Goal: Book appointment/travel/reservation

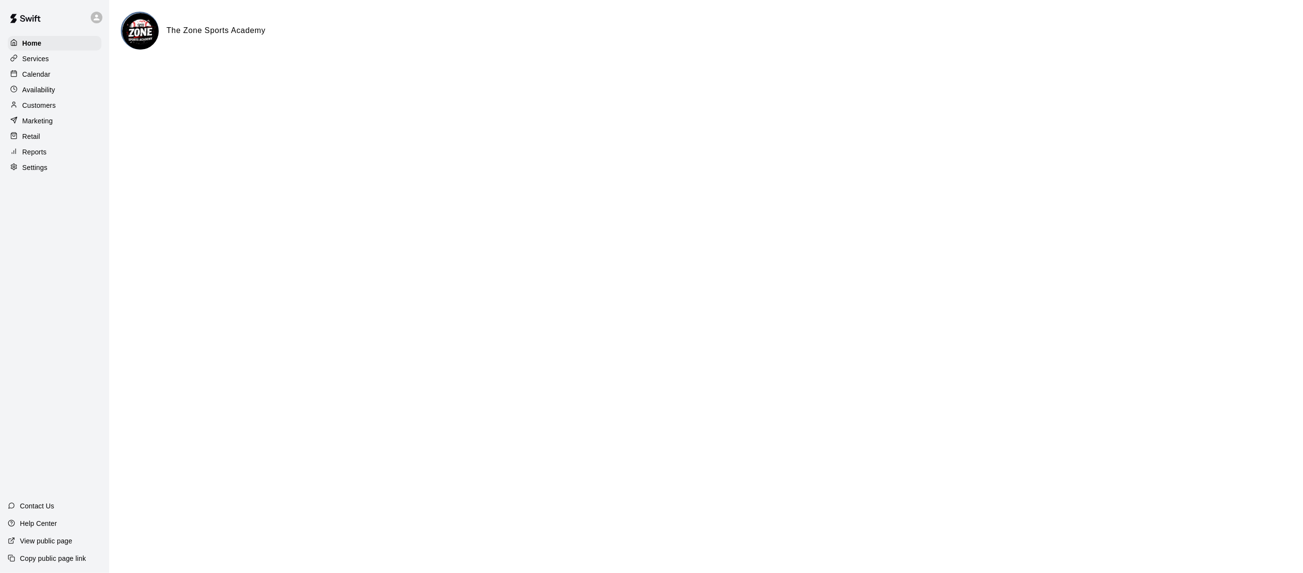
click at [44, 77] on p "Calendar" at bounding box center [36, 74] width 28 height 10
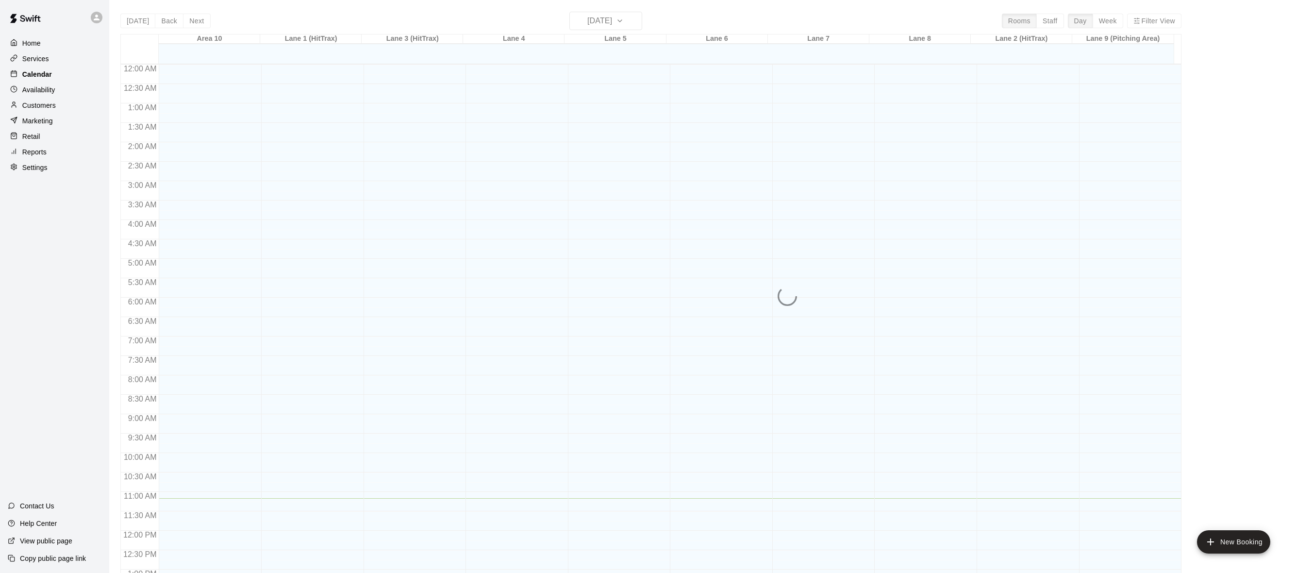
scroll to position [383, 0]
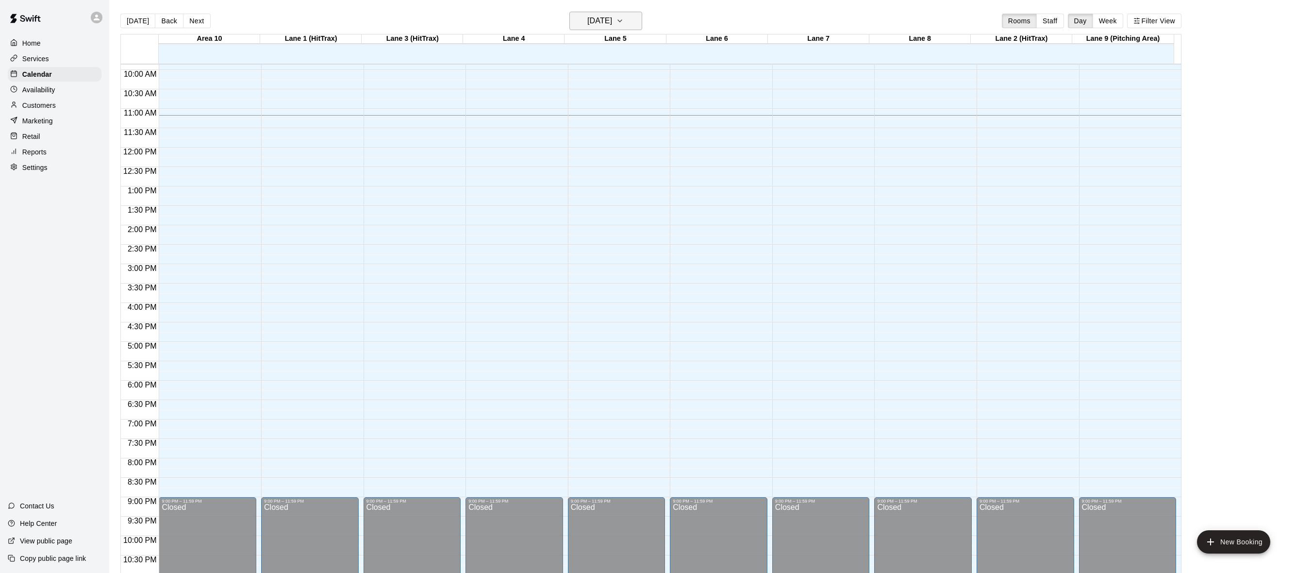
click at [633, 26] on button "[DATE]" at bounding box center [605, 21] width 73 height 18
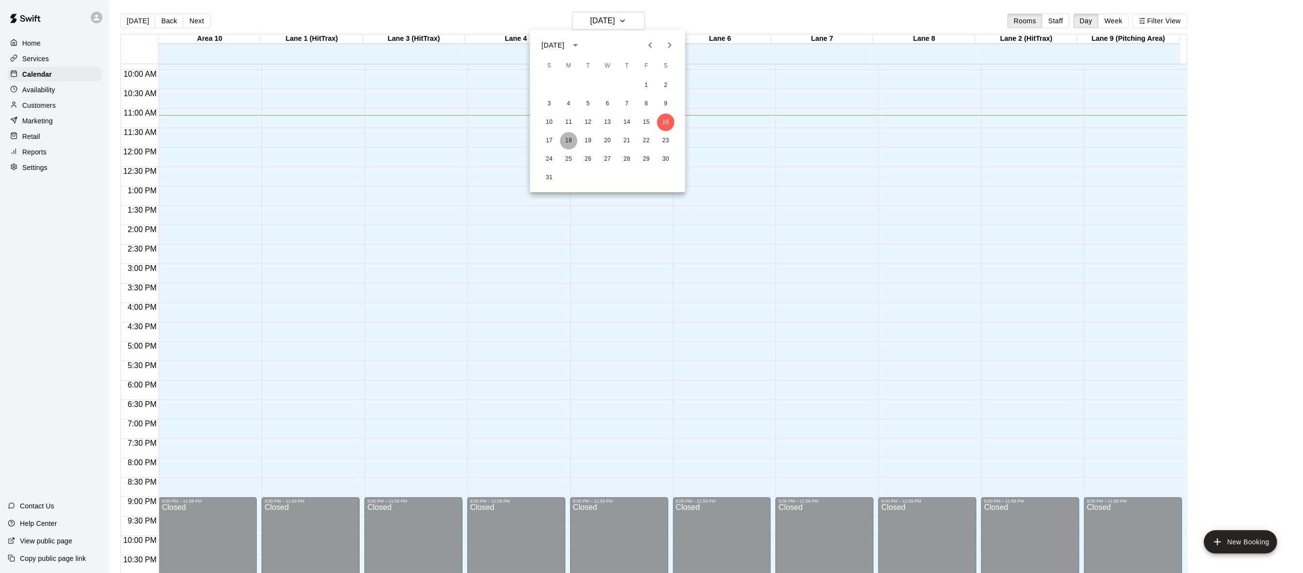
click at [566, 136] on button "18" at bounding box center [568, 140] width 17 height 17
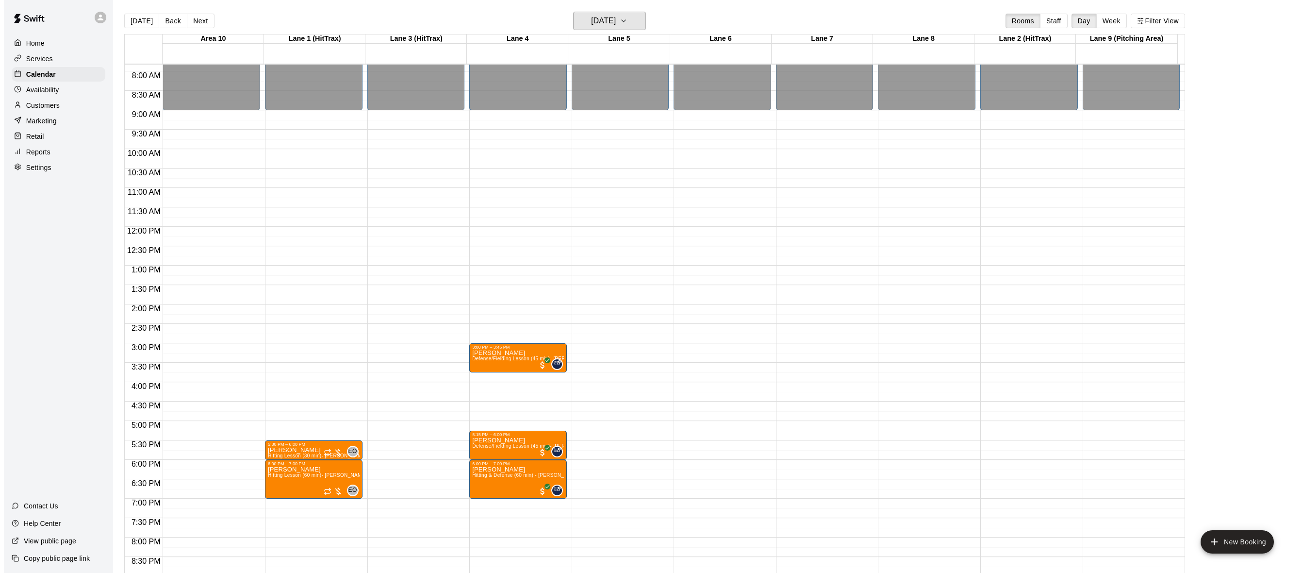
scroll to position [237, 0]
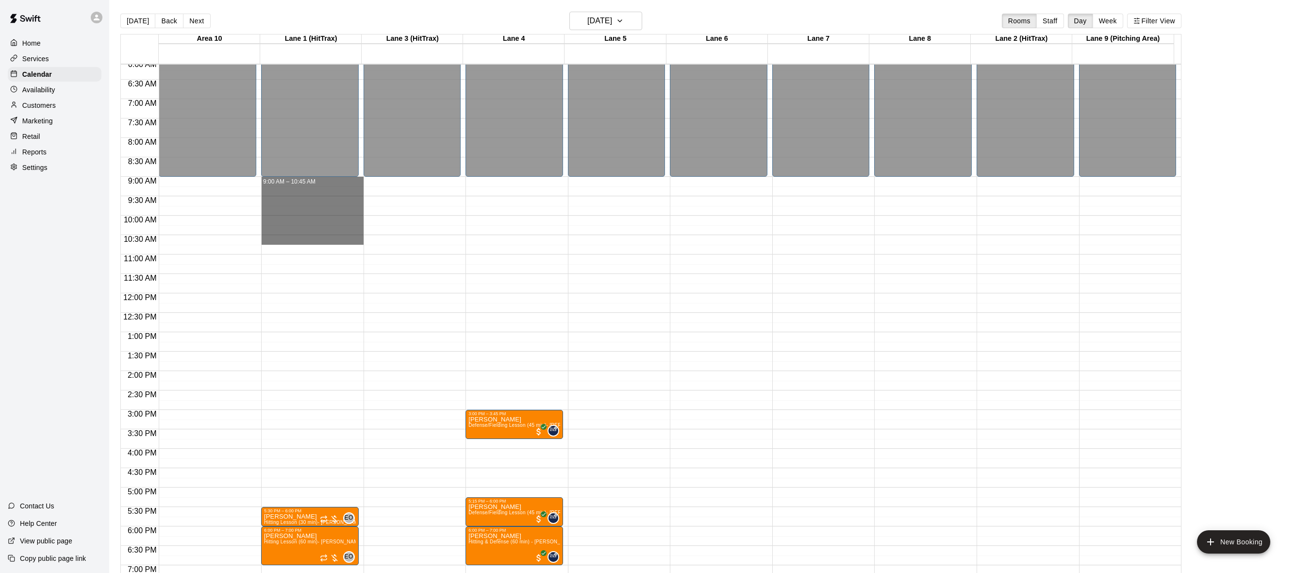
drag, startPoint x: 289, startPoint y: 183, endPoint x: 300, endPoint y: 262, distance: 79.8
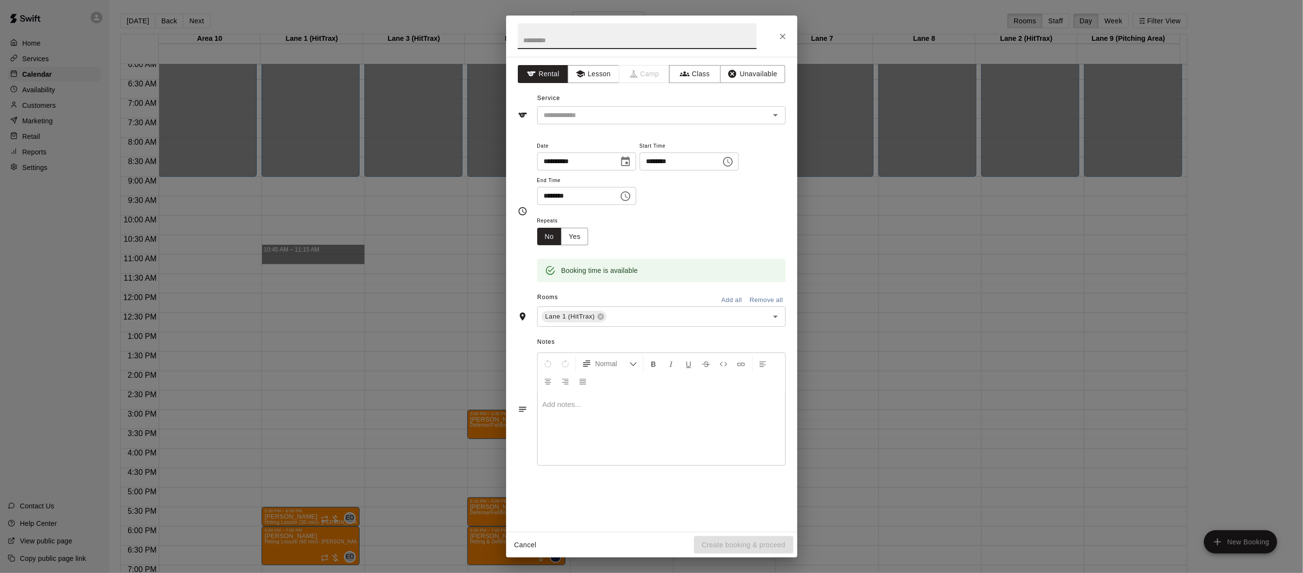
drag, startPoint x: 300, startPoint y: 262, endPoint x: 302, endPoint y: 243, distance: 19.1
click at [298, 253] on body "Home Services Calendar Availability Customers Marketing Retail Reports Settings…" at bounding box center [651, 294] width 1303 height 588
click at [632, 195] on icon "Choose time, selected time is 11:15 AM" at bounding box center [626, 196] width 12 height 12
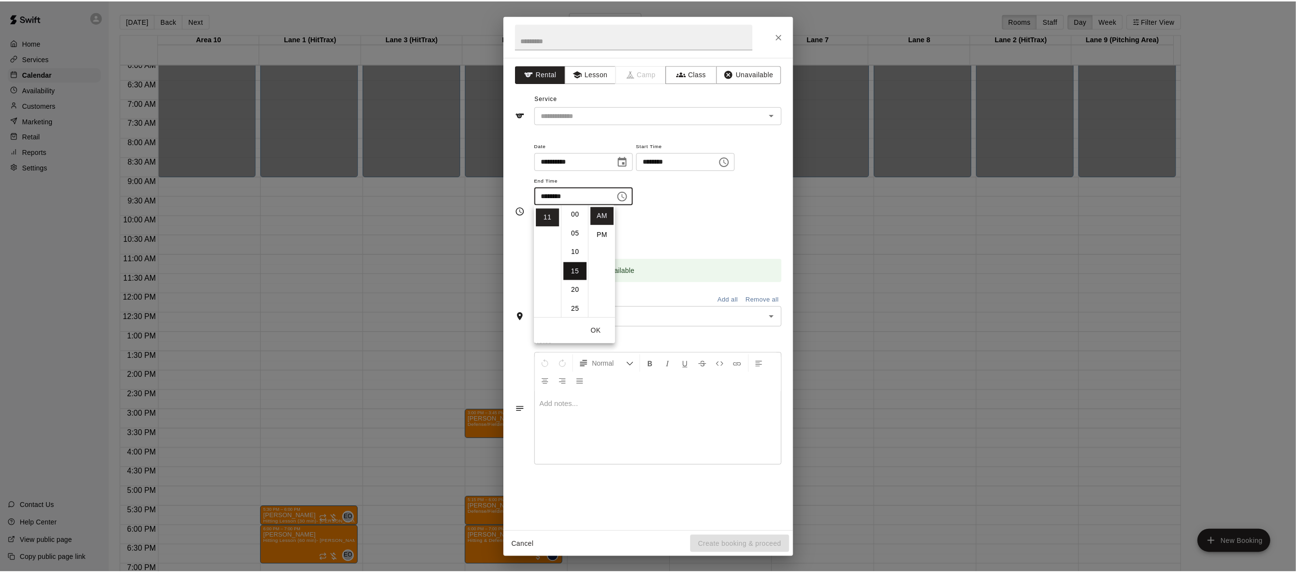
scroll to position [0, 0]
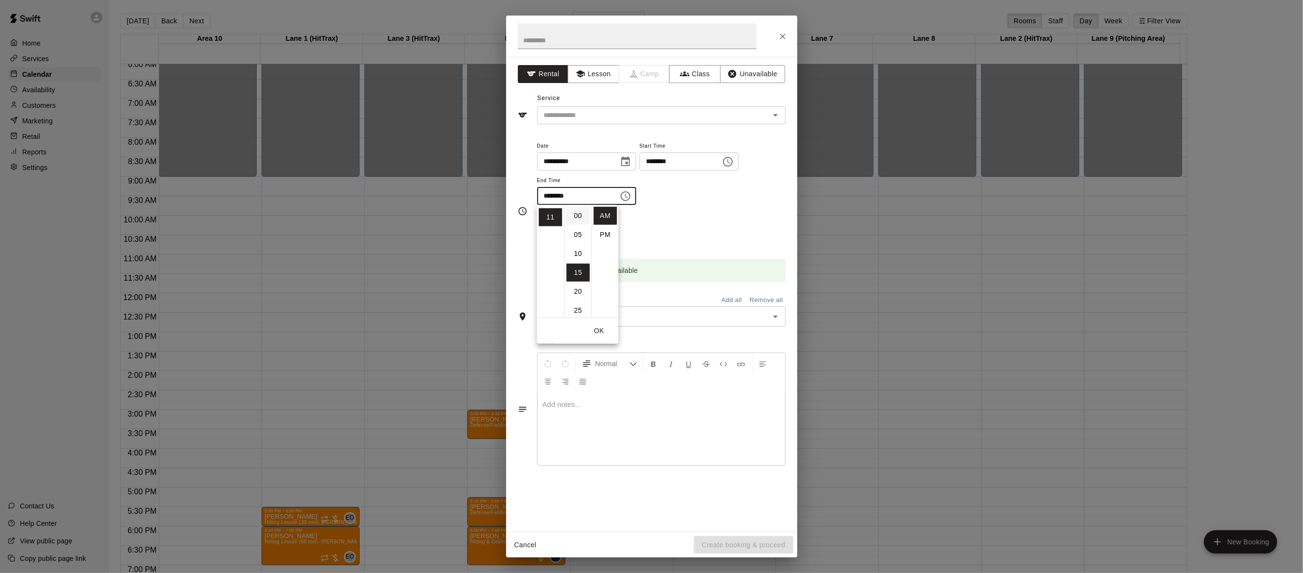
click at [579, 222] on li "00" at bounding box center [577, 216] width 23 height 18
type input "********"
click at [725, 212] on div "**********" at bounding box center [661, 177] width 249 height 75
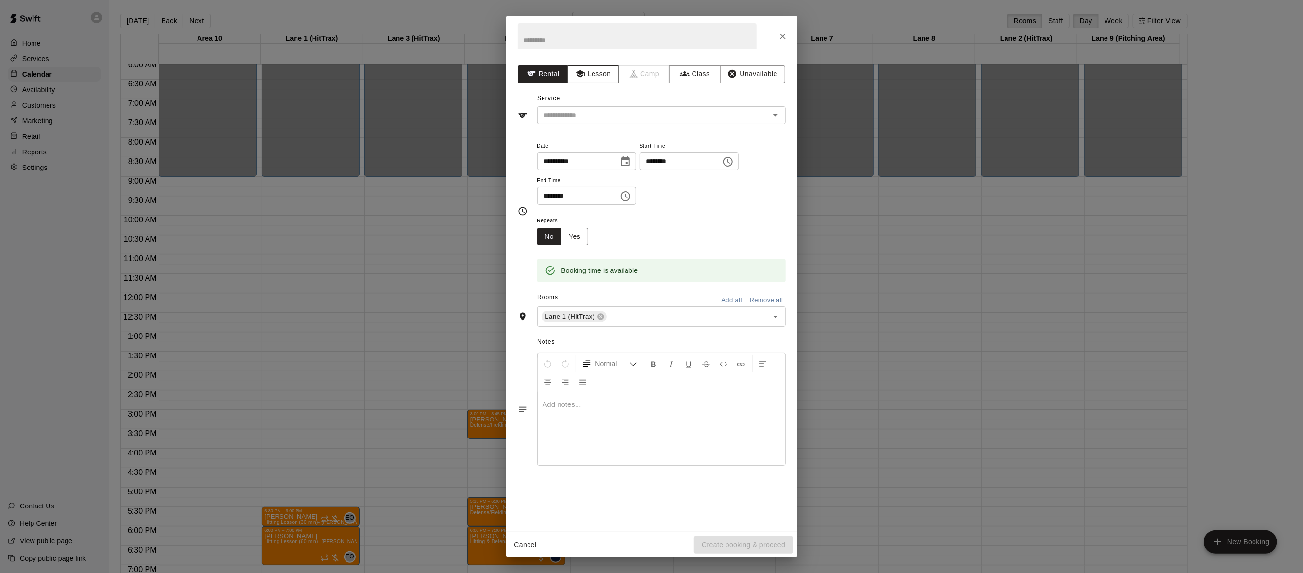
click at [608, 72] on button "Lesson" at bounding box center [593, 74] width 51 height 18
click at [771, 117] on icon "Open" at bounding box center [776, 115] width 12 height 12
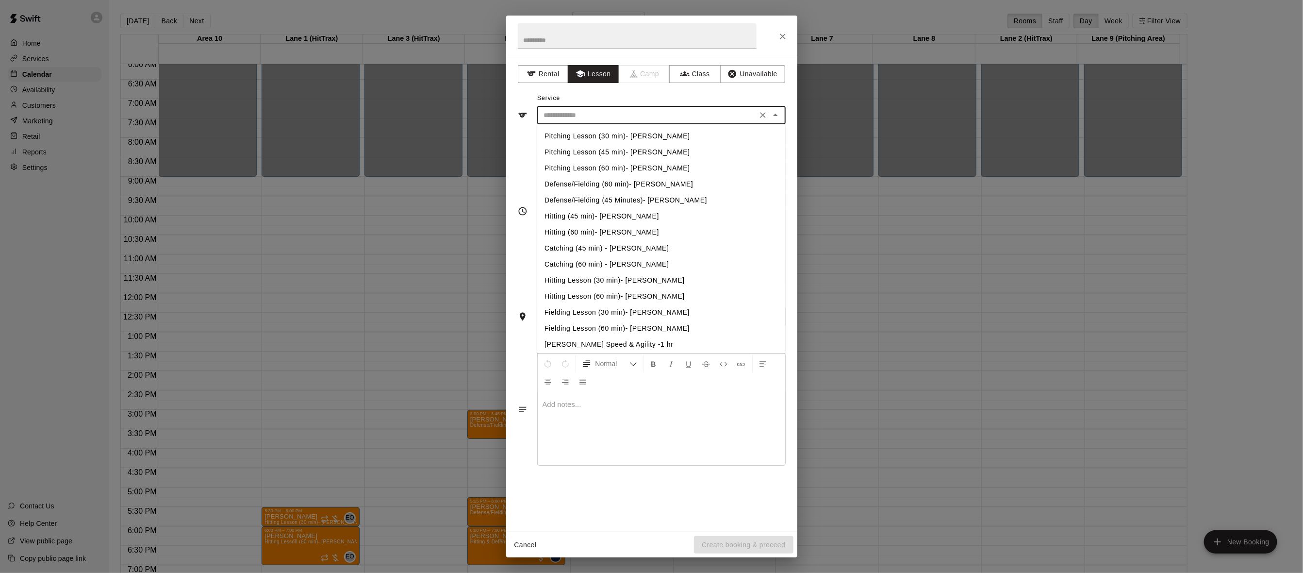
click at [657, 296] on li "Hitting Lesson (60 min)- [PERSON_NAME]" at bounding box center [661, 296] width 249 height 16
type input "**********"
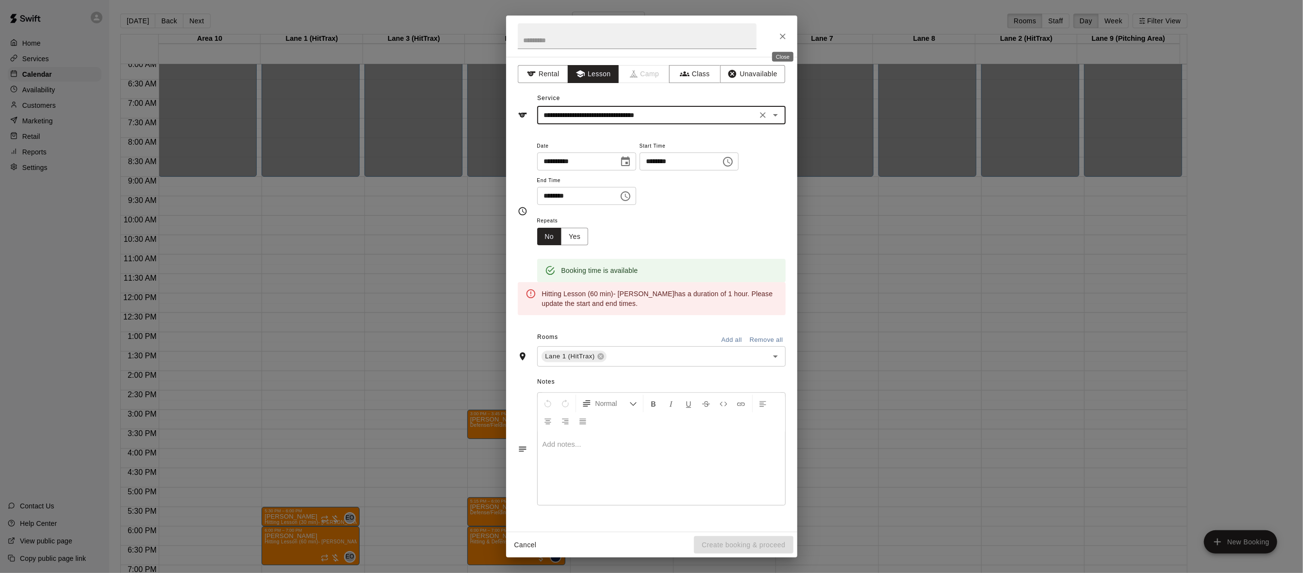
click at [782, 38] on icon "Close" at bounding box center [783, 37] width 10 height 10
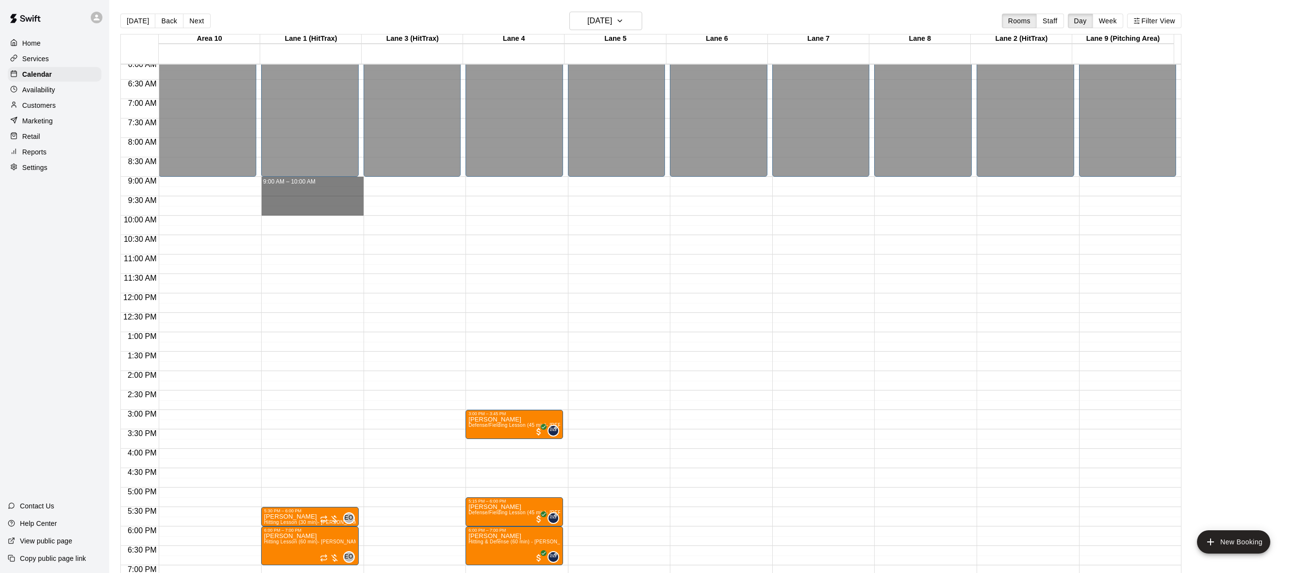
drag, startPoint x: 283, startPoint y: 184, endPoint x: 284, endPoint y: 206, distance: 21.8
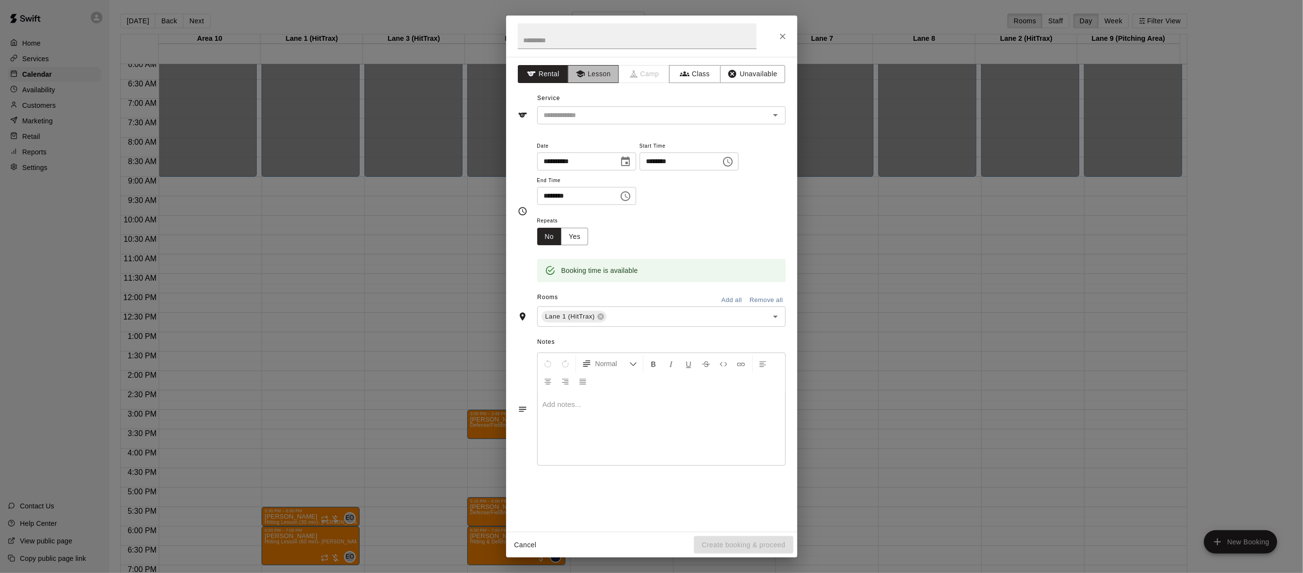
click at [608, 78] on button "Lesson" at bounding box center [593, 74] width 51 height 18
click at [770, 115] on icon "Open" at bounding box center [776, 115] width 12 height 12
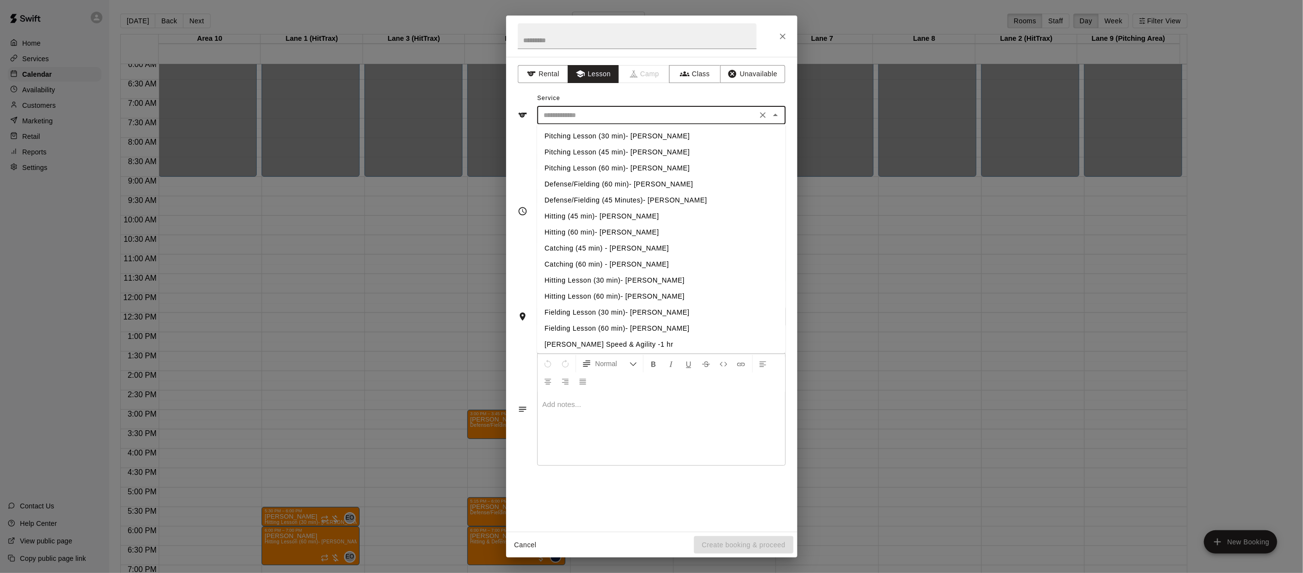
click at [648, 326] on li "Fielding Lesson (60 min)- [PERSON_NAME]" at bounding box center [661, 328] width 249 height 16
type input "**********"
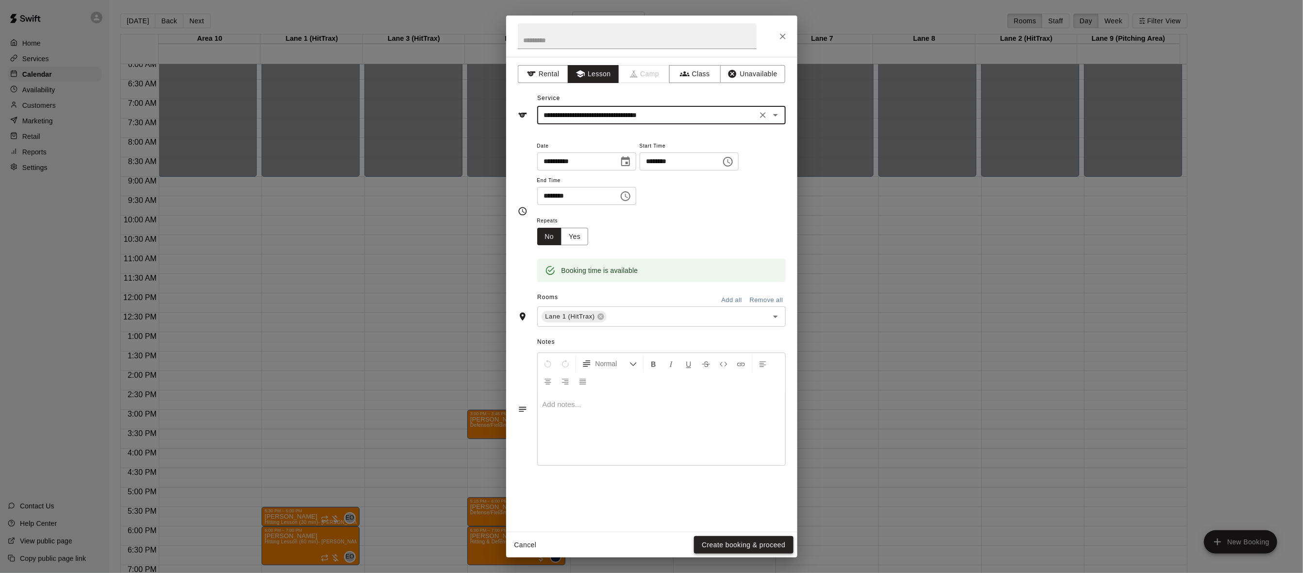
click at [724, 544] on button "Create booking & proceed" at bounding box center [743, 545] width 99 height 18
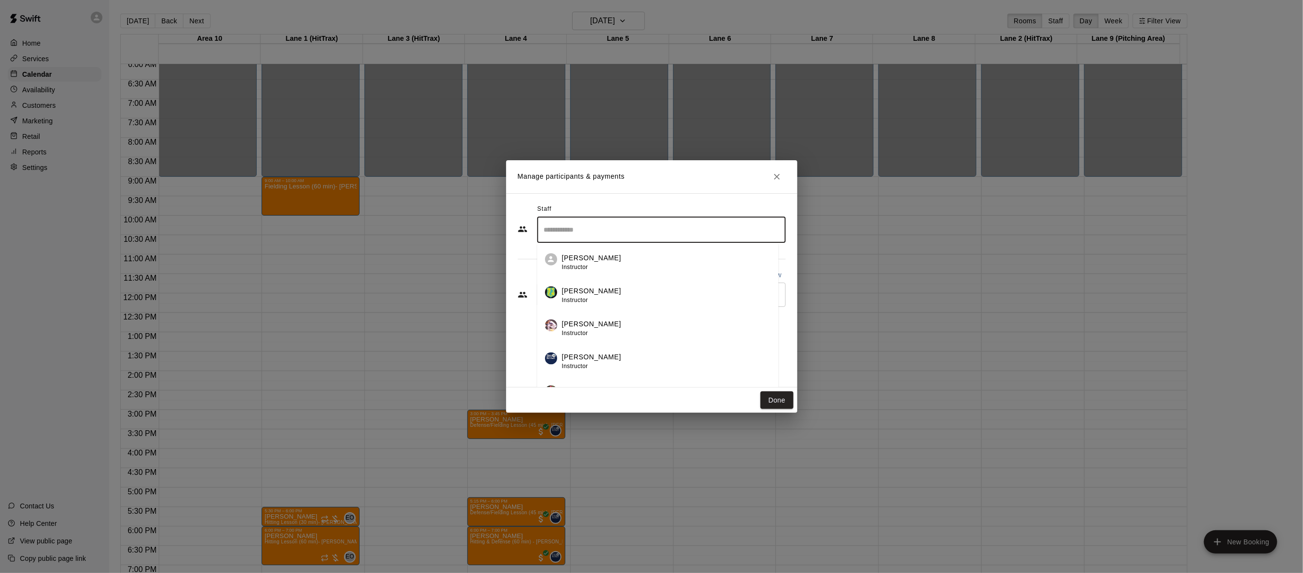
click at [647, 228] on input "Search staff" at bounding box center [662, 229] width 240 height 17
click at [621, 256] on div "[PERSON_NAME] Instructor" at bounding box center [666, 262] width 209 height 19
click at [670, 299] on div "Staff ​ Customers Add new ​" at bounding box center [652, 258] width 268 height 115
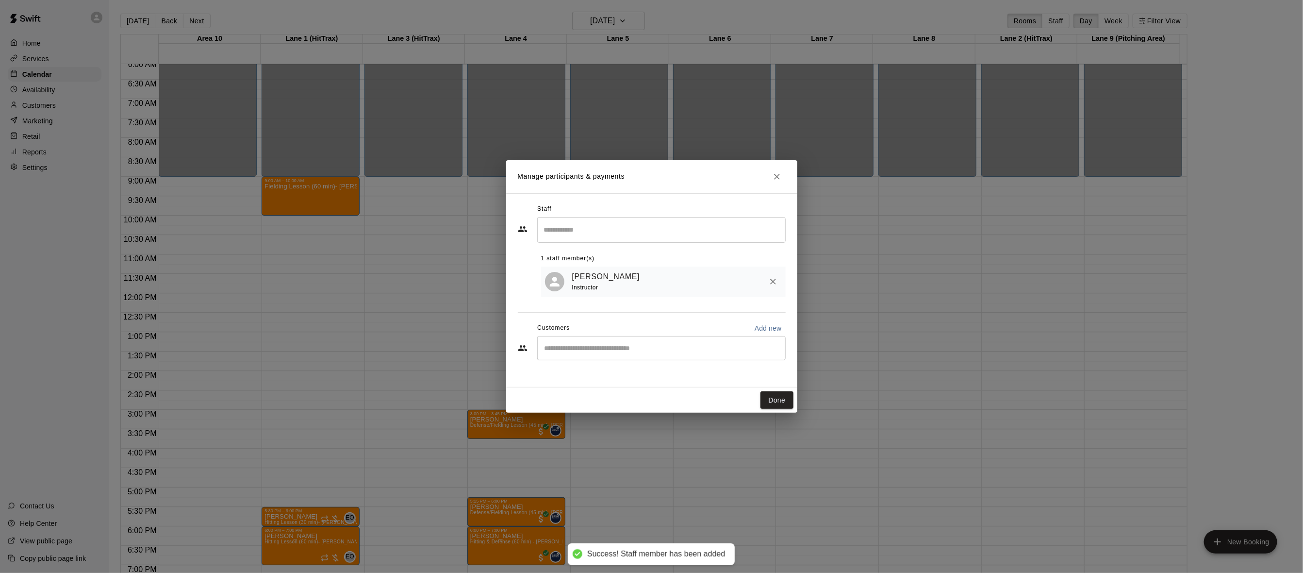
click at [606, 350] on input "Start typing to search customers..." at bounding box center [662, 348] width 240 height 10
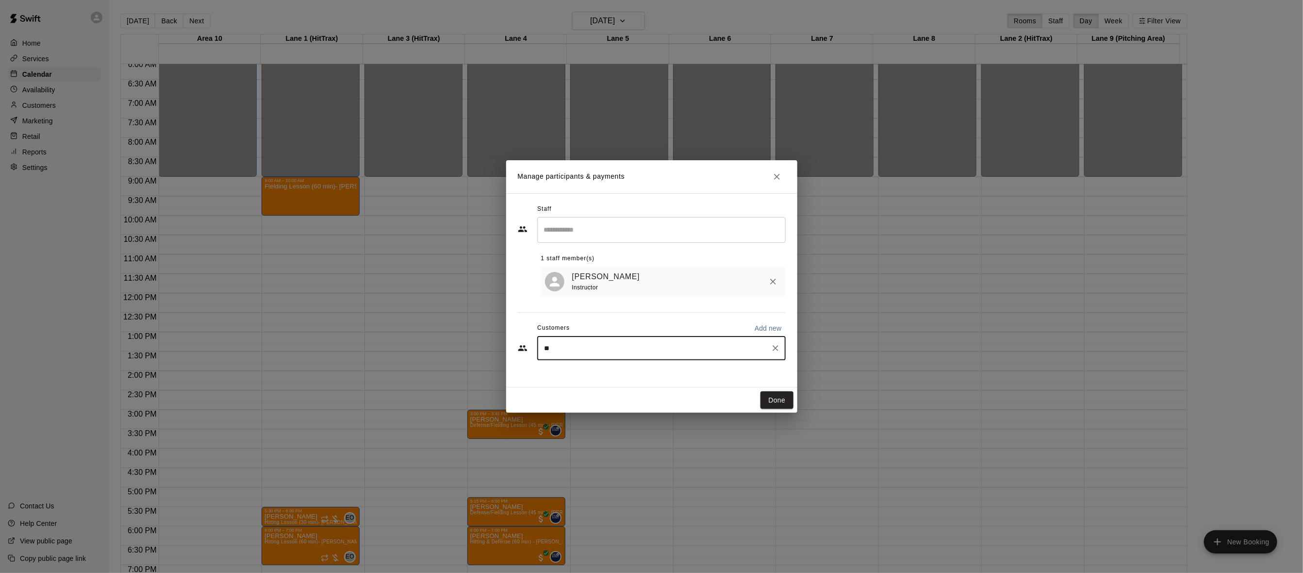
type input "*"
click at [33, 94] on div "Manage participants & payments Staff ​ 1 staff member(s) [PERSON_NAME] Instruct…" at bounding box center [651, 286] width 1303 height 573
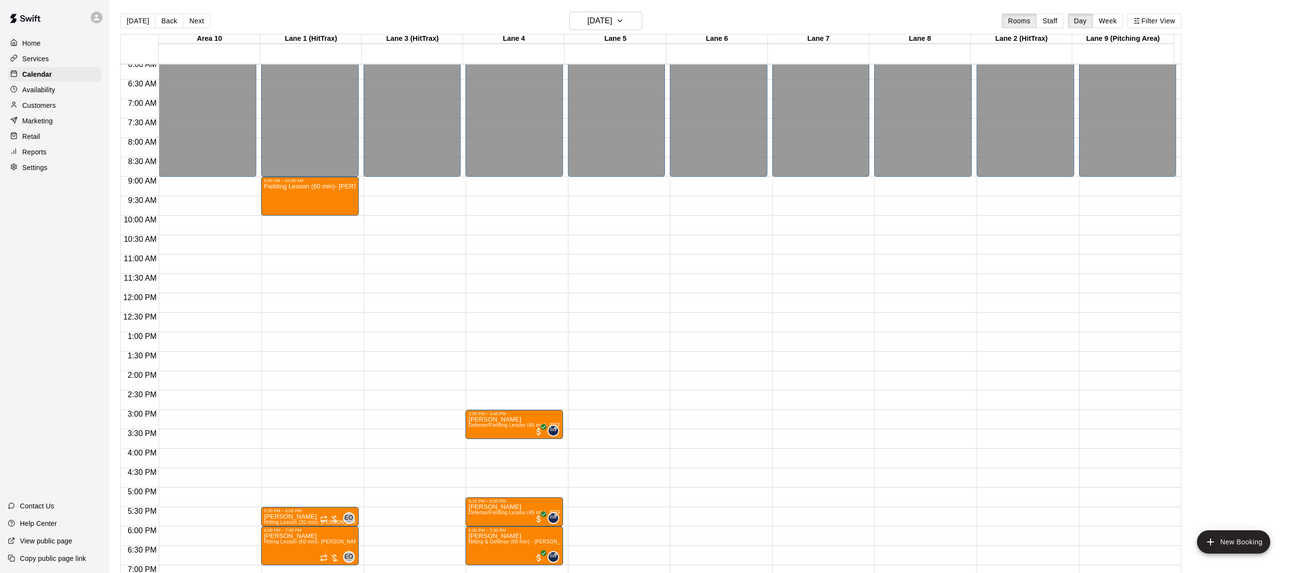
click at [35, 107] on p "Customers" at bounding box center [38, 105] width 33 height 10
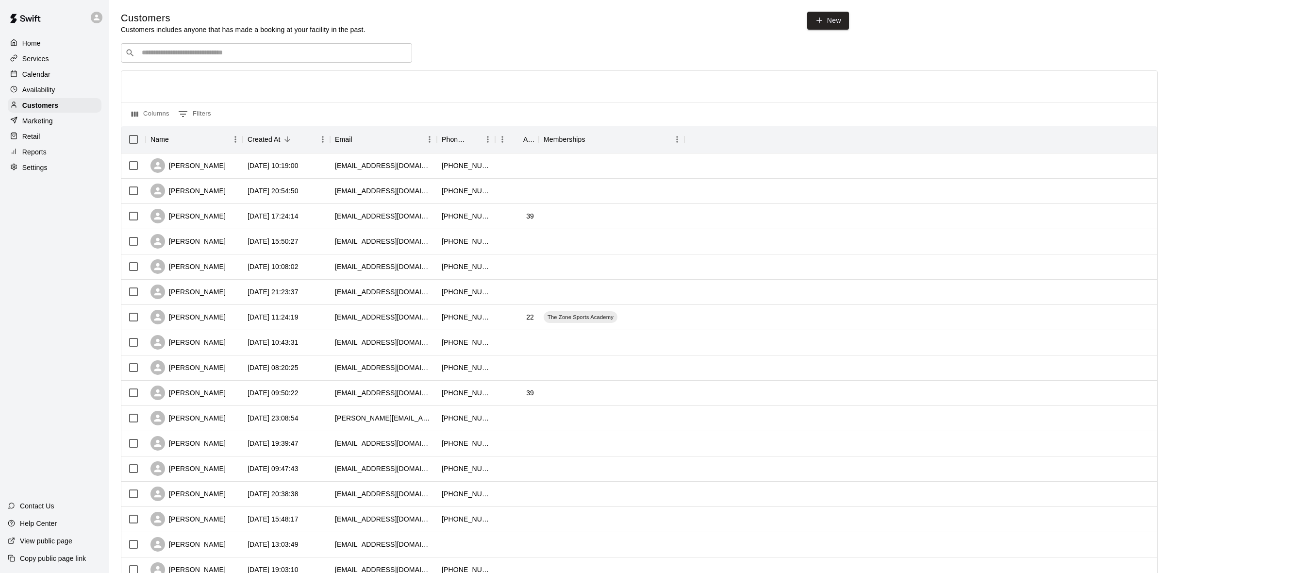
click at [204, 61] on div "​ ​" at bounding box center [266, 52] width 291 height 19
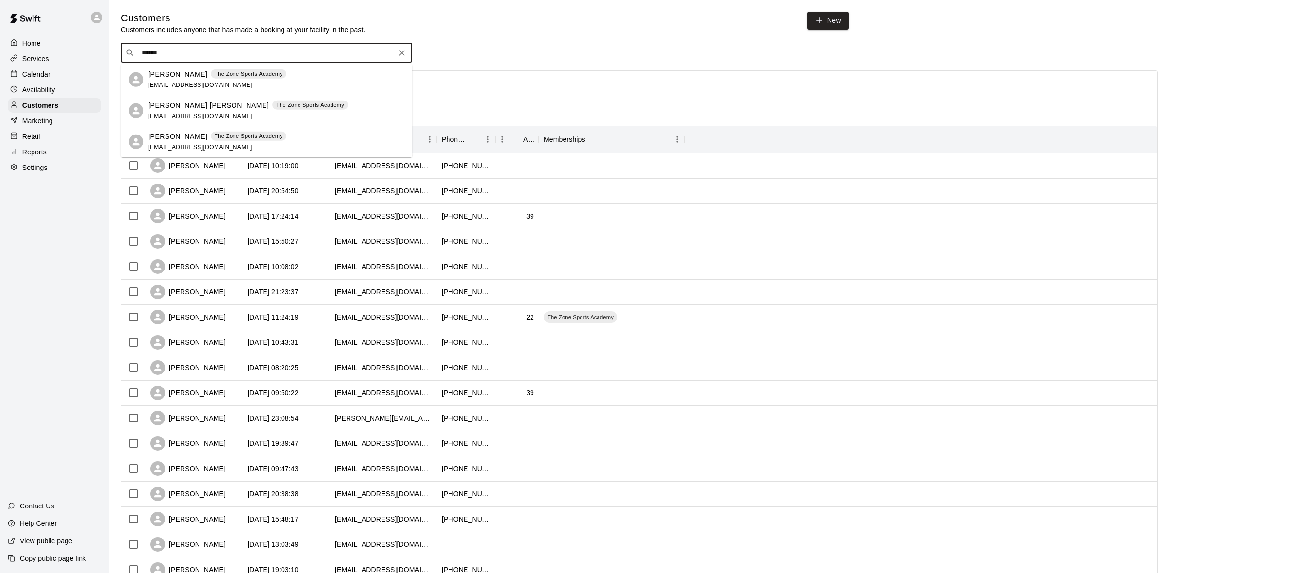
type input "*******"
click at [198, 77] on p "[PERSON_NAME]" at bounding box center [177, 74] width 59 height 10
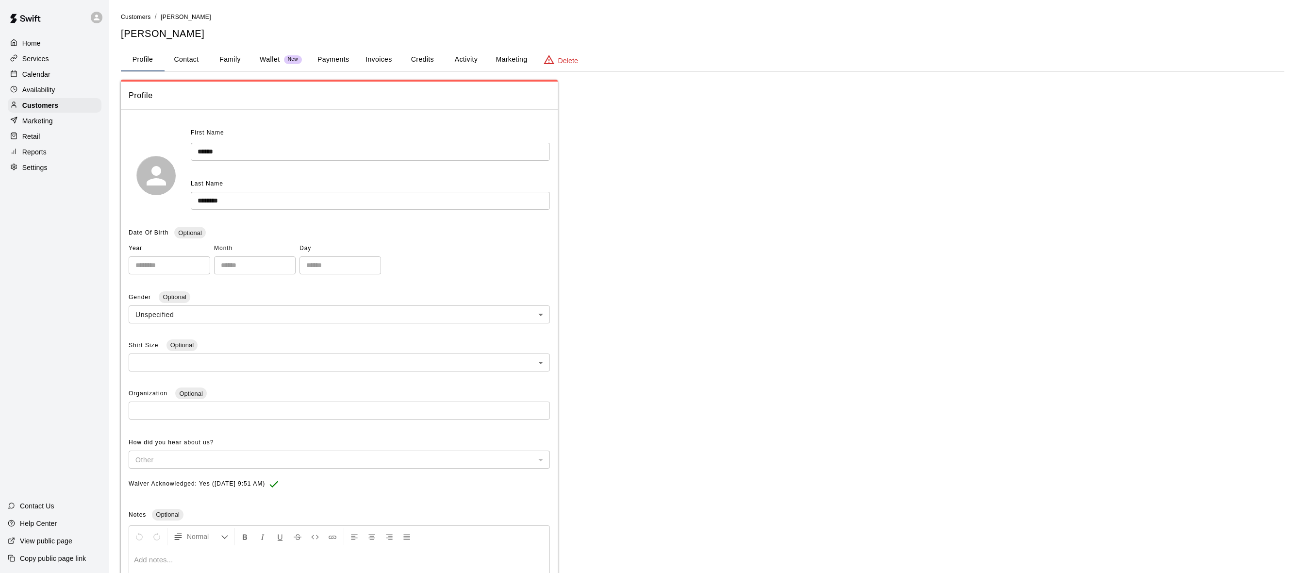
click at [323, 57] on button "Payments" at bounding box center [333, 59] width 47 height 23
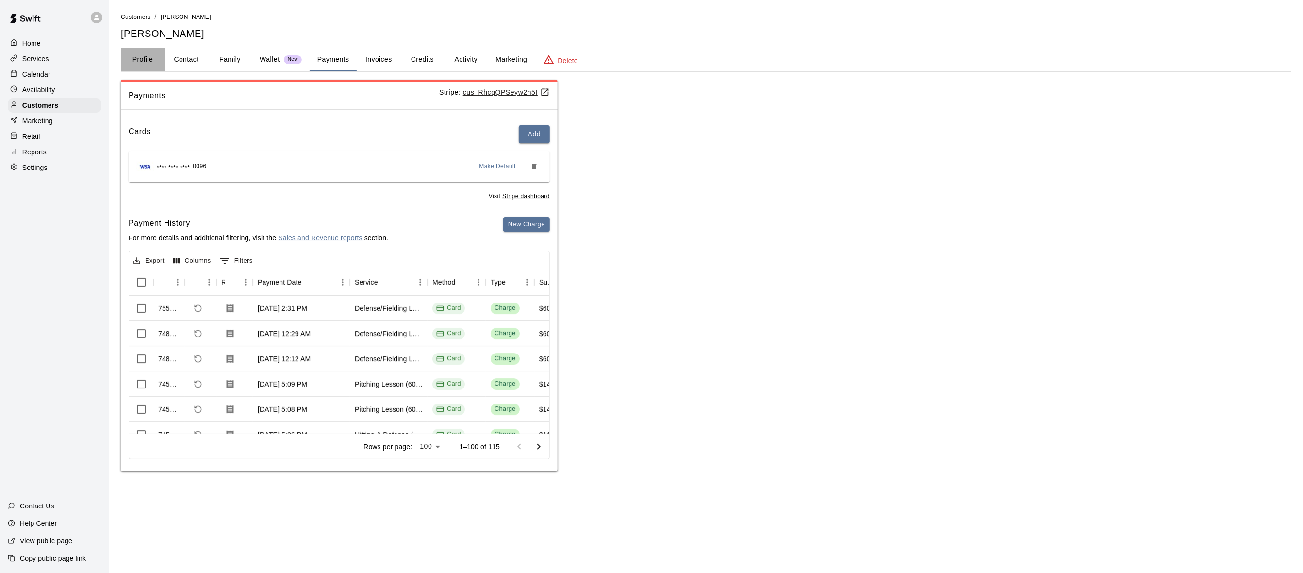
click at [149, 62] on button "Profile" at bounding box center [143, 59] width 44 height 23
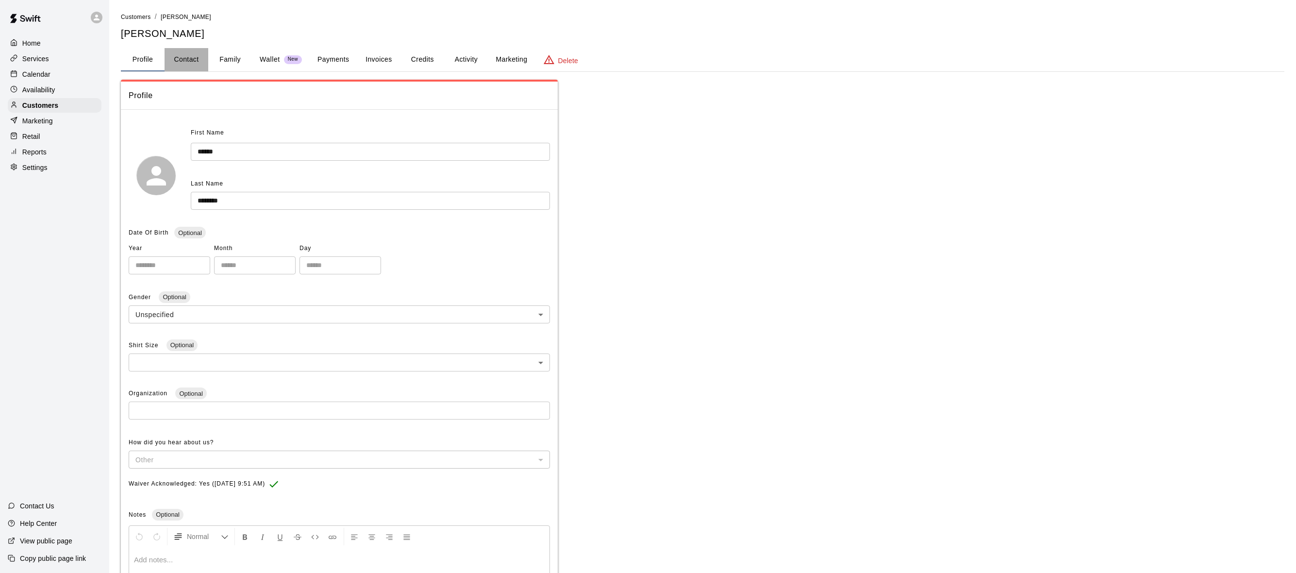
click at [183, 57] on button "Contact" at bounding box center [187, 59] width 44 height 23
select select "**"
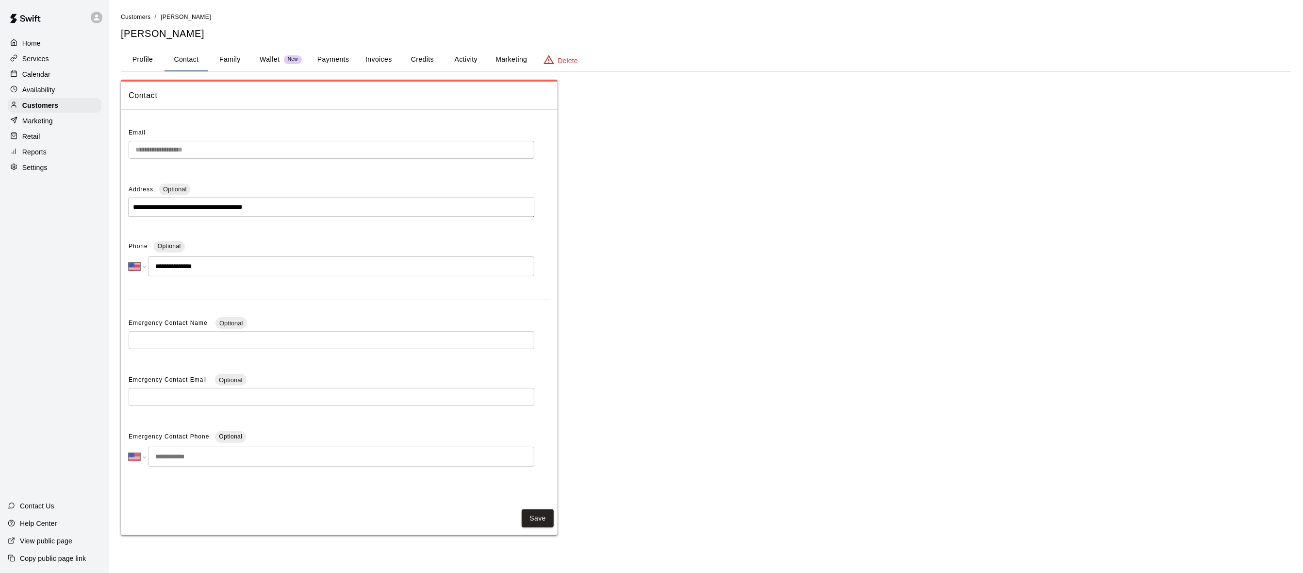
click at [240, 61] on button "Family" at bounding box center [230, 59] width 44 height 23
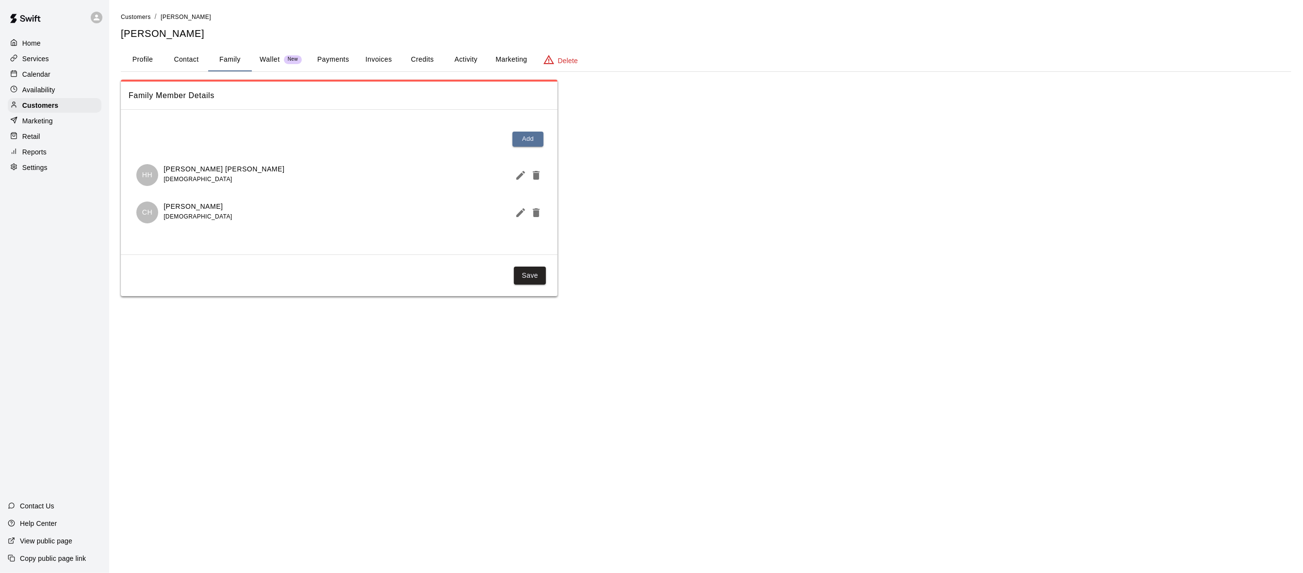
click at [134, 60] on button "Profile" at bounding box center [143, 59] width 44 height 23
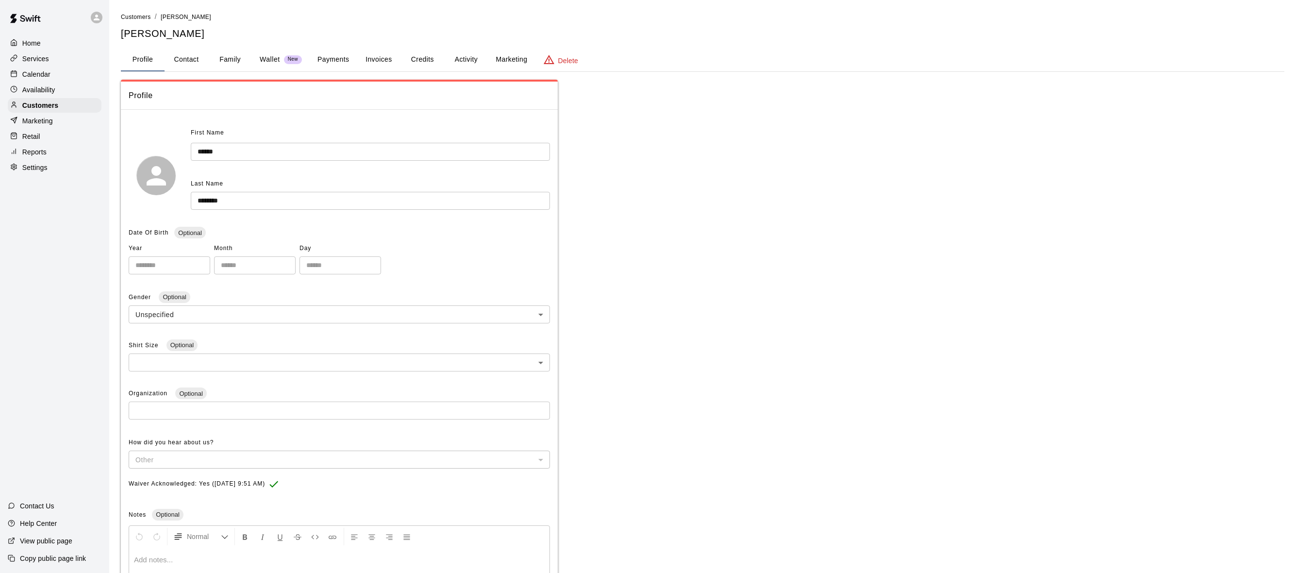
click at [38, 43] on p "Home" at bounding box center [31, 43] width 18 height 10
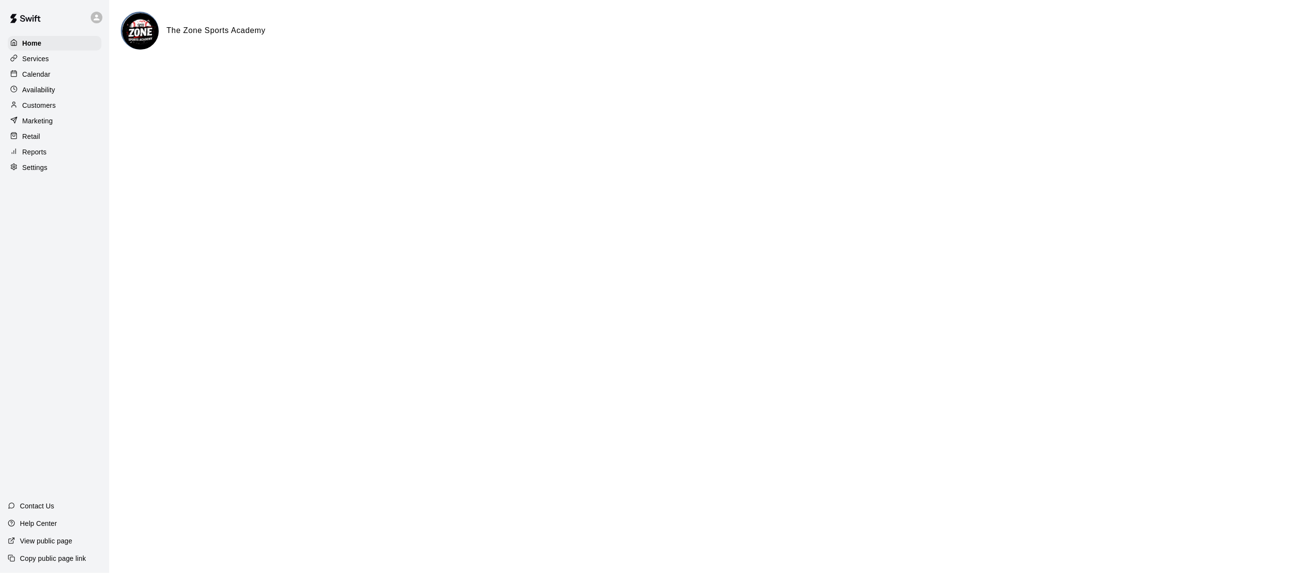
click at [252, 77] on main "The Zone Sports Academy" at bounding box center [706, 39] width 1194 height 78
click at [60, 90] on div "Availability" at bounding box center [55, 90] width 94 height 15
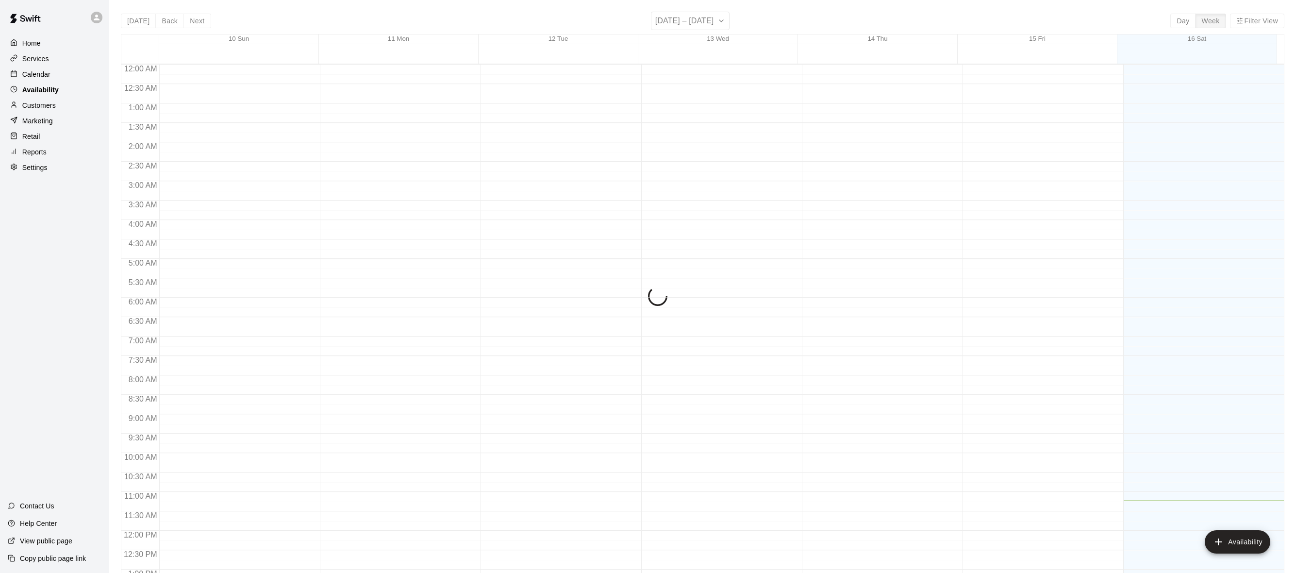
scroll to position [412, 0]
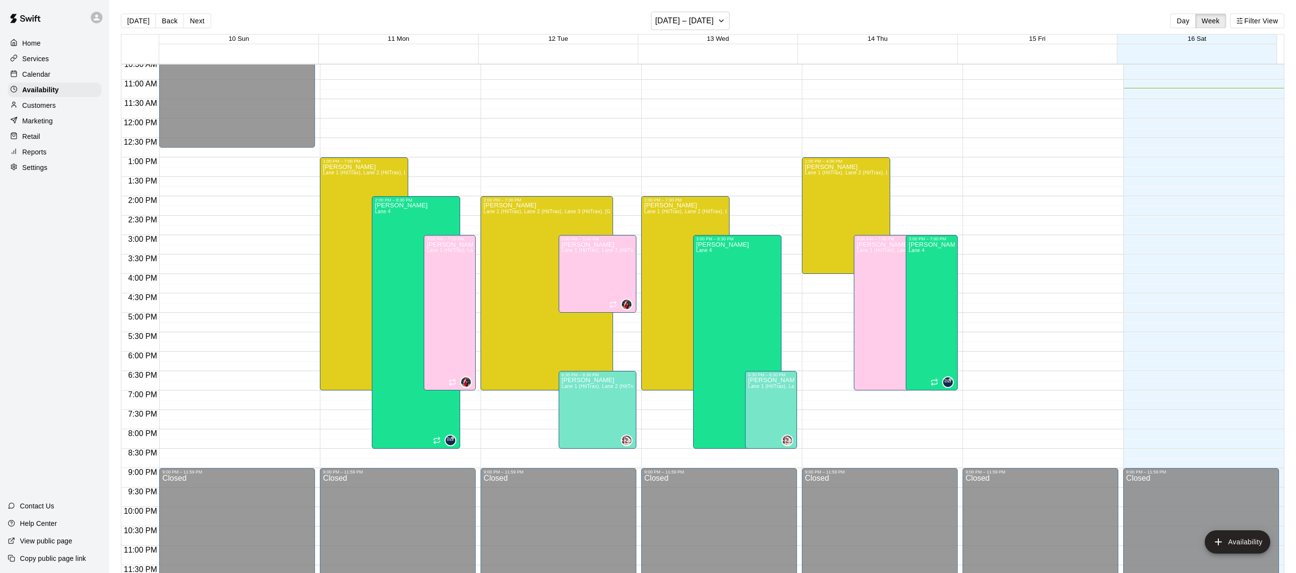
click at [46, 76] on p "Calendar" at bounding box center [36, 74] width 28 height 10
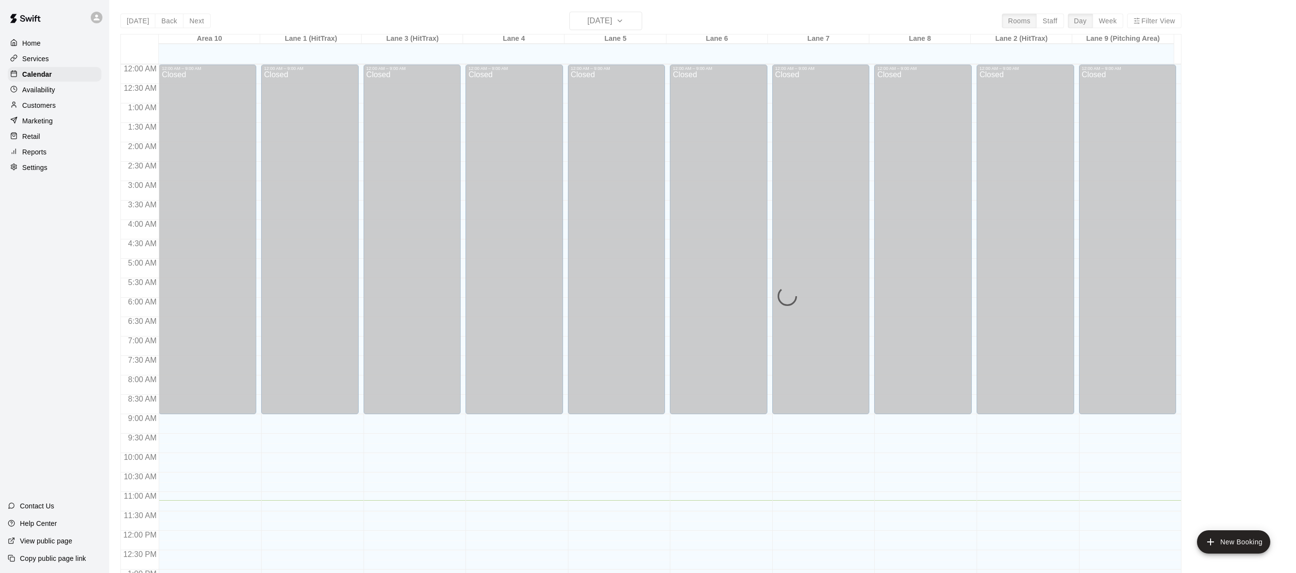
scroll to position [383, 0]
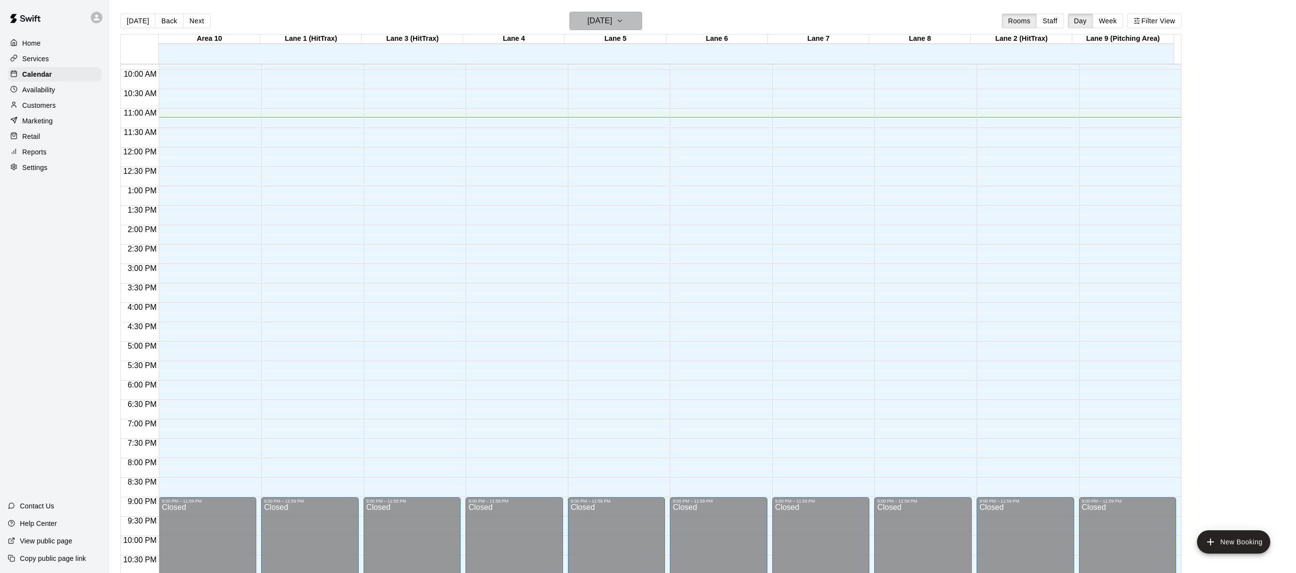
click at [632, 20] on button "[DATE]" at bounding box center [605, 21] width 73 height 18
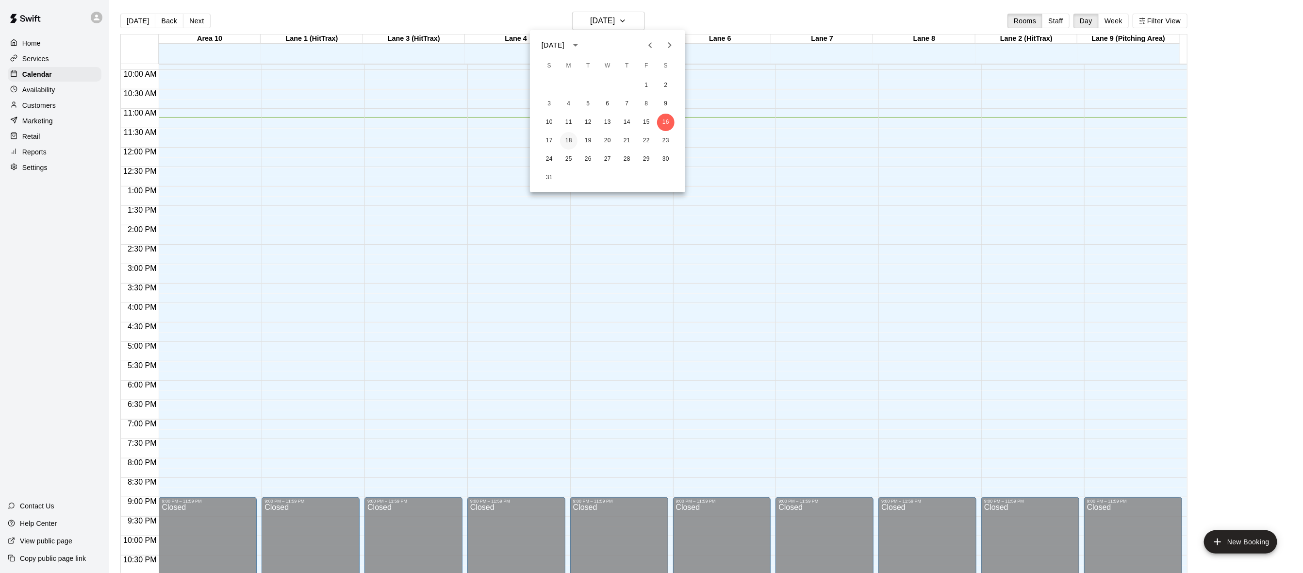
click at [566, 139] on button "18" at bounding box center [568, 140] width 17 height 17
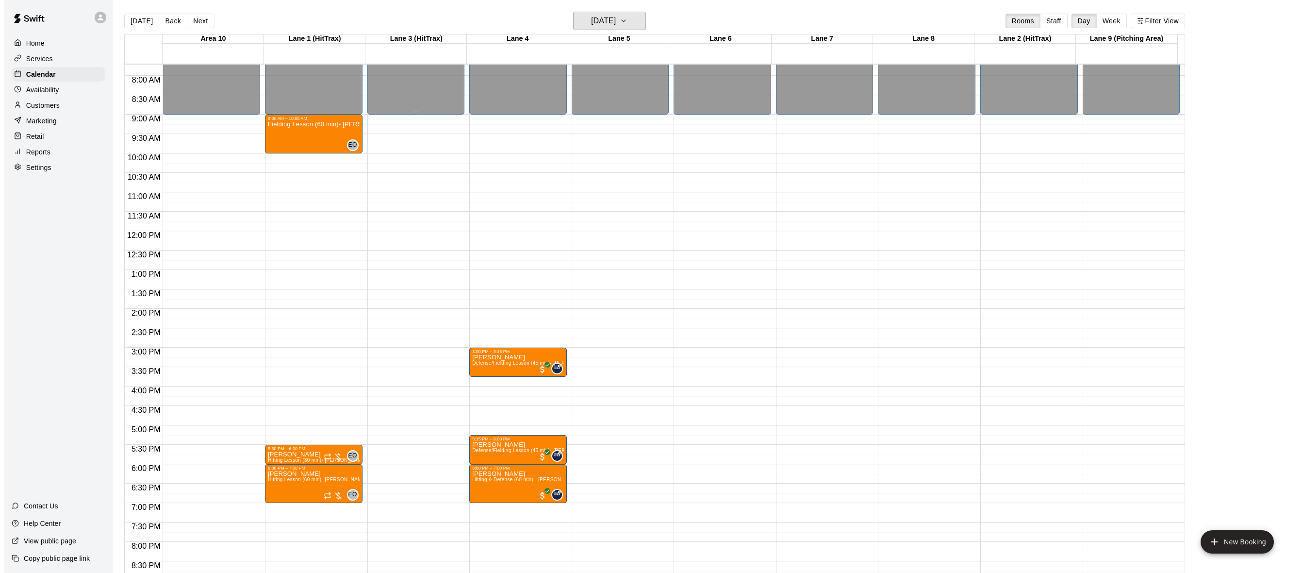
scroll to position [140, 0]
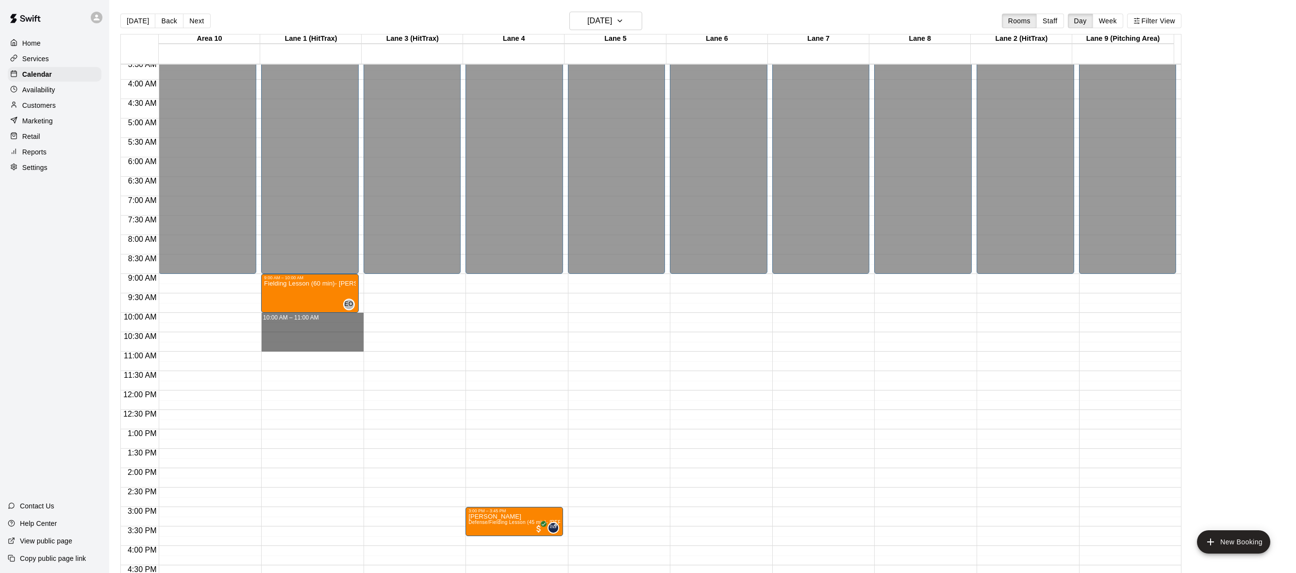
drag, startPoint x: 305, startPoint y: 316, endPoint x: 303, endPoint y: 345, distance: 29.2
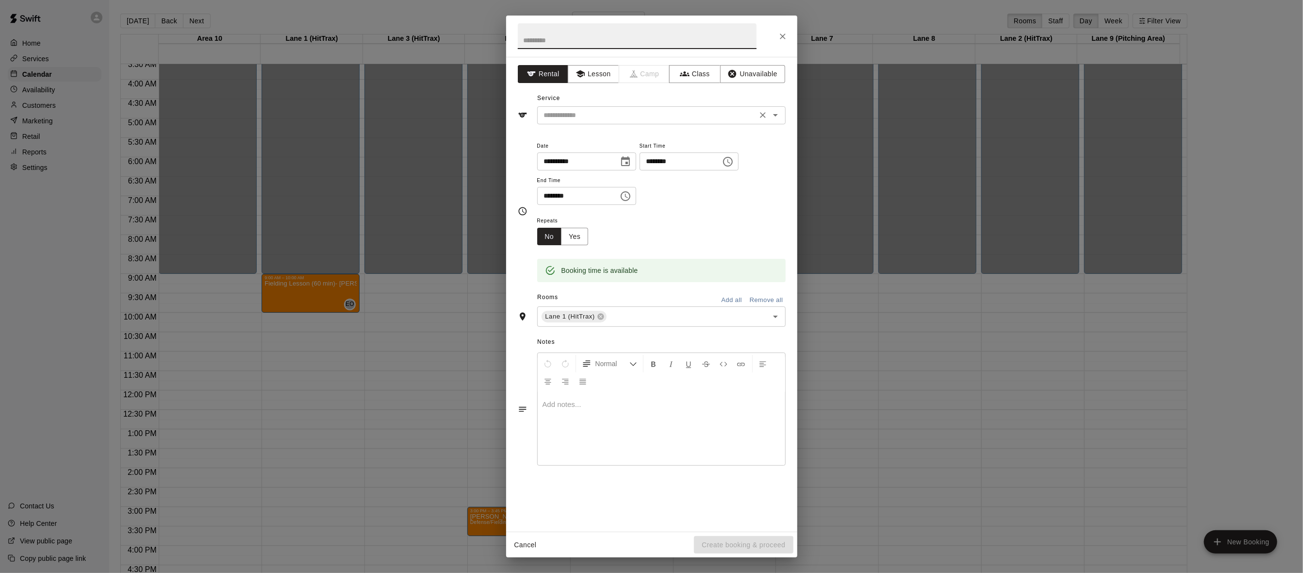
click at [770, 116] on icon "Open" at bounding box center [776, 115] width 12 height 12
click at [773, 116] on icon "Close" at bounding box center [776, 115] width 12 height 12
click at [773, 116] on icon "Open" at bounding box center [776, 115] width 12 height 12
click at [604, 72] on button "Lesson" at bounding box center [593, 74] width 51 height 18
click at [774, 116] on icon "Open" at bounding box center [776, 115] width 12 height 12
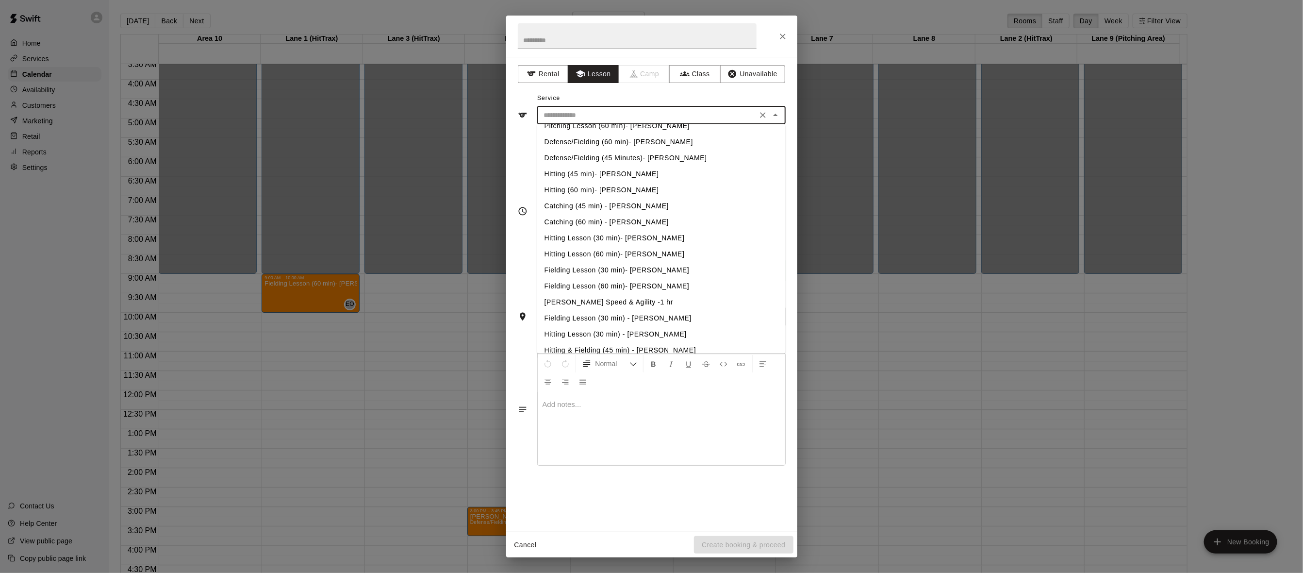
scroll to position [97, 0]
click at [639, 232] on li "Fielding Lesson (60 min)- [PERSON_NAME]" at bounding box center [661, 231] width 249 height 16
type input "**********"
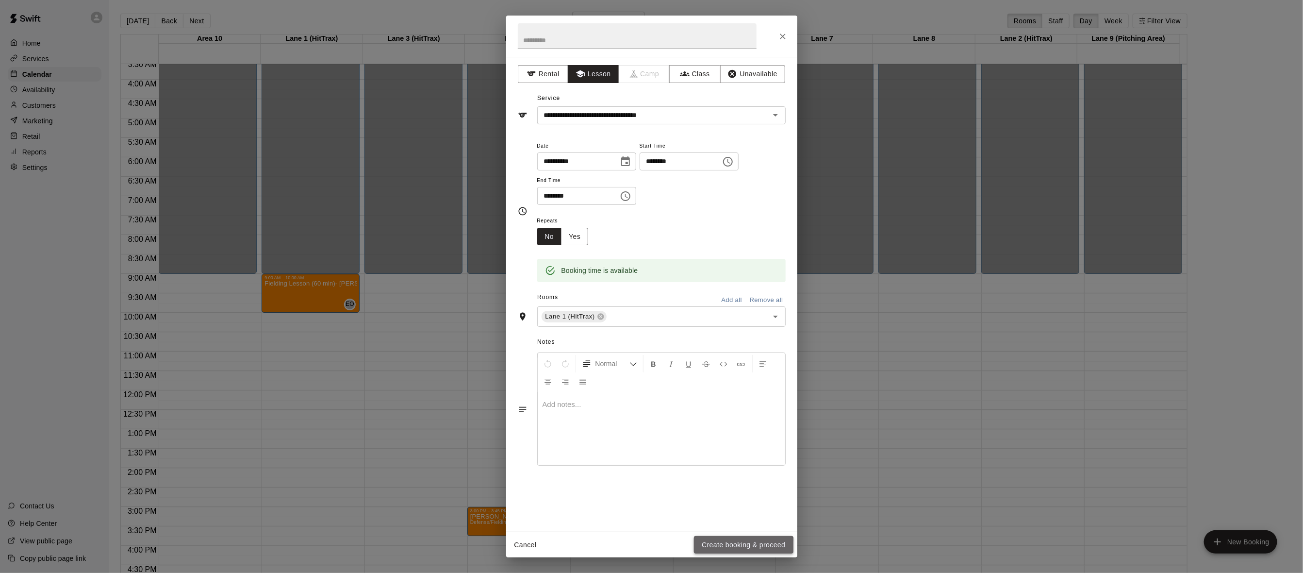
click at [731, 549] on button "Create booking & proceed" at bounding box center [743, 545] width 99 height 18
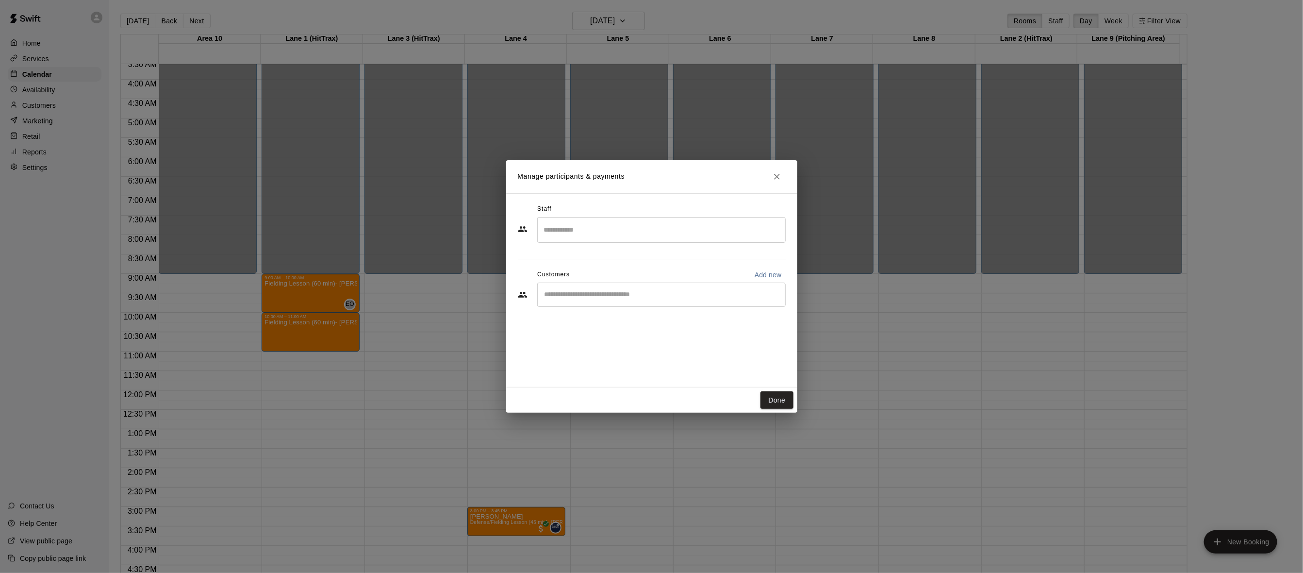
click at [652, 232] on input "Search staff" at bounding box center [662, 229] width 240 height 17
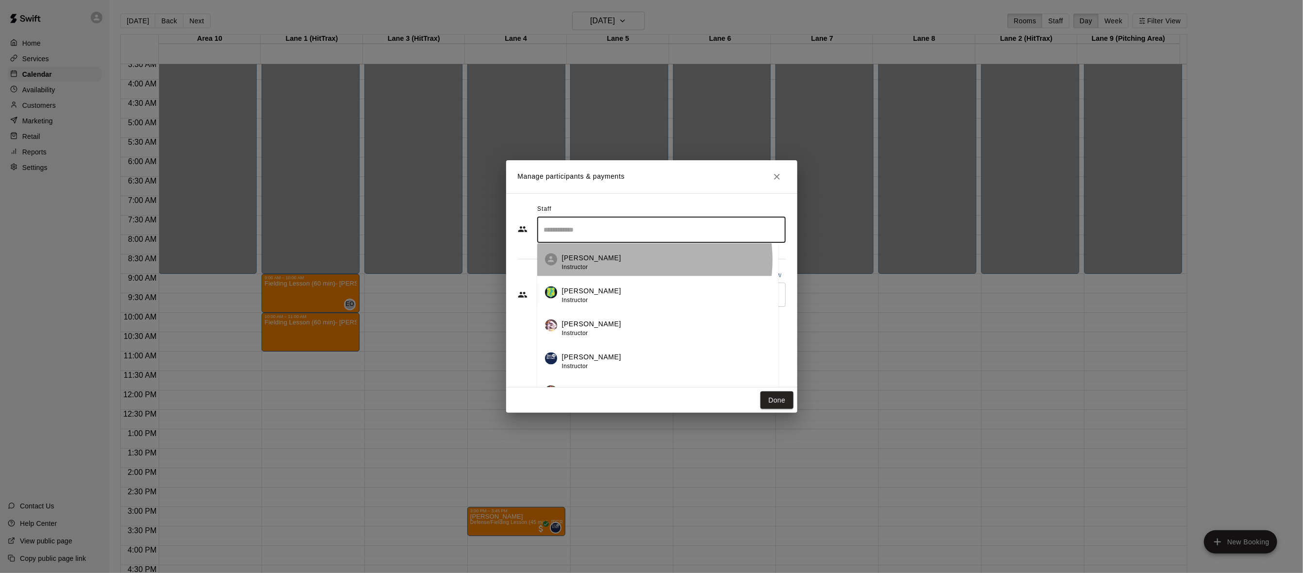
click at [636, 260] on div "[PERSON_NAME] Instructor" at bounding box center [666, 262] width 209 height 19
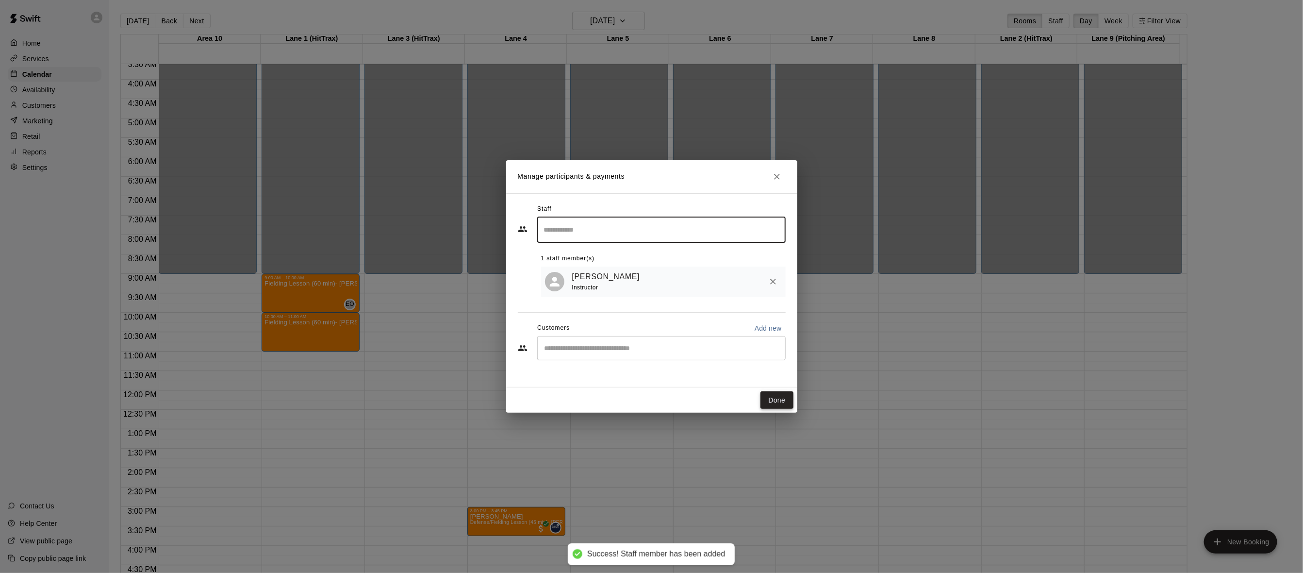
click at [772, 399] on button "Done" at bounding box center [777, 400] width 33 height 18
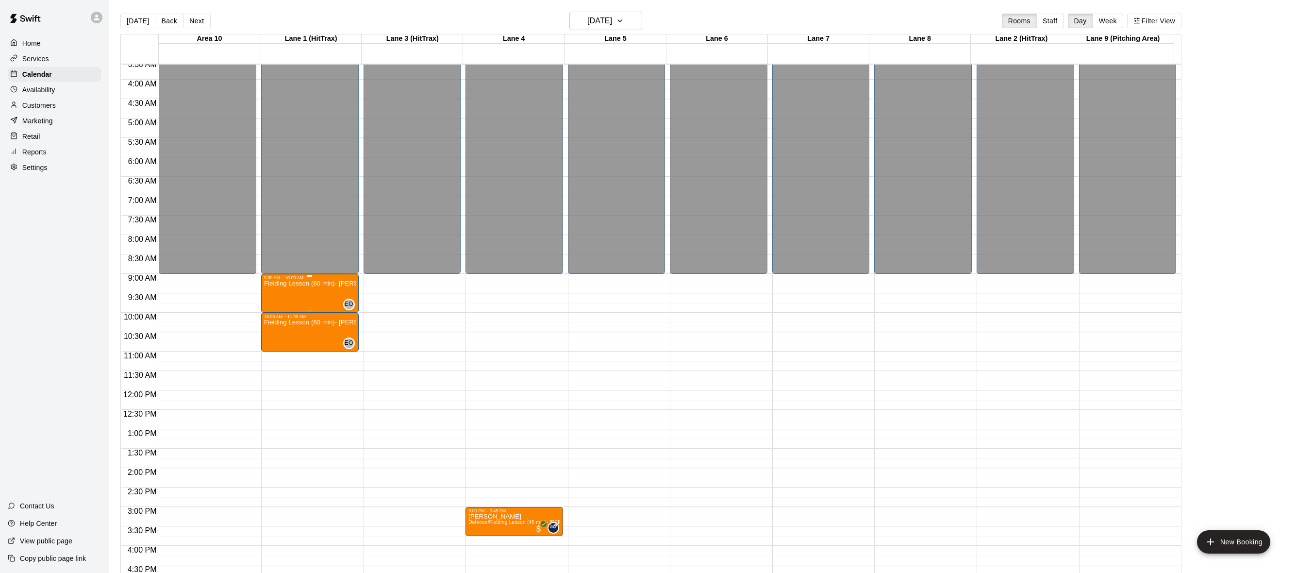
click at [306, 300] on div "Fielding Lesson (60 min)- [PERSON_NAME]" at bounding box center [310, 566] width 92 height 573
click at [274, 292] on icon "edit" at bounding box center [273, 291] width 12 height 12
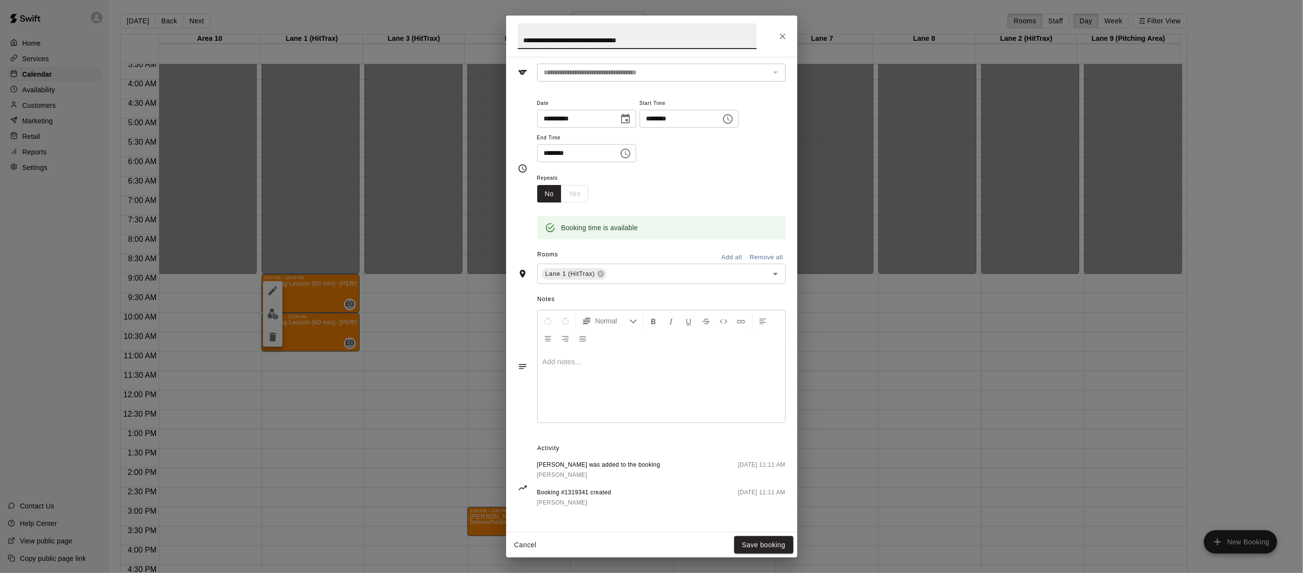
scroll to position [0, 0]
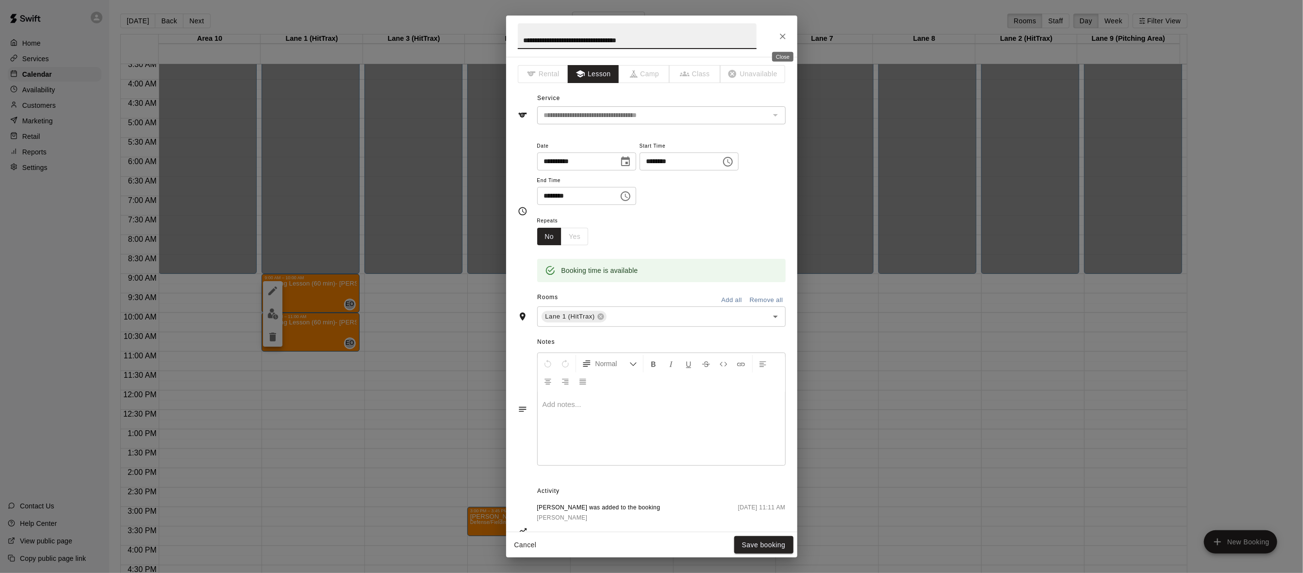
click at [783, 33] on icon "Close" at bounding box center [783, 37] width 10 height 10
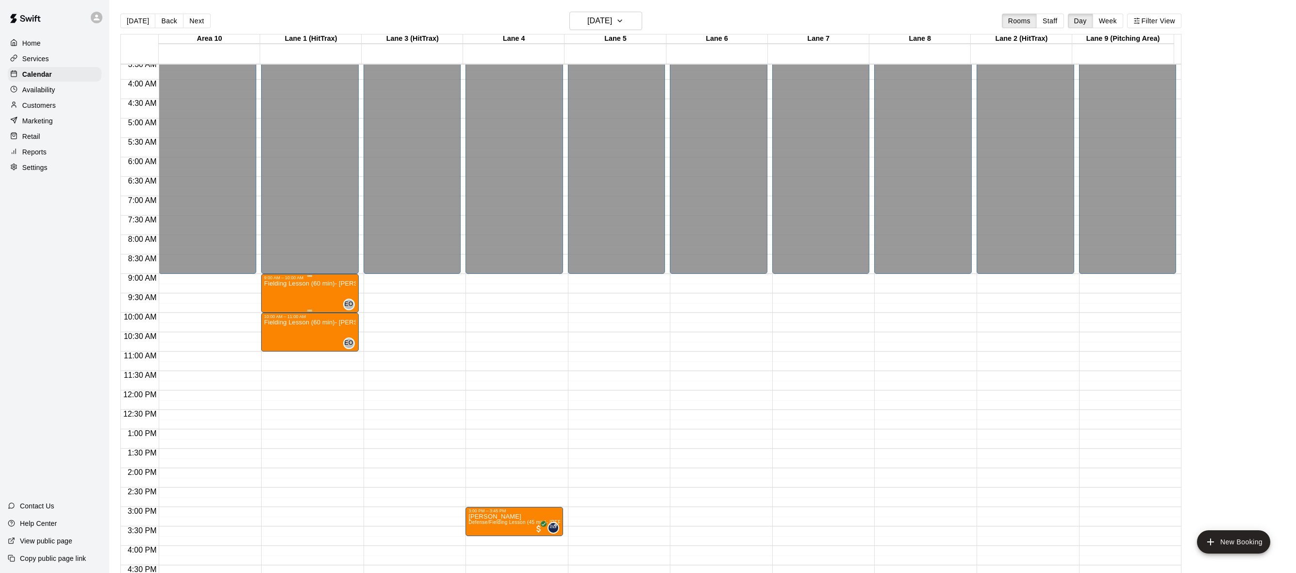
click at [335, 305] on div "Fielding Lesson (60 min)- [PERSON_NAME]" at bounding box center [310, 566] width 92 height 573
click at [274, 315] on img "edit" at bounding box center [272, 313] width 11 height 11
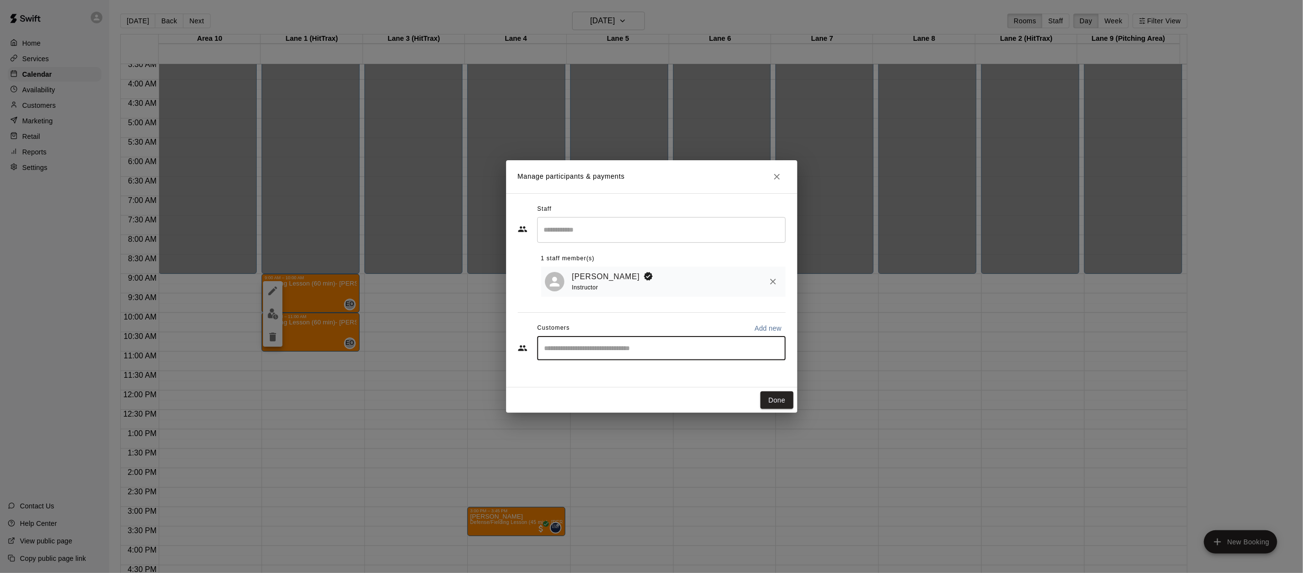
click at [561, 344] on input "Start typing to search customers..." at bounding box center [662, 348] width 240 height 10
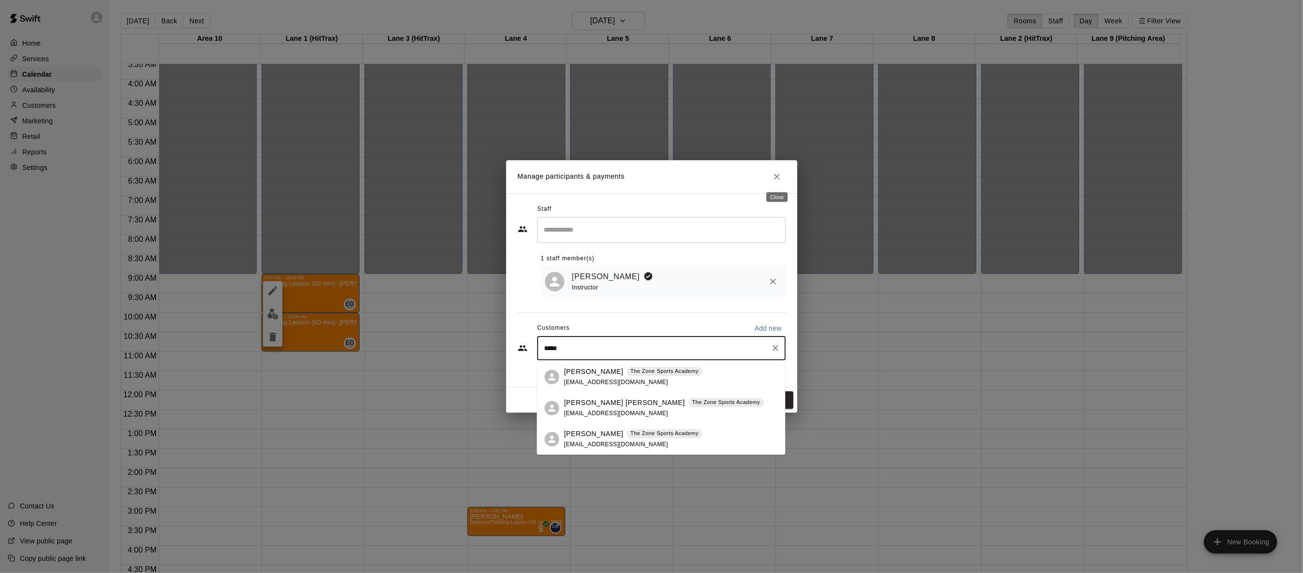
type input "*****"
click at [778, 172] on icon "Close" at bounding box center [777, 177] width 10 height 10
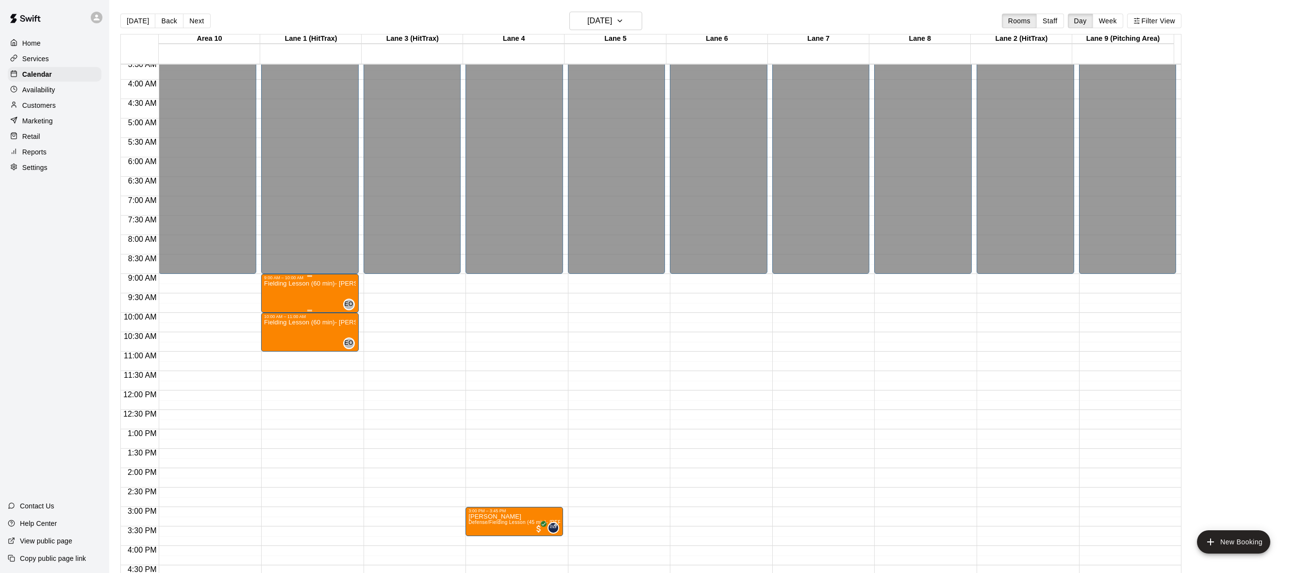
click at [330, 292] on div "Fielding Lesson (60 min)- [PERSON_NAME]" at bounding box center [310, 566] width 92 height 573
click at [279, 291] on button "edit" at bounding box center [272, 290] width 19 height 19
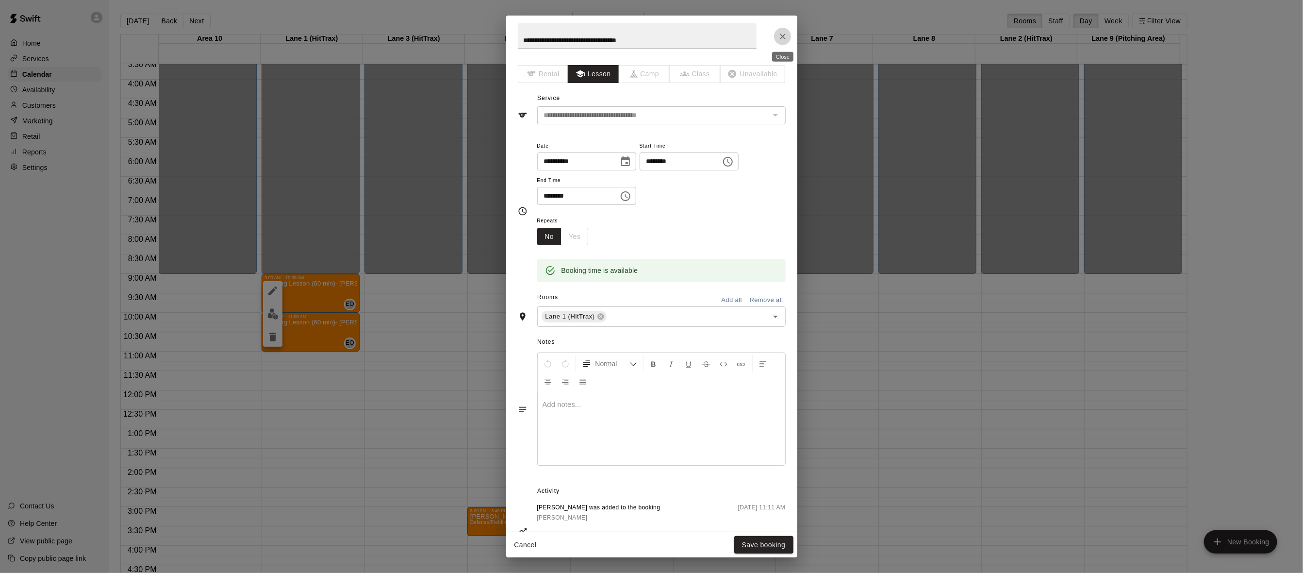
click at [781, 36] on icon "Close" at bounding box center [783, 37] width 10 height 10
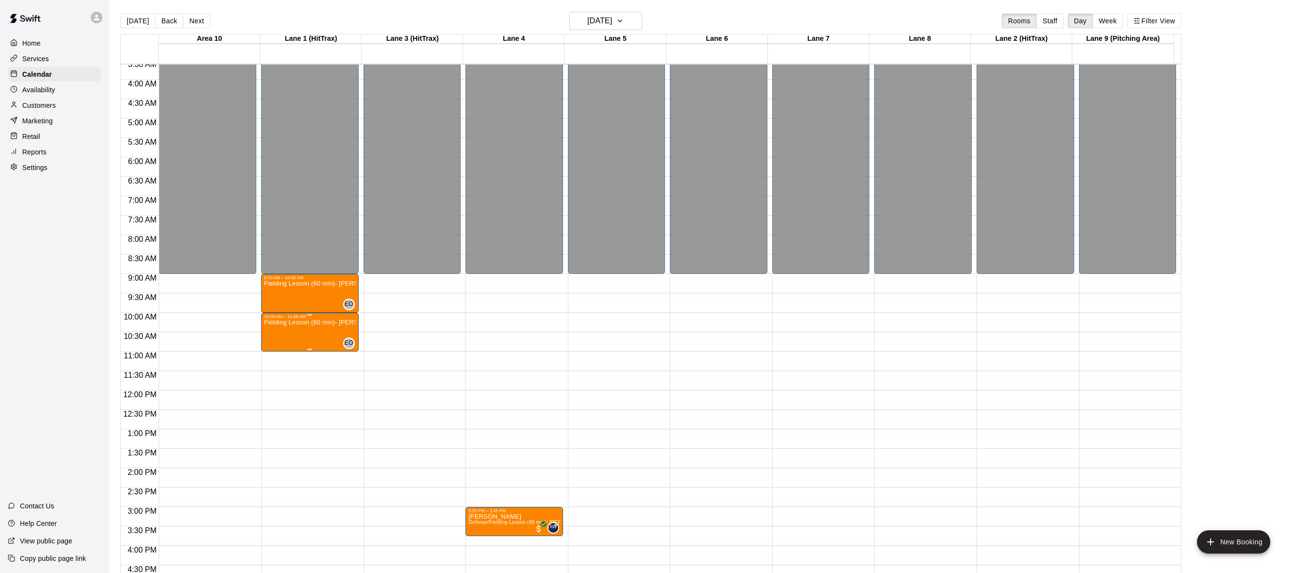
click at [271, 356] on img "edit" at bounding box center [272, 352] width 11 height 11
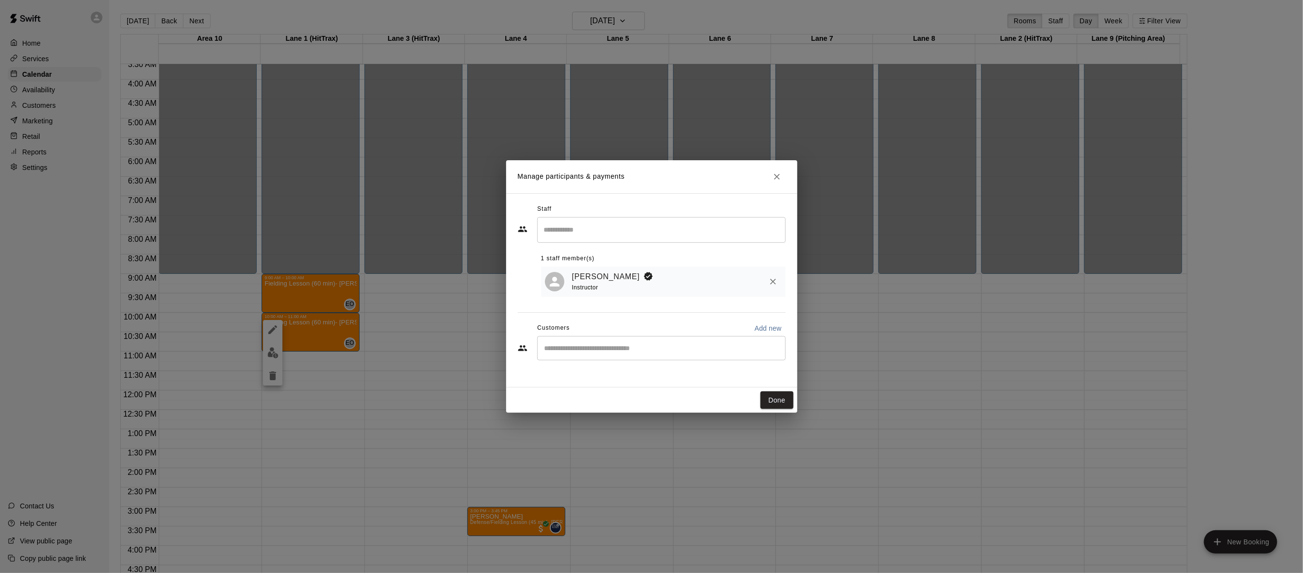
click at [774, 331] on p "Add new" at bounding box center [768, 328] width 27 height 10
select select "**"
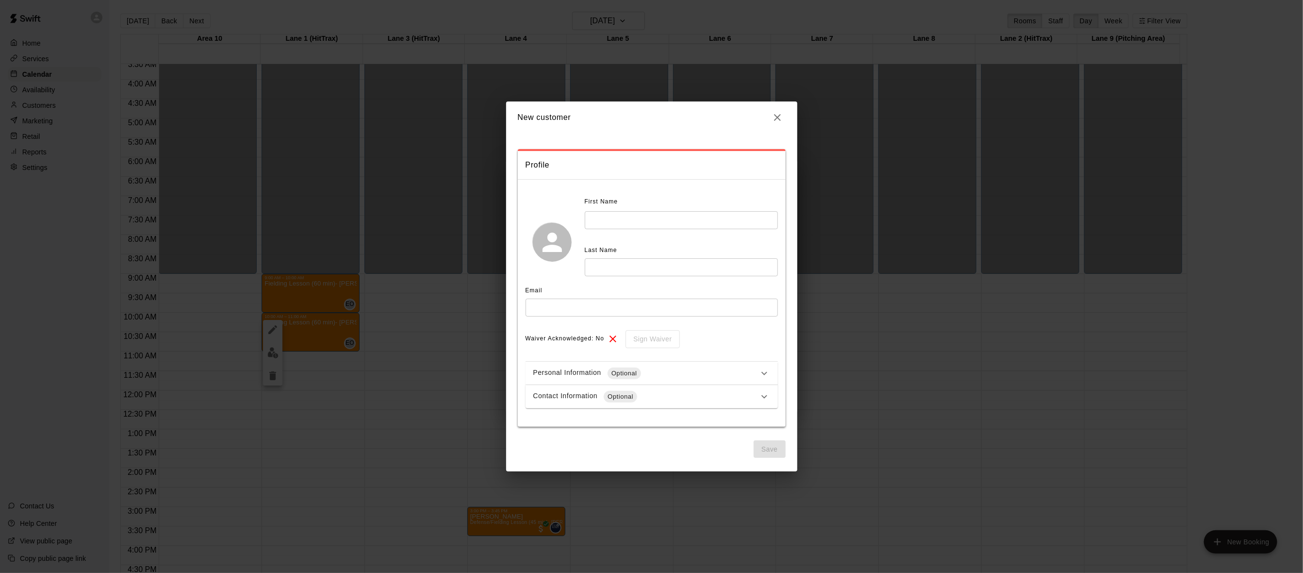
click at [759, 368] on icon at bounding box center [765, 373] width 12 height 12
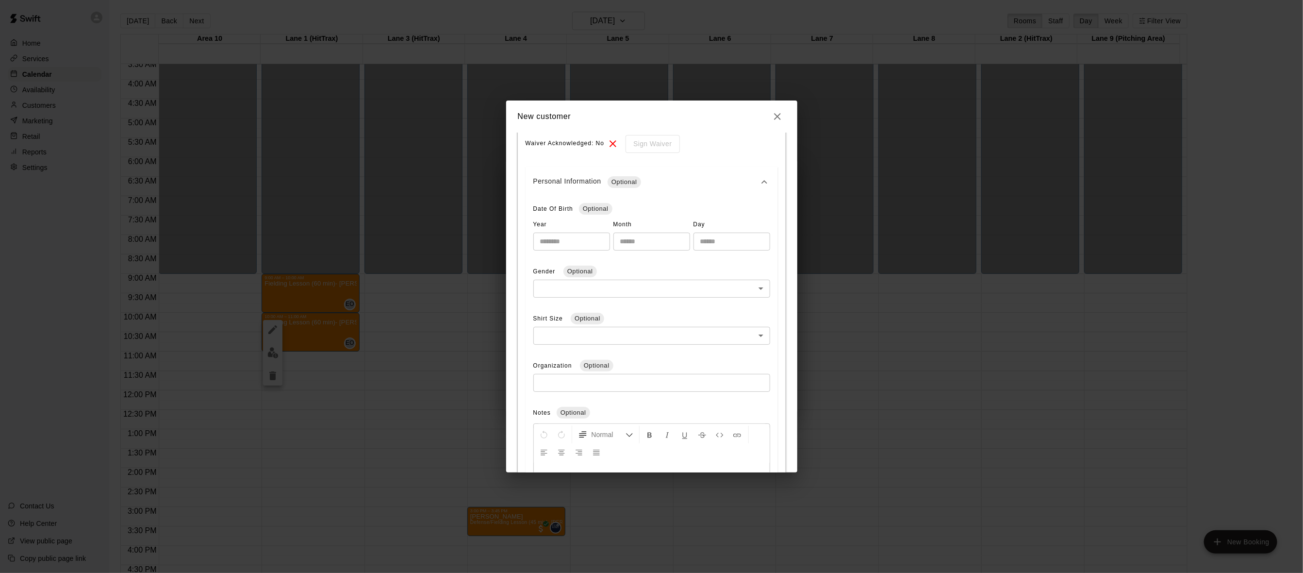
scroll to position [362, 0]
click at [762, 396] on icon at bounding box center [765, 397] width 6 height 3
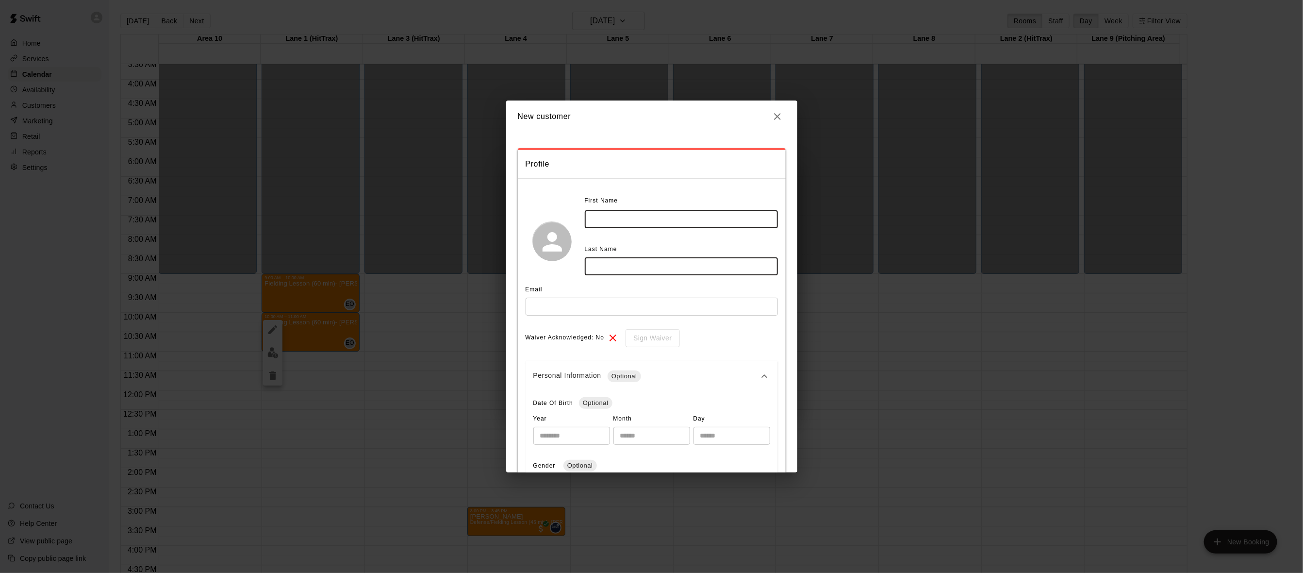
click at [684, 215] on input "text" at bounding box center [681, 219] width 193 height 18
type input "*"
type input "******"
type input "*"
type input "********"
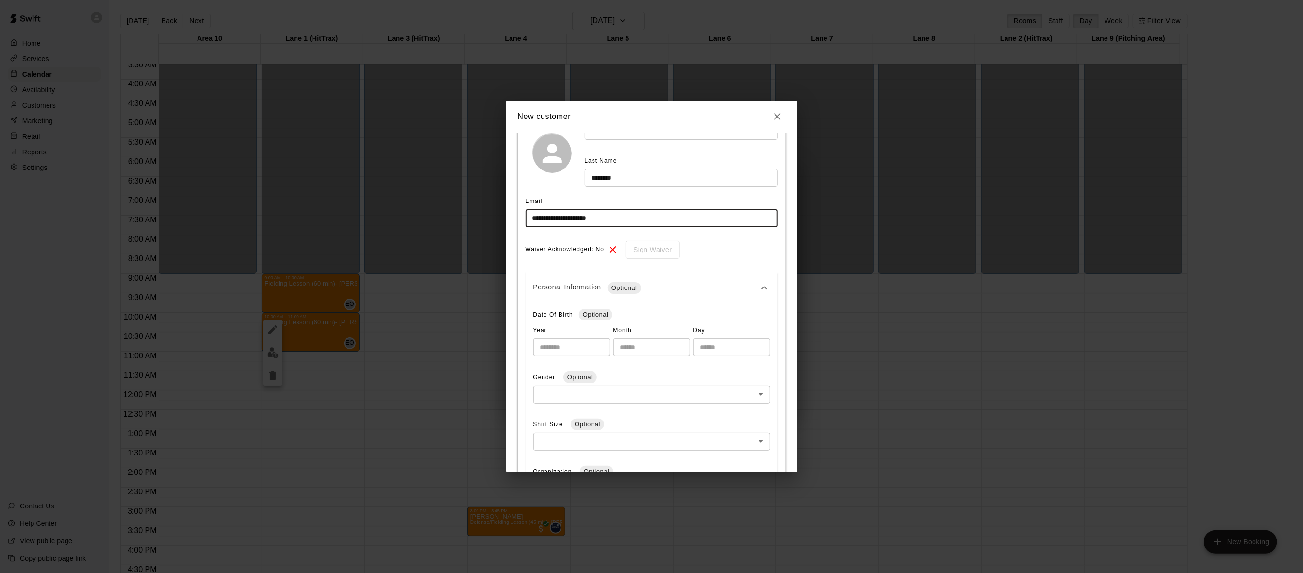
scroll to position [97, 0]
type input "**********"
click at [604, 241] on div "Waiver Acknowledged: No Sign Waiver" at bounding box center [652, 241] width 252 height 18
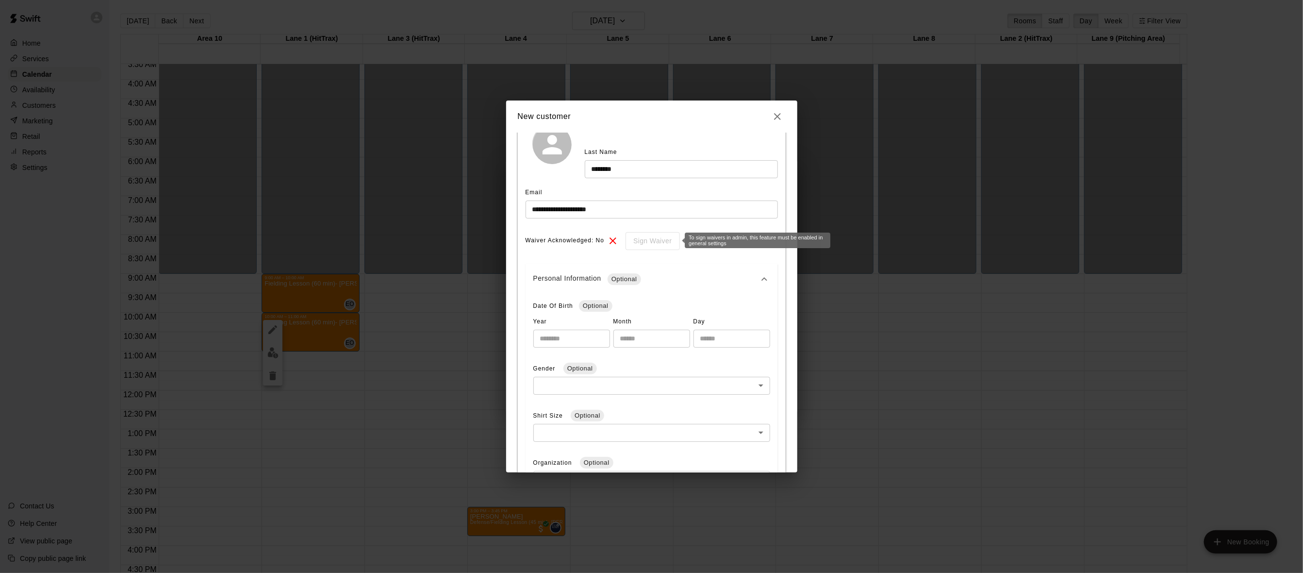
click at [641, 241] on div "Sign Waiver" at bounding box center [649, 241] width 61 height 18
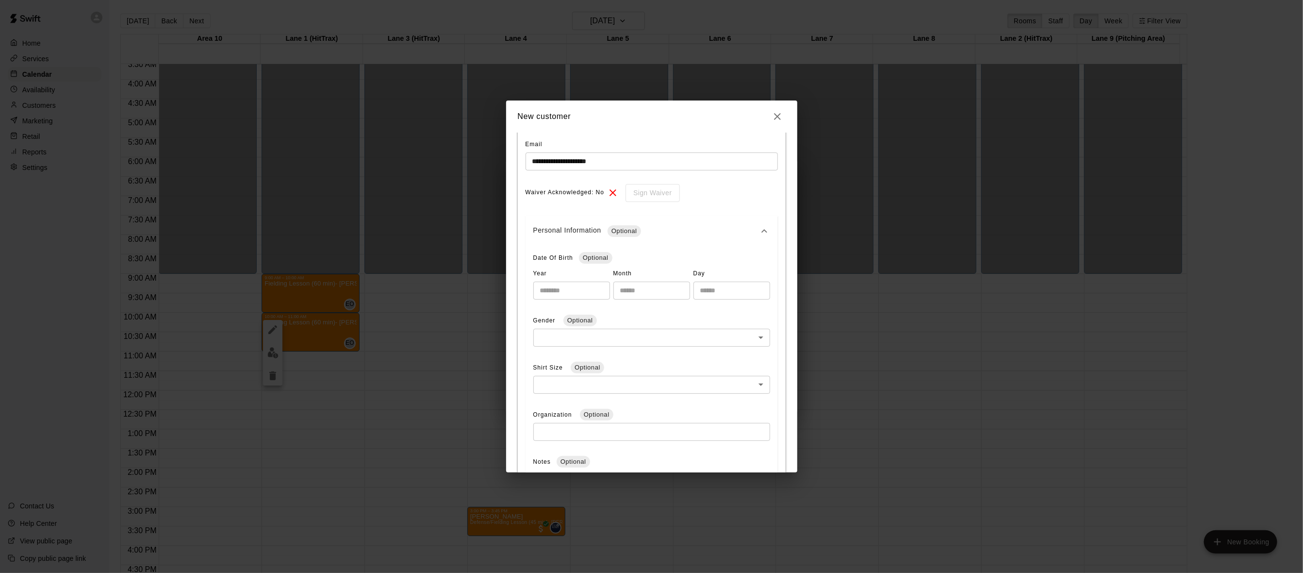
scroll to position [146, 0]
click at [640, 230] on span "Optional" at bounding box center [624, 231] width 33 height 10
click at [640, 230] on span "Optional" at bounding box center [624, 227] width 33 height 10
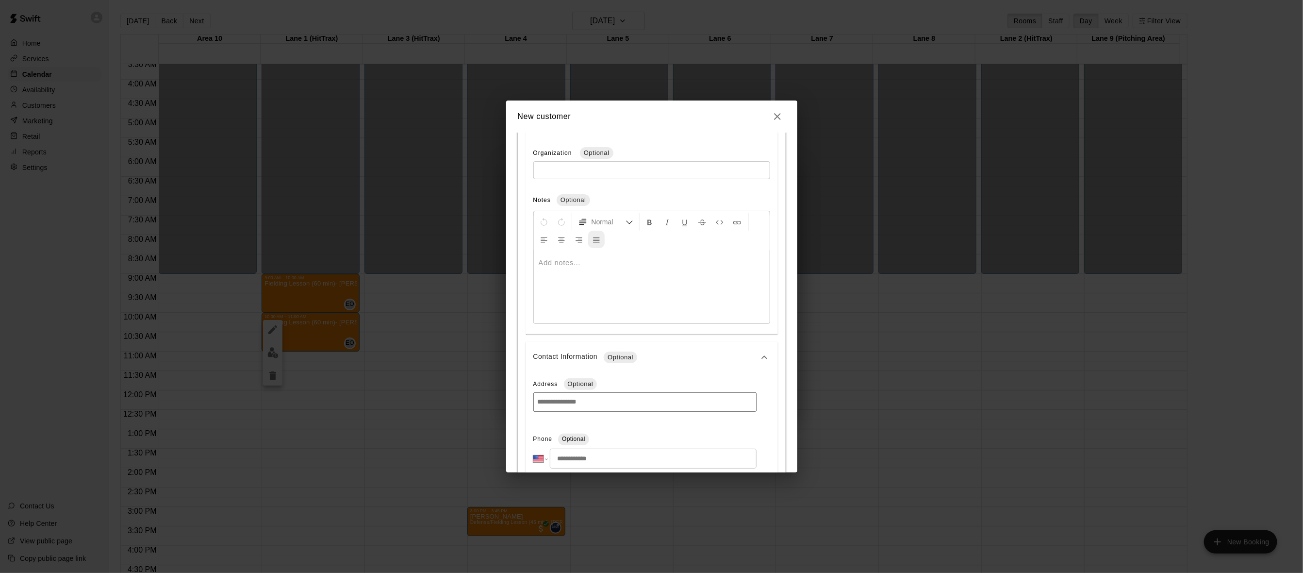
scroll to position [485, 0]
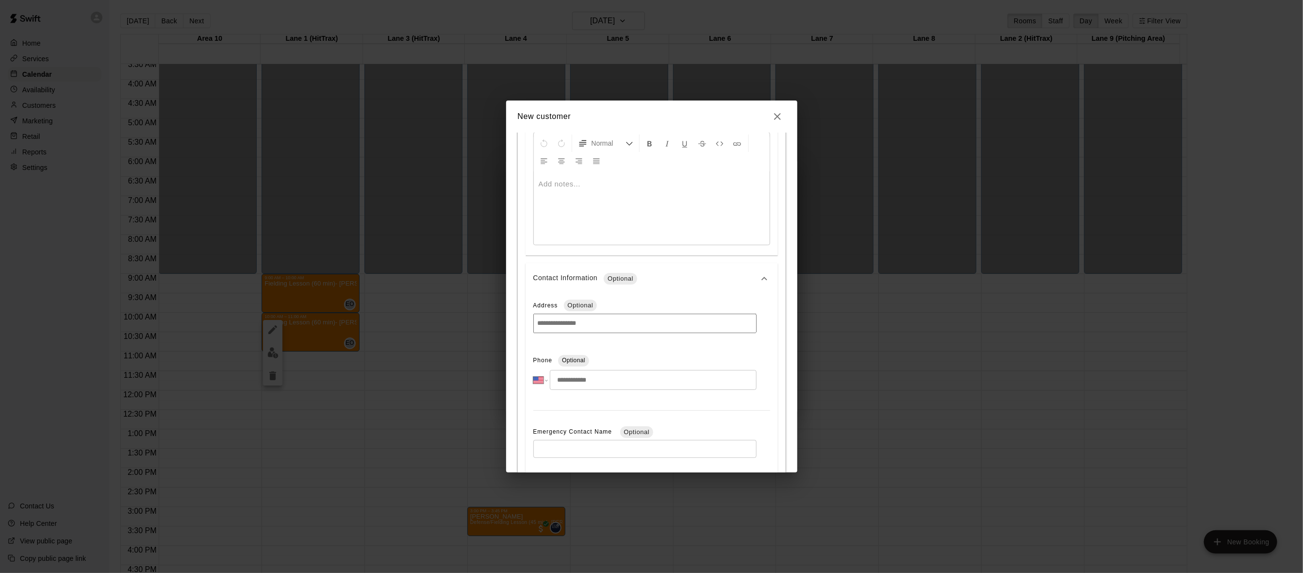
click at [600, 324] on input at bounding box center [644, 323] width 223 height 19
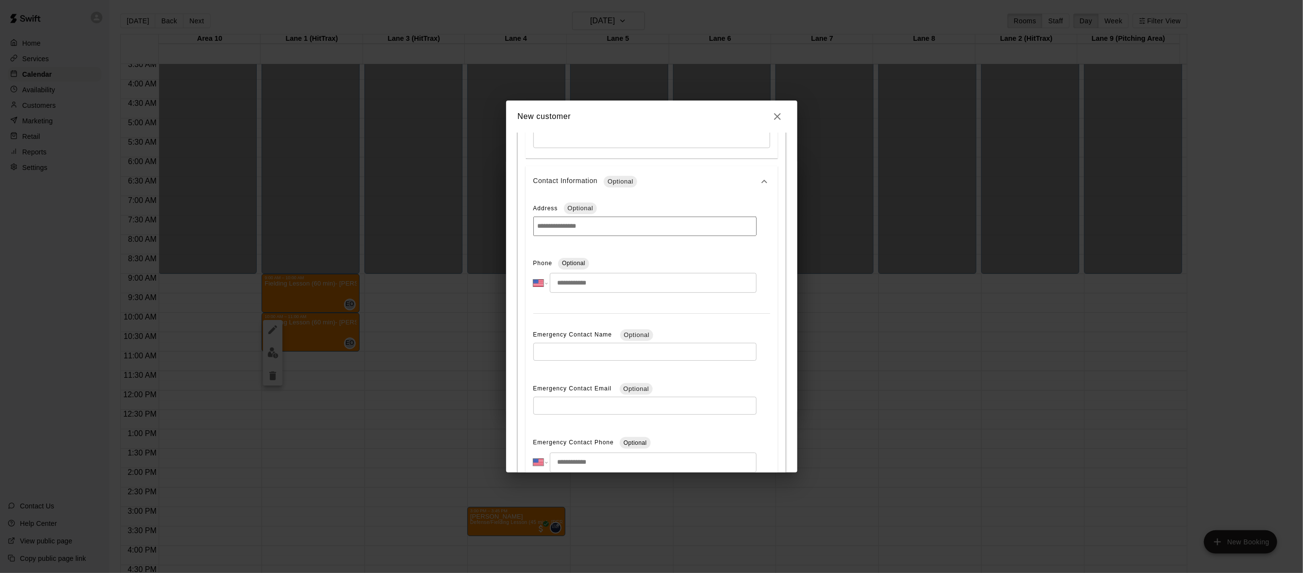
click at [595, 287] on input "tel" at bounding box center [653, 283] width 206 height 20
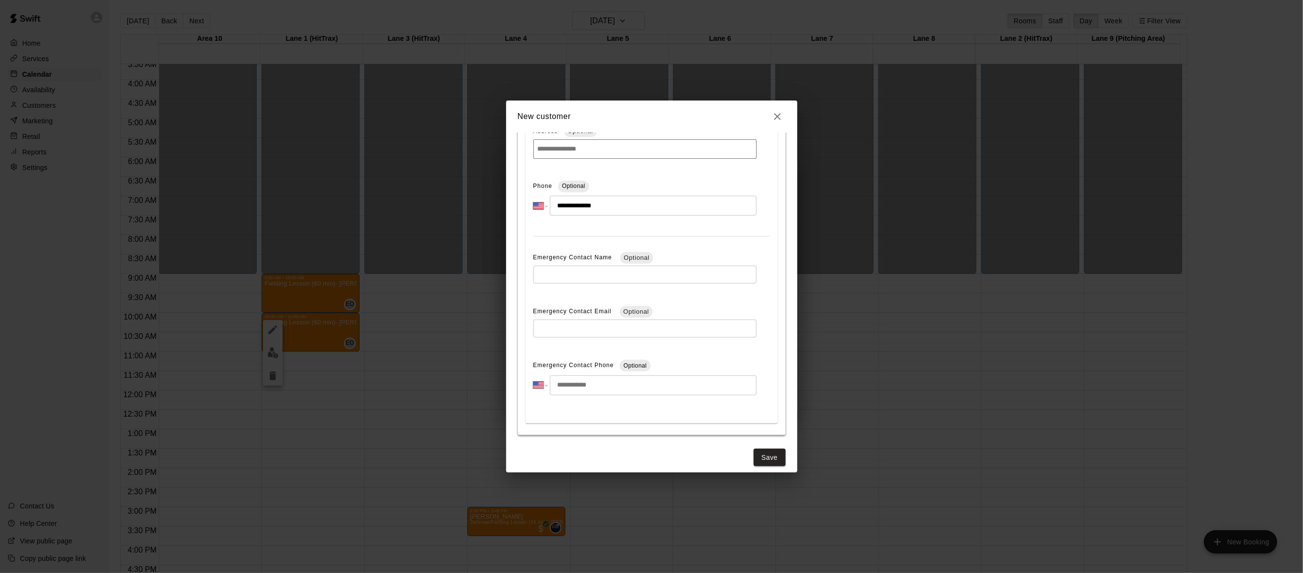
scroll to position [666, 0]
type input "**********"
click at [595, 372] on input "tel" at bounding box center [653, 378] width 206 height 20
type input "**********"
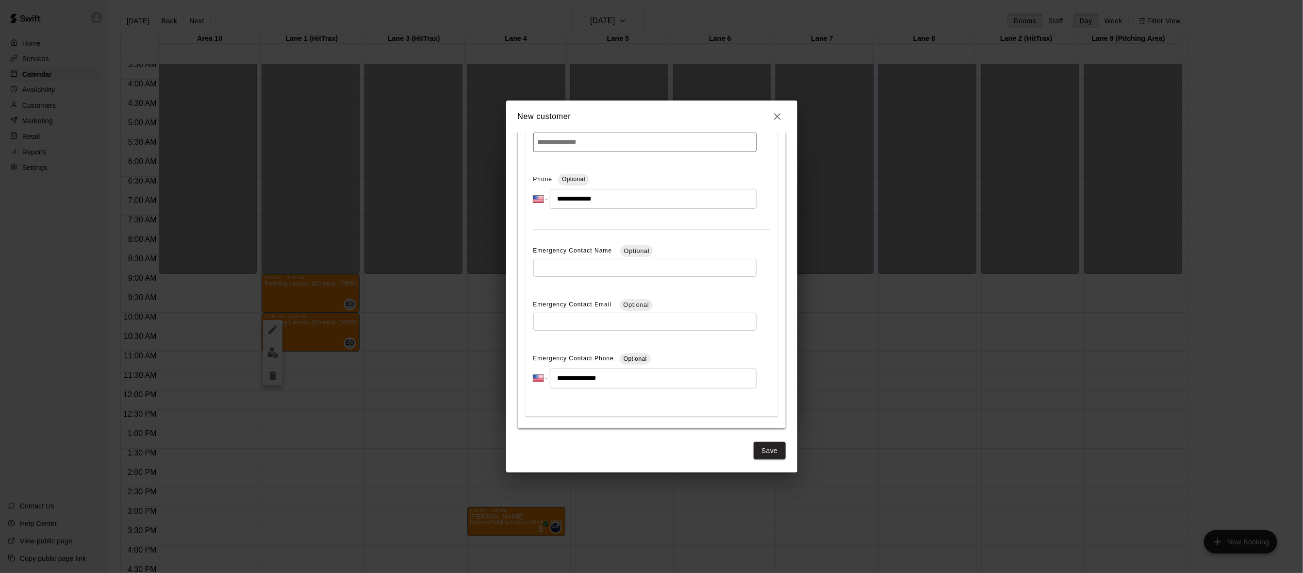
type input "**********"
click at [759, 447] on button "Save" at bounding box center [770, 451] width 32 height 18
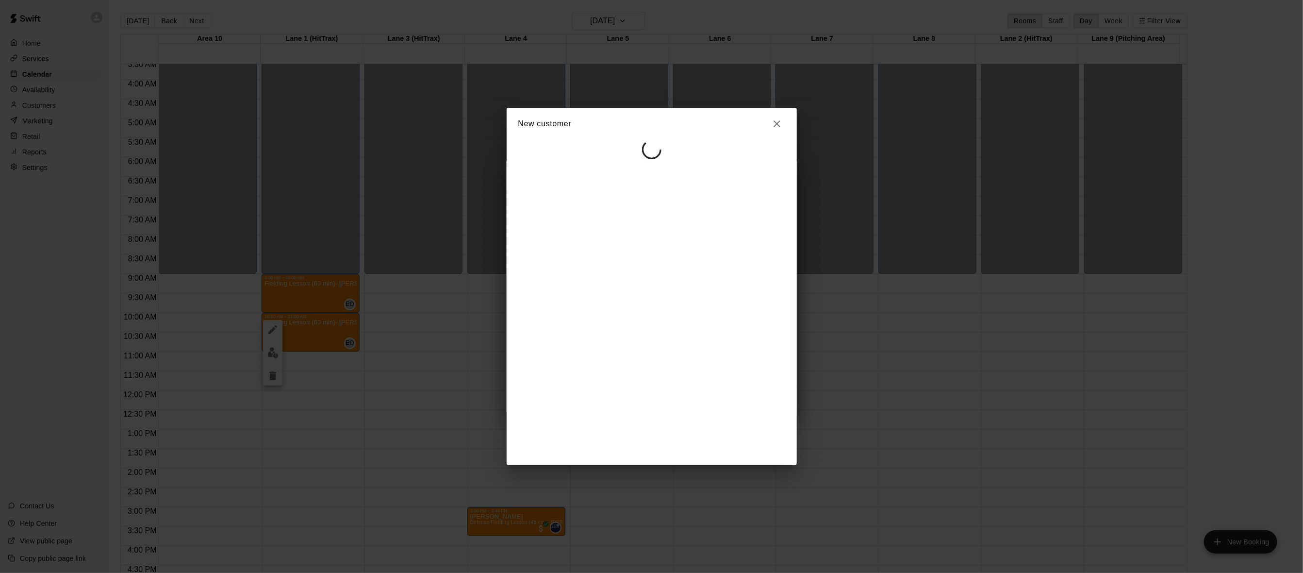
scroll to position [0, 0]
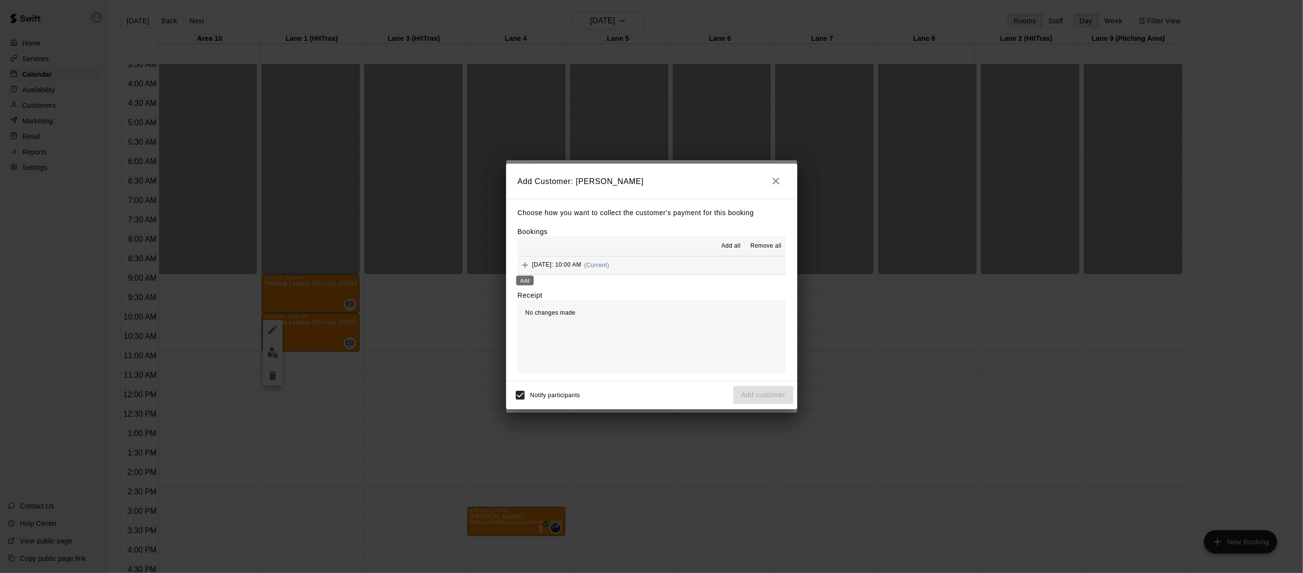
click at [528, 267] on icon "Add" at bounding box center [525, 265] width 10 height 10
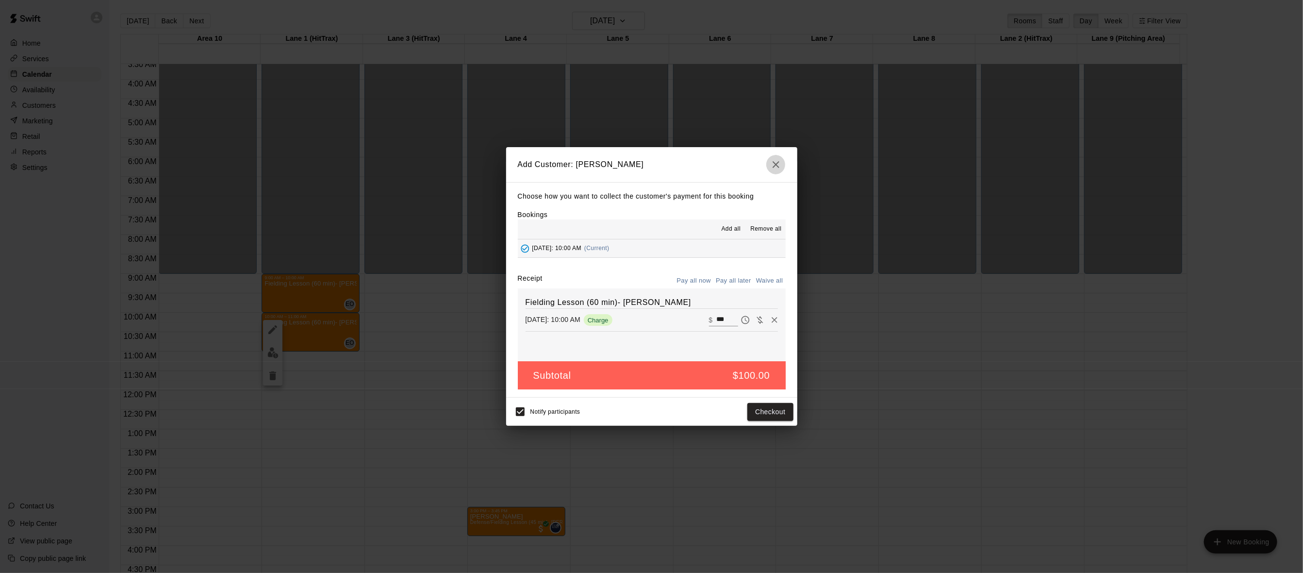
click at [779, 167] on icon "button" at bounding box center [776, 165] width 12 height 12
click at [779, 167] on div "Add Customer: [PERSON_NAME] Choose how you want to collect the customer's payme…" at bounding box center [651, 286] width 1303 height 573
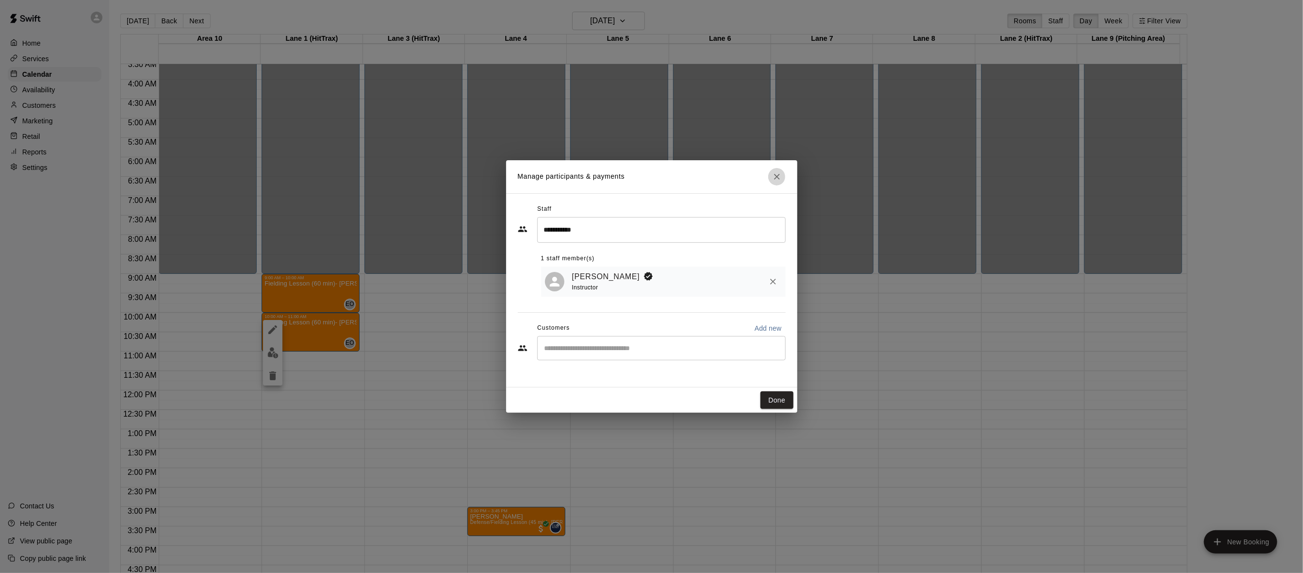
drag, startPoint x: 779, startPoint y: 167, endPoint x: 777, endPoint y: 178, distance: 11.4
click at [777, 178] on icon "Close" at bounding box center [777, 177] width 10 height 10
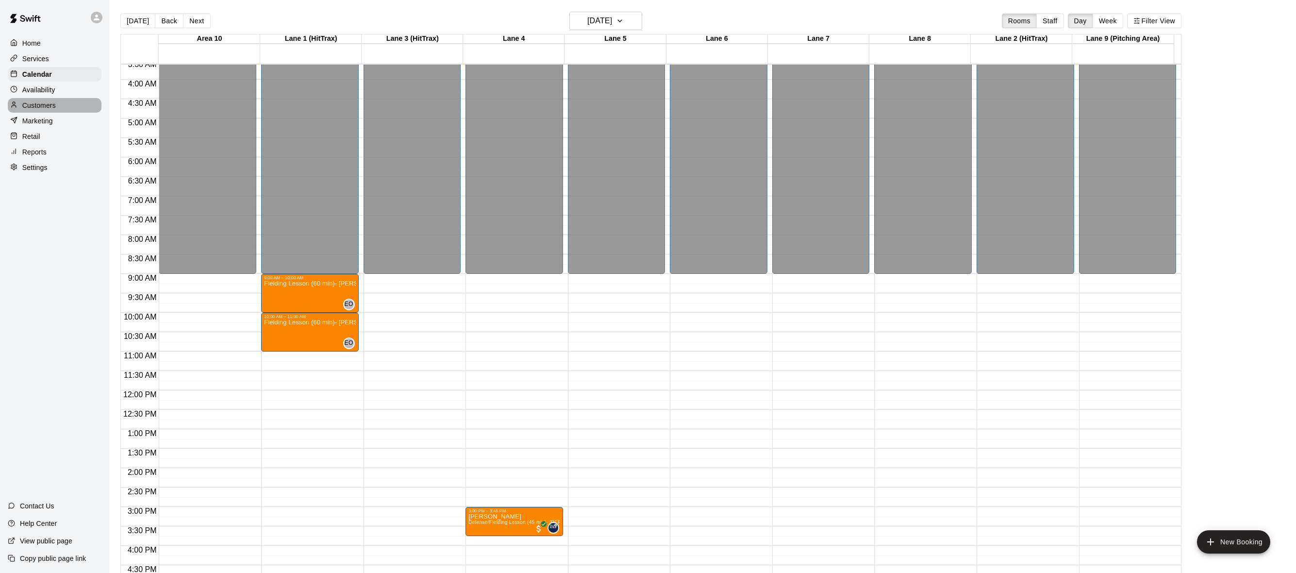
click at [37, 102] on p "Customers" at bounding box center [38, 105] width 33 height 10
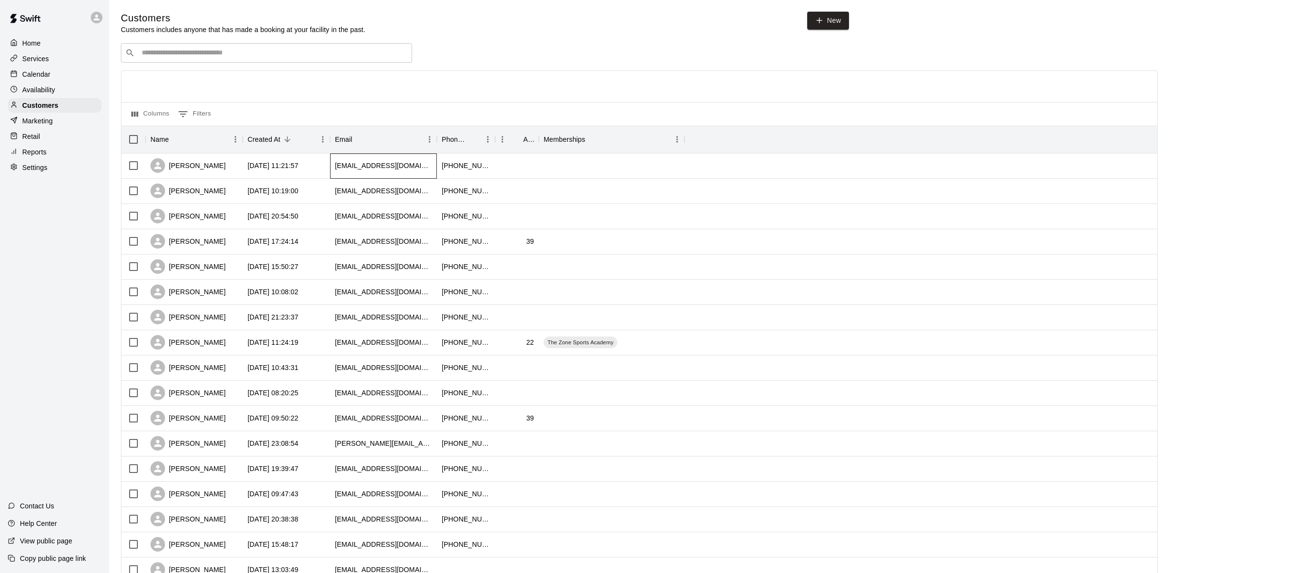
click at [358, 168] on div "[EMAIL_ADDRESS][DOMAIN_NAME]" at bounding box center [383, 166] width 97 height 10
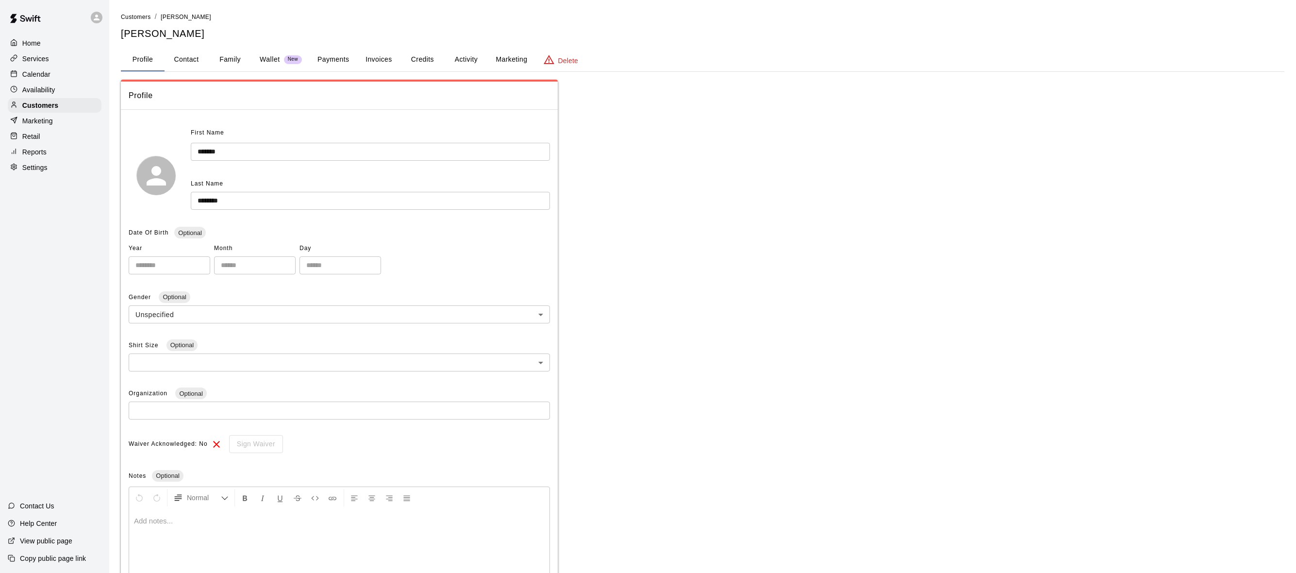
click at [333, 53] on button "Payments" at bounding box center [333, 59] width 47 height 23
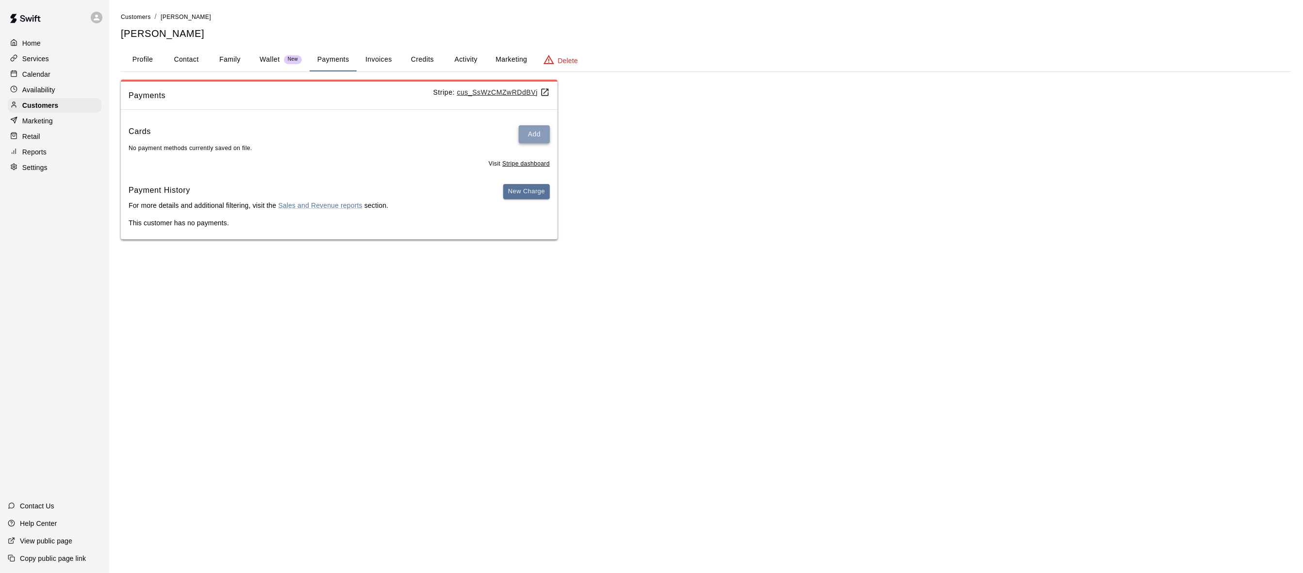
click at [536, 129] on button "Add" at bounding box center [534, 134] width 31 height 18
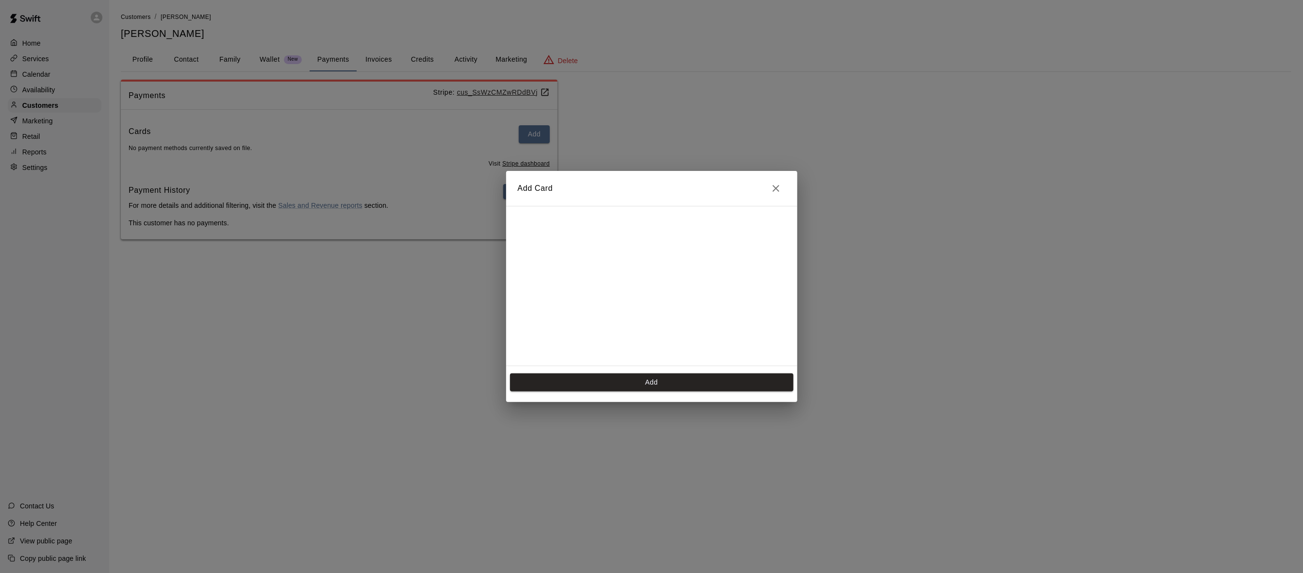
scroll to position [136, 0]
click at [620, 377] on button "Add" at bounding box center [651, 382] width 283 height 18
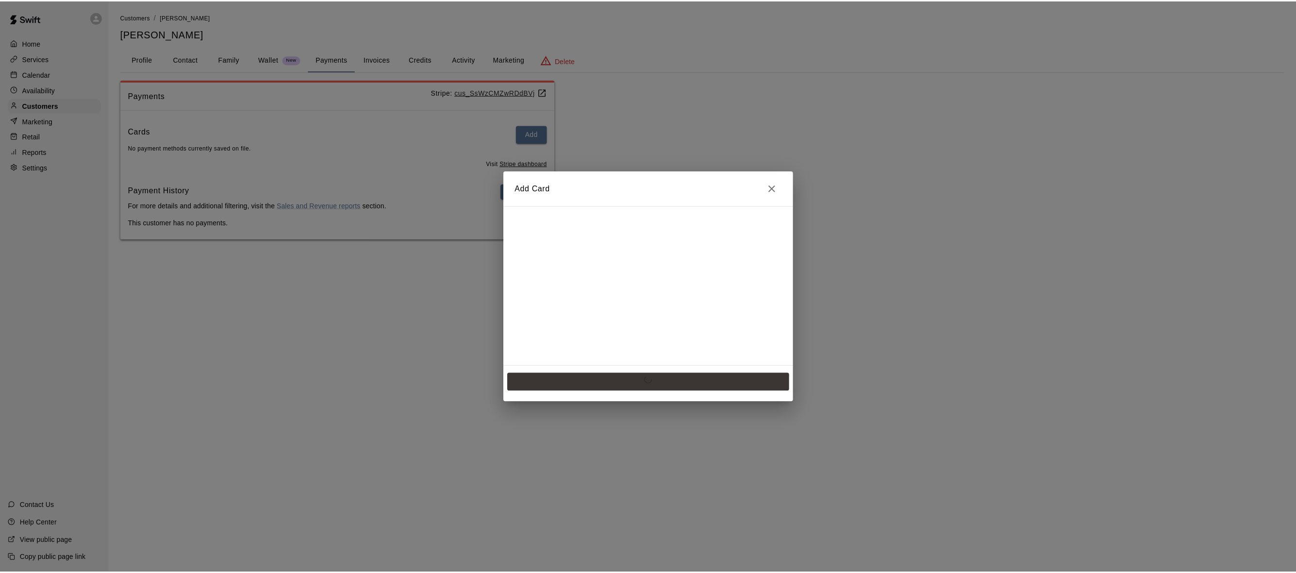
scroll to position [0, 0]
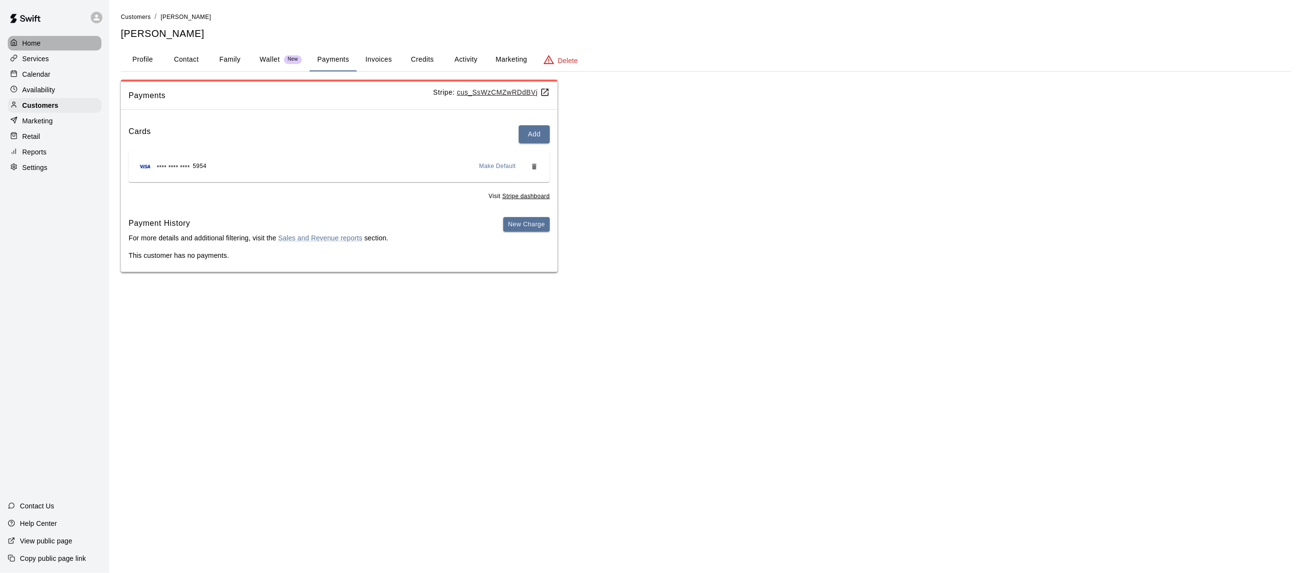
click at [36, 45] on p "Home" at bounding box center [31, 43] width 18 height 10
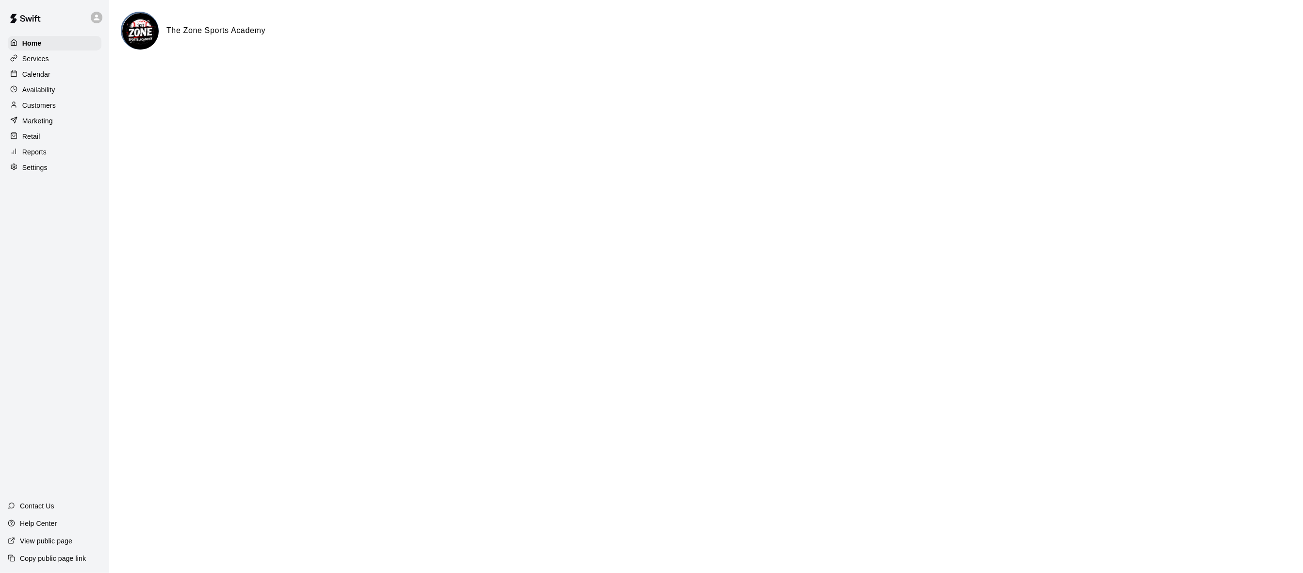
click at [50, 77] on div "Calendar" at bounding box center [55, 74] width 94 height 15
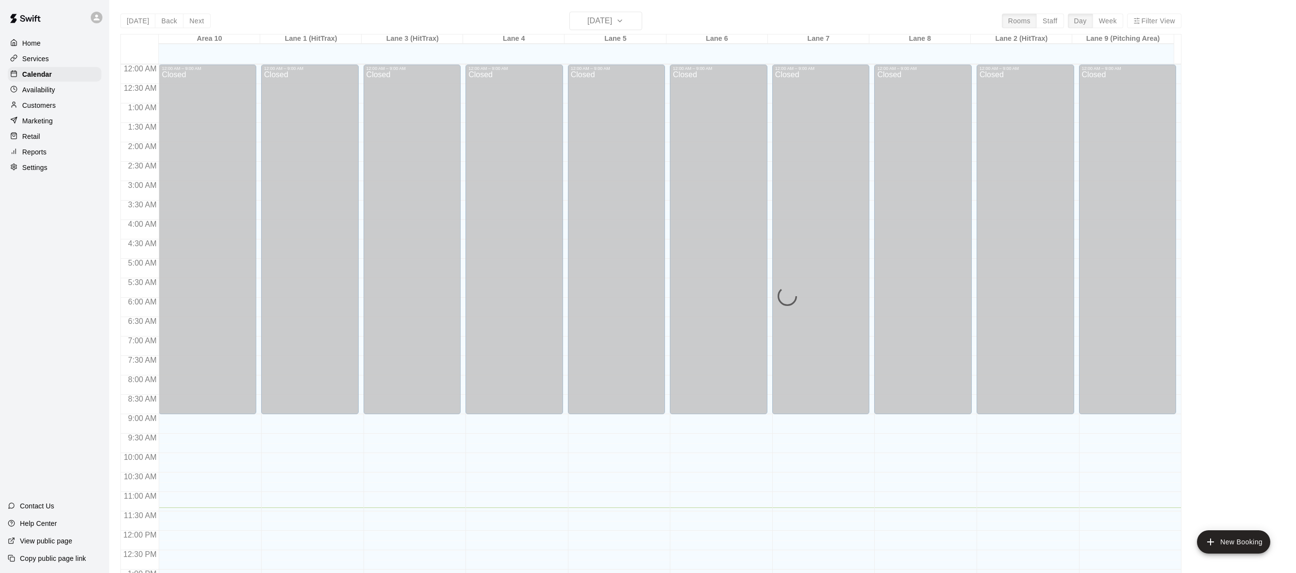
scroll to position [383, 0]
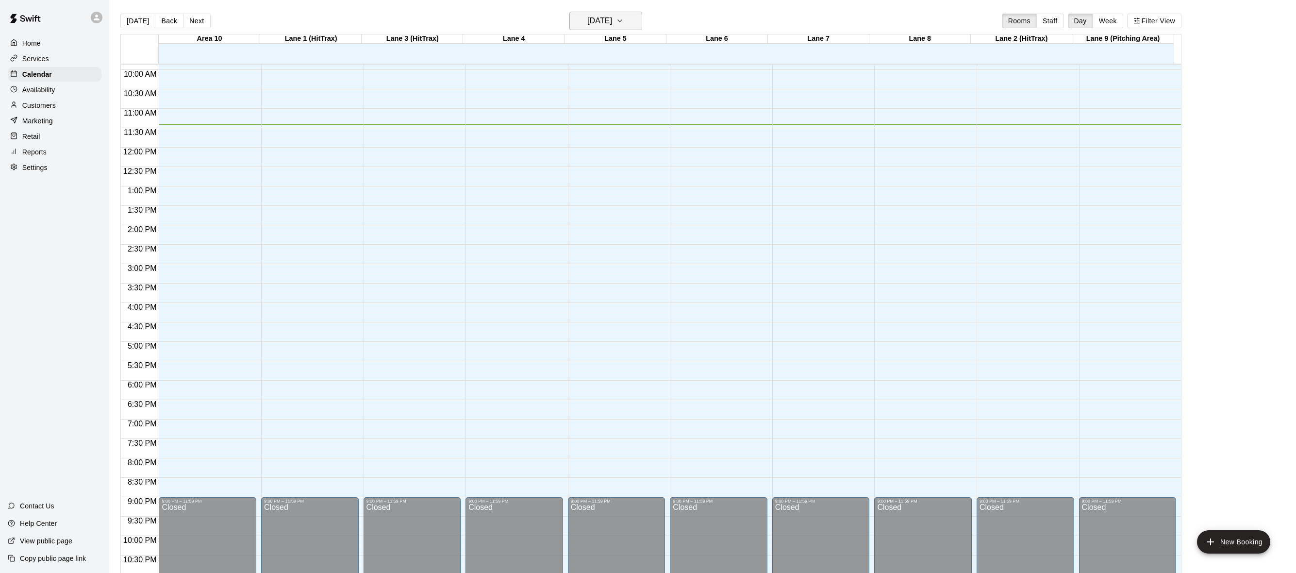
click at [624, 18] on icon "button" at bounding box center [620, 21] width 8 height 12
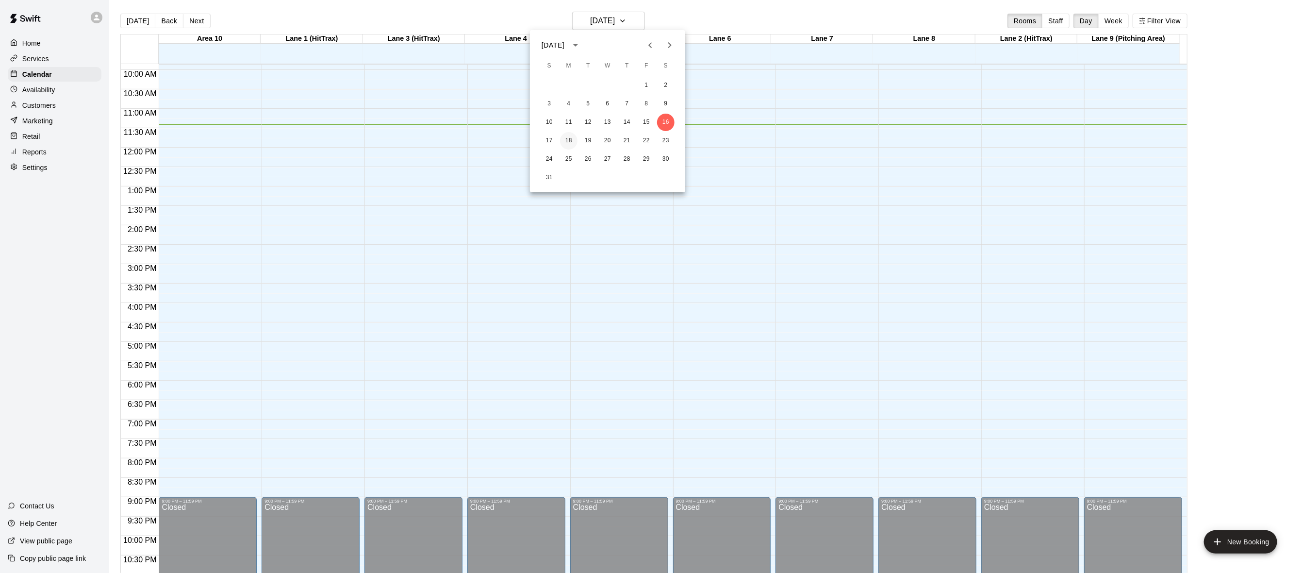
click at [574, 140] on button "18" at bounding box center [568, 140] width 17 height 17
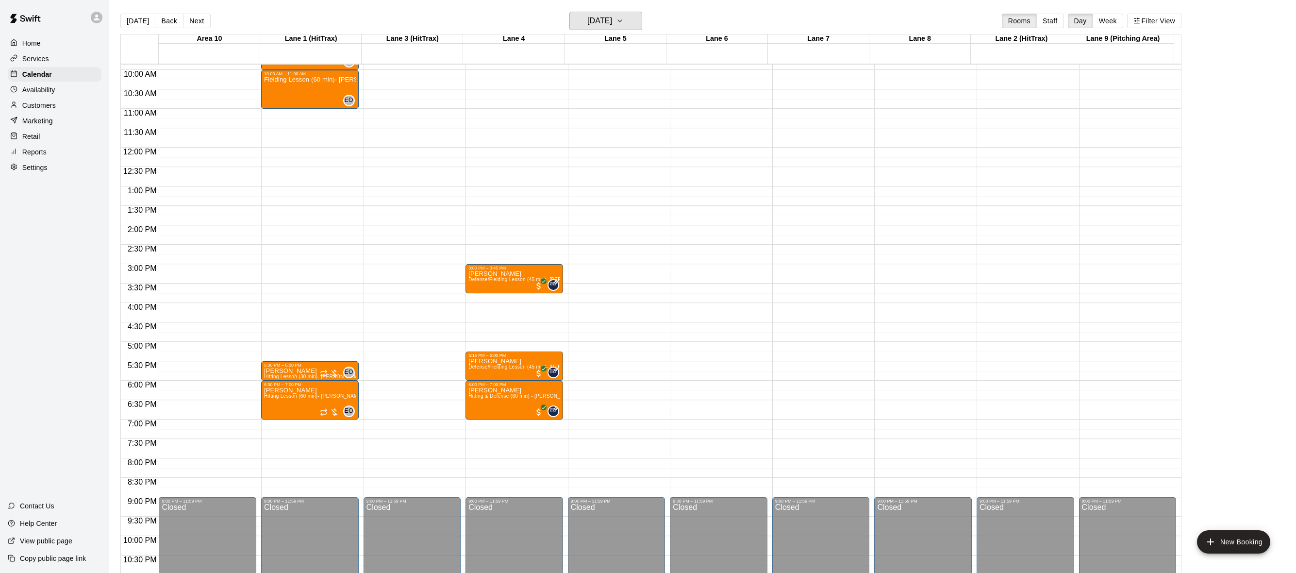
scroll to position [189, 0]
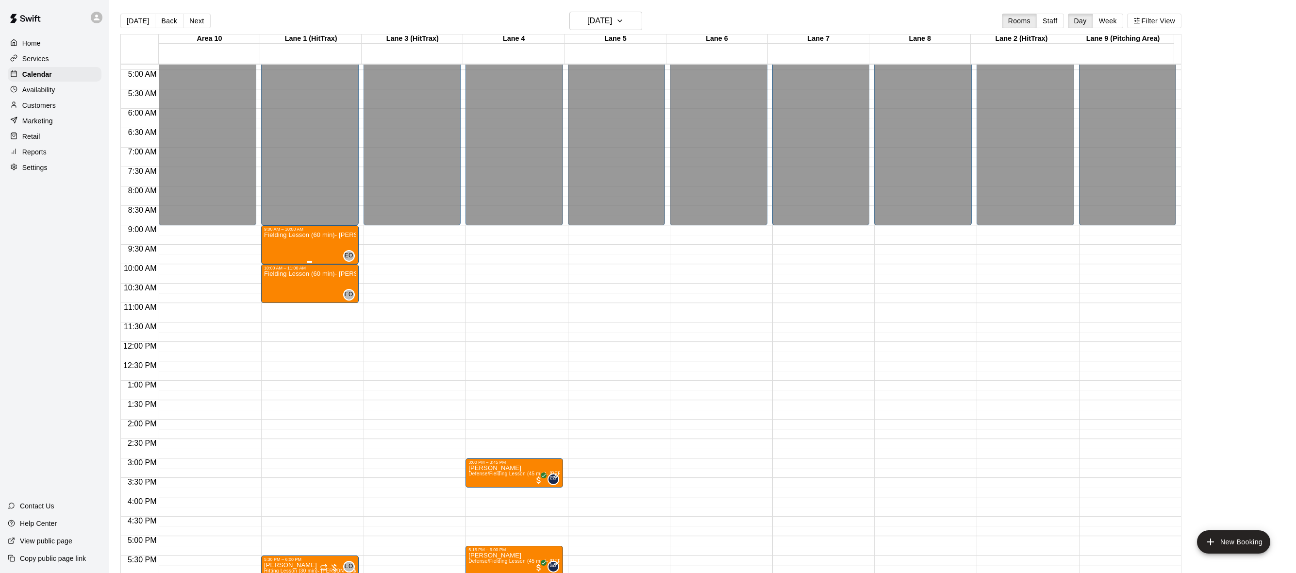
click at [333, 255] on div "Fielding Lesson (60 min)- [PERSON_NAME]" at bounding box center [310, 518] width 92 height 573
click at [274, 267] on img "edit" at bounding box center [272, 265] width 11 height 11
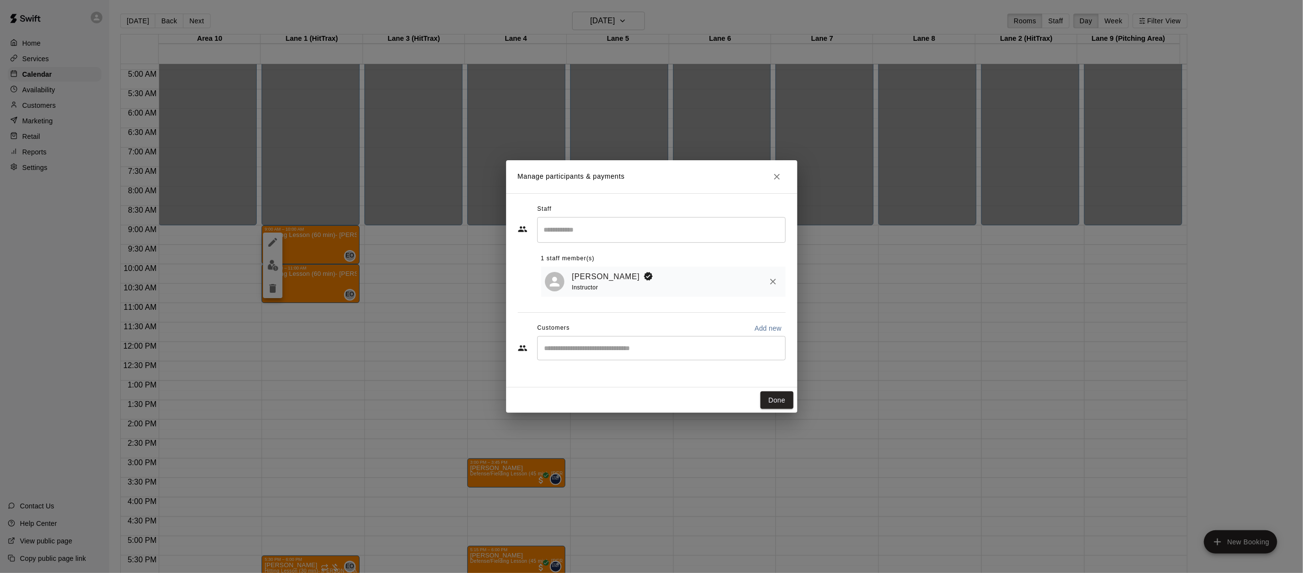
click at [560, 342] on div "​" at bounding box center [661, 348] width 249 height 24
type input "****"
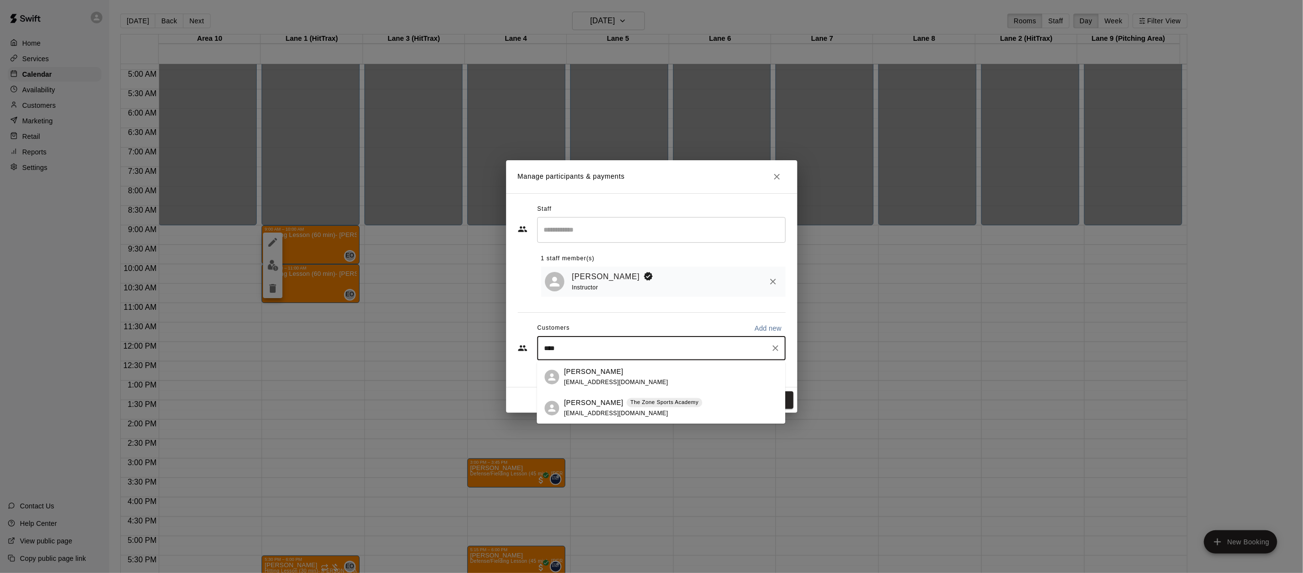
click at [596, 370] on p "[PERSON_NAME]" at bounding box center [593, 371] width 59 height 10
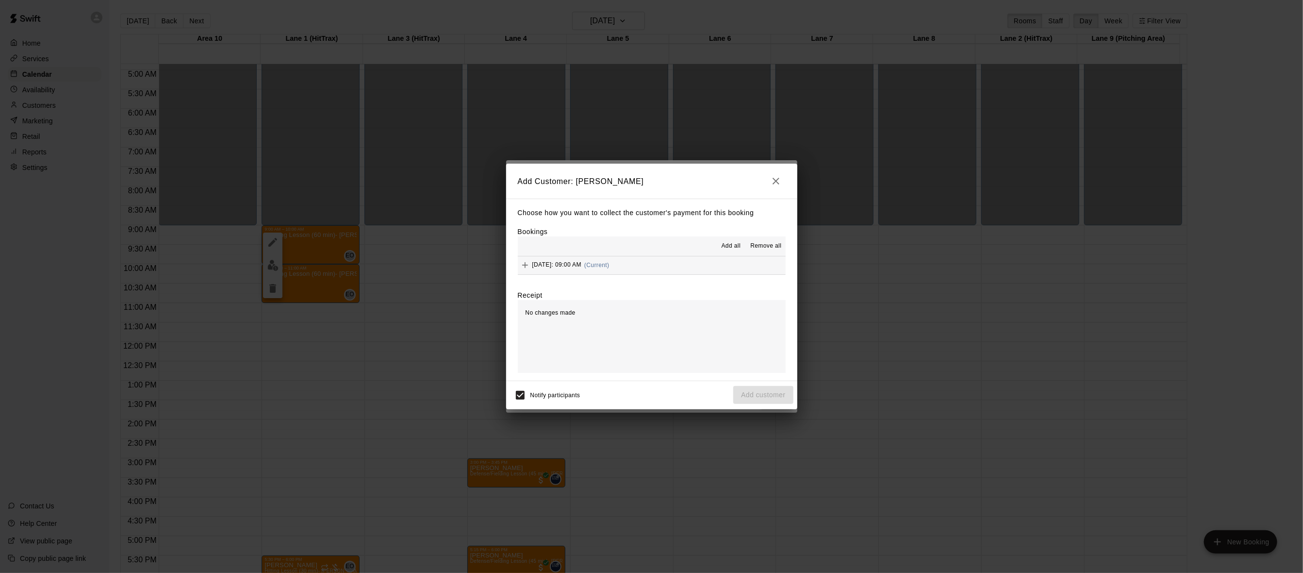
click at [525, 267] on icon "Add" at bounding box center [525, 265] width 6 height 6
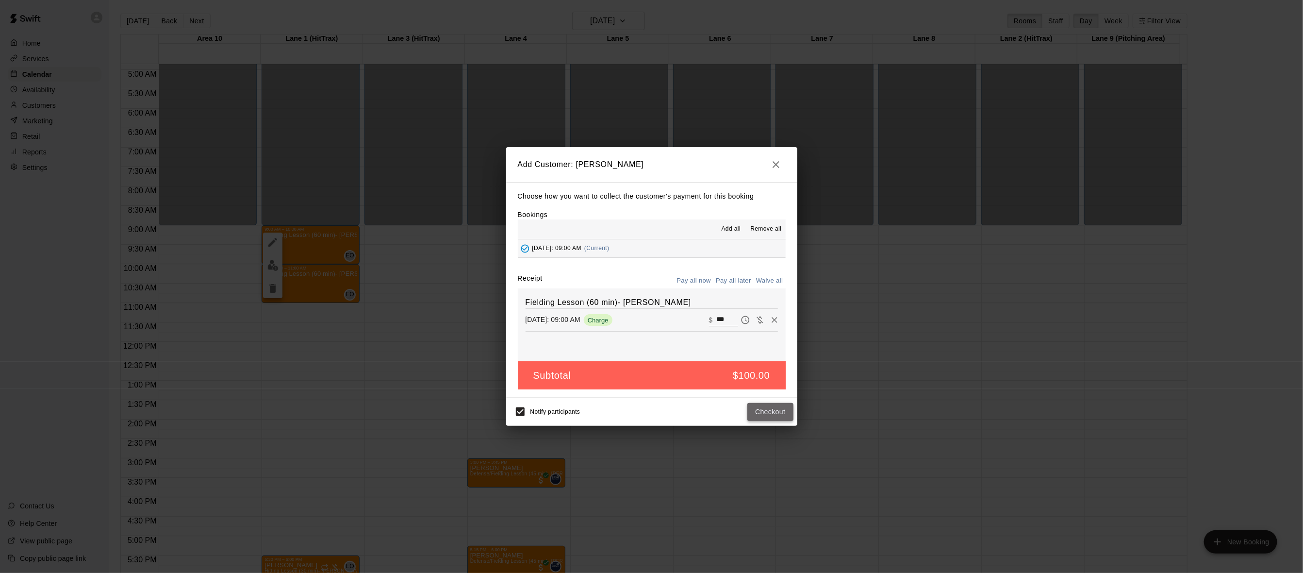
click at [762, 414] on button "Checkout" at bounding box center [771, 412] width 46 height 18
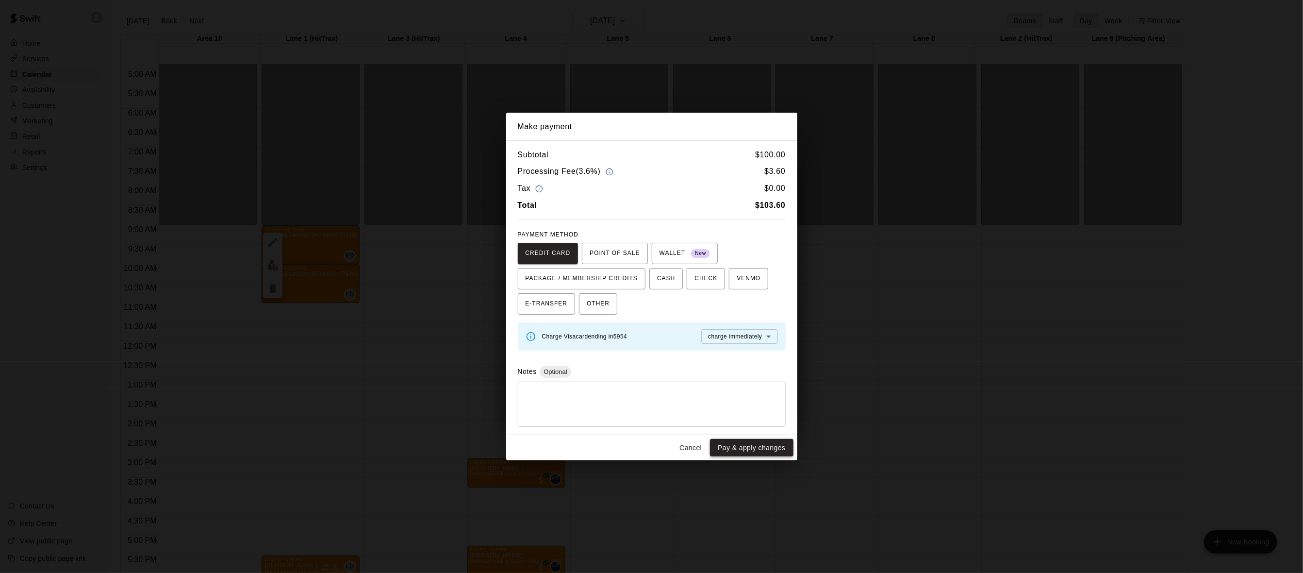
click at [751, 451] on button "Pay & apply changes" at bounding box center [751, 448] width 83 height 18
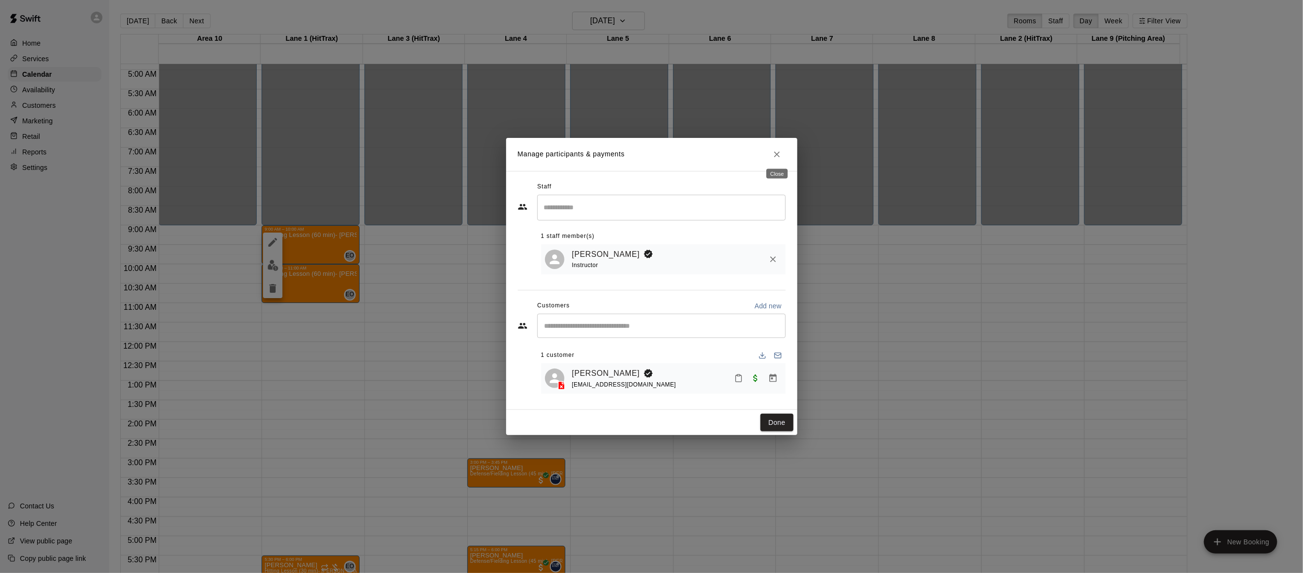
click at [777, 150] on icon "Close" at bounding box center [777, 155] width 10 height 10
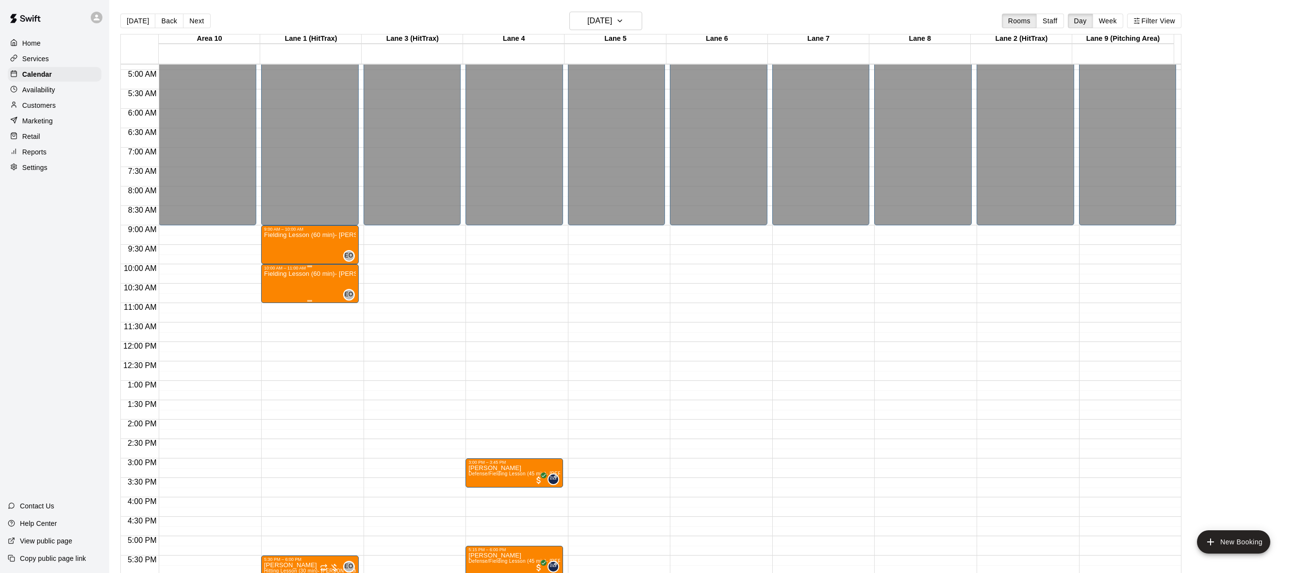
click at [306, 279] on div "Fielding Lesson (60 min)- [PERSON_NAME]" at bounding box center [310, 556] width 92 height 573
click at [275, 305] on img "edit" at bounding box center [272, 304] width 11 height 11
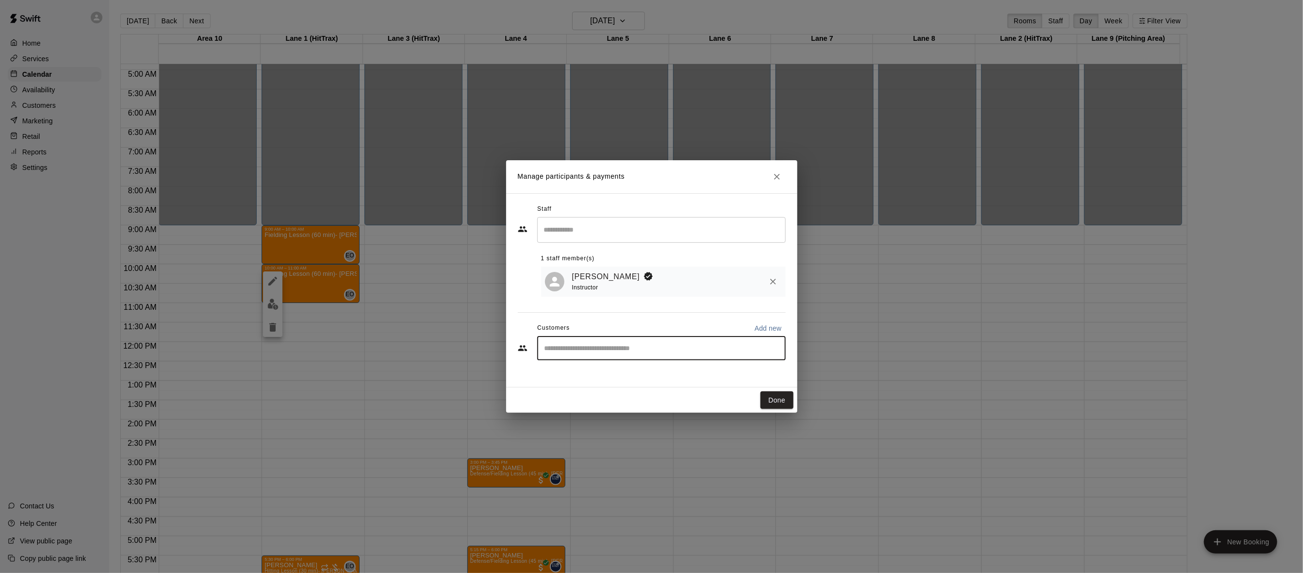
click at [702, 346] on input "Start typing to search customers..." at bounding box center [662, 348] width 240 height 10
type input "*****"
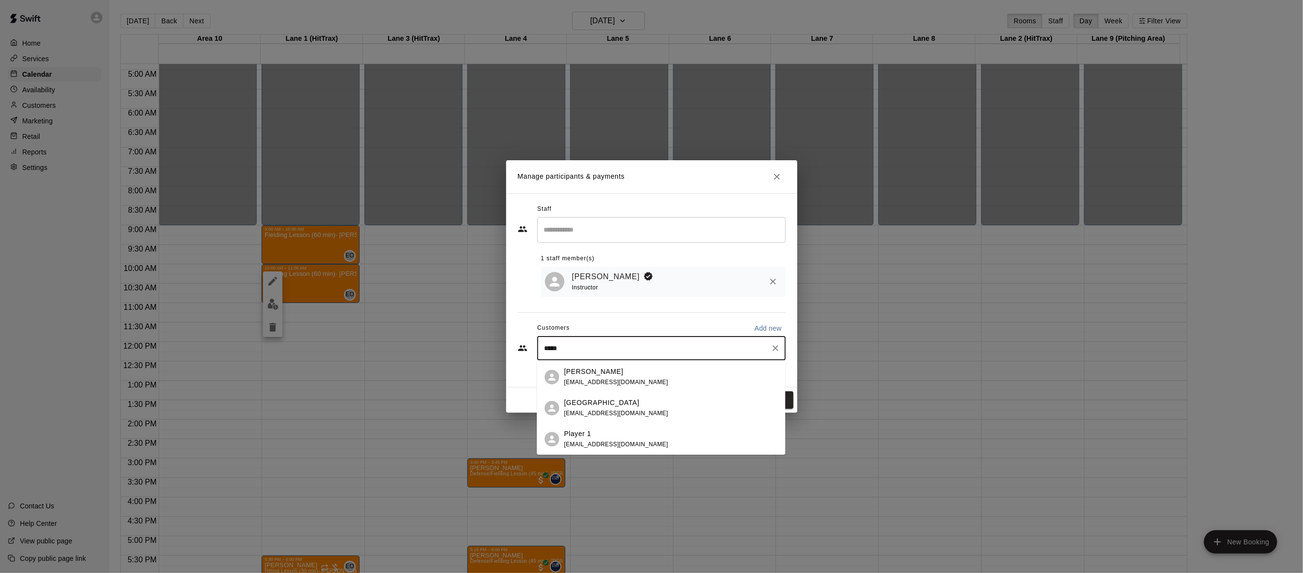
click at [629, 377] on div "[PERSON_NAME] [EMAIL_ADDRESS][DOMAIN_NAME]" at bounding box center [616, 376] width 104 height 21
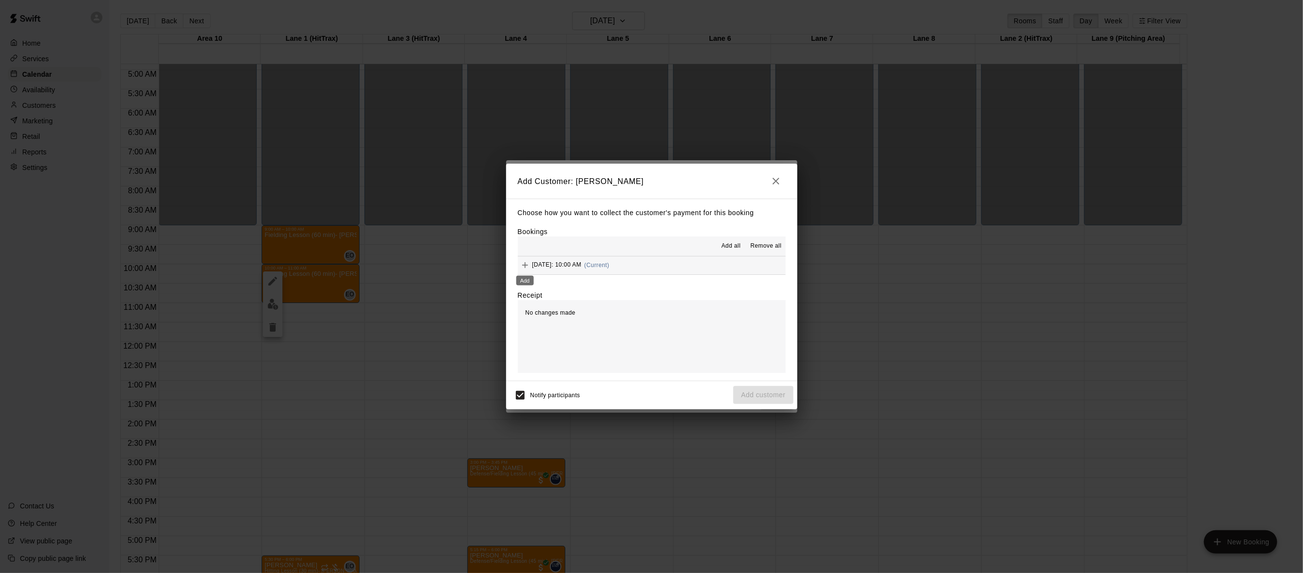
click at [527, 267] on icon "Add" at bounding box center [525, 265] width 10 height 10
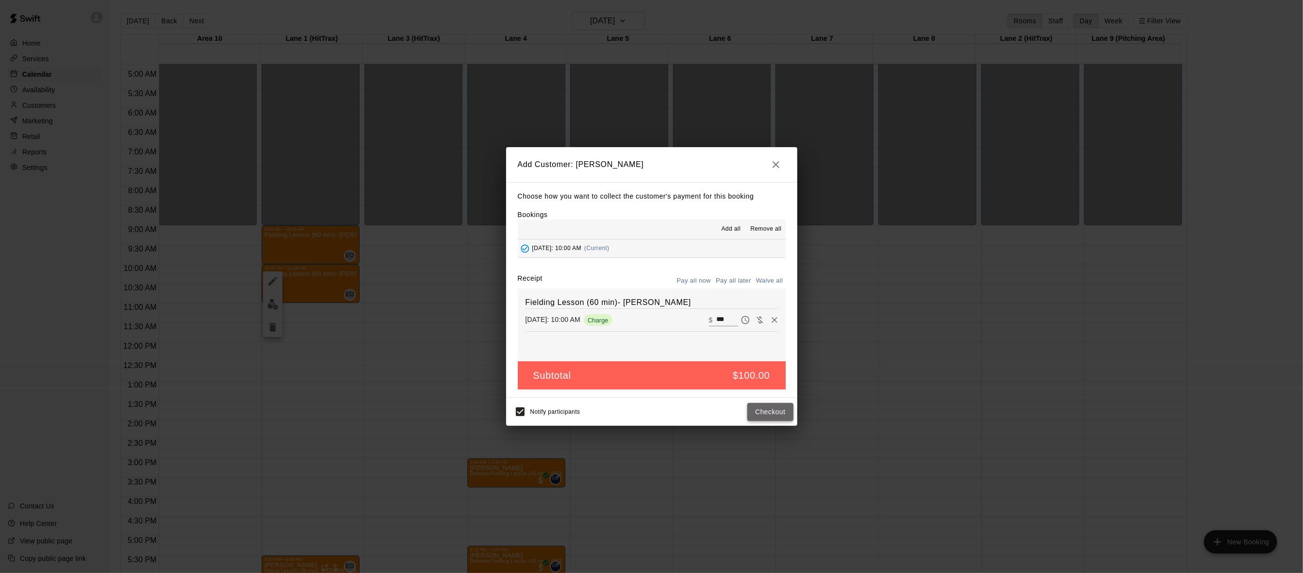
click at [755, 414] on button "Checkout" at bounding box center [771, 412] width 46 height 18
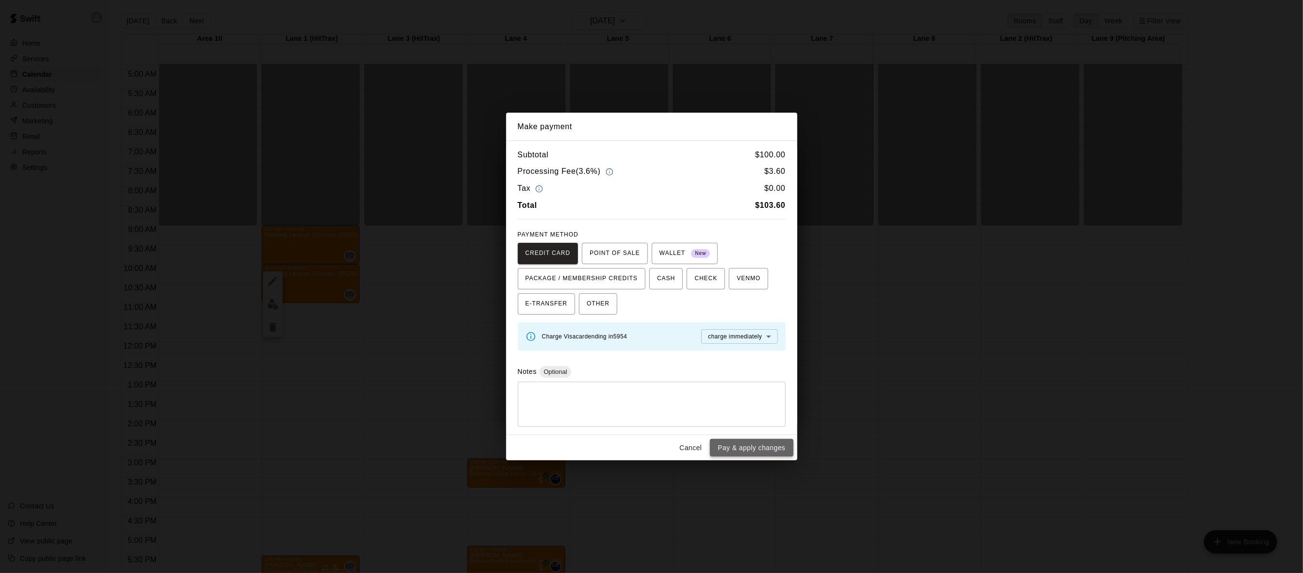
click at [757, 443] on button "Pay & apply changes" at bounding box center [751, 448] width 83 height 18
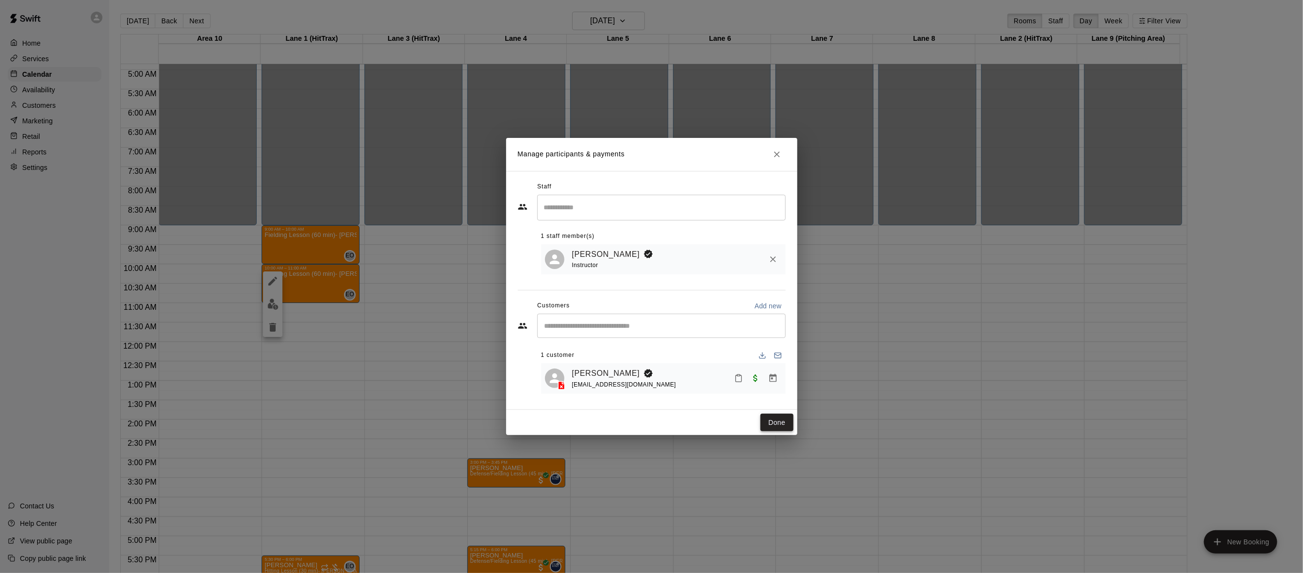
click at [785, 424] on button "Done" at bounding box center [777, 423] width 33 height 18
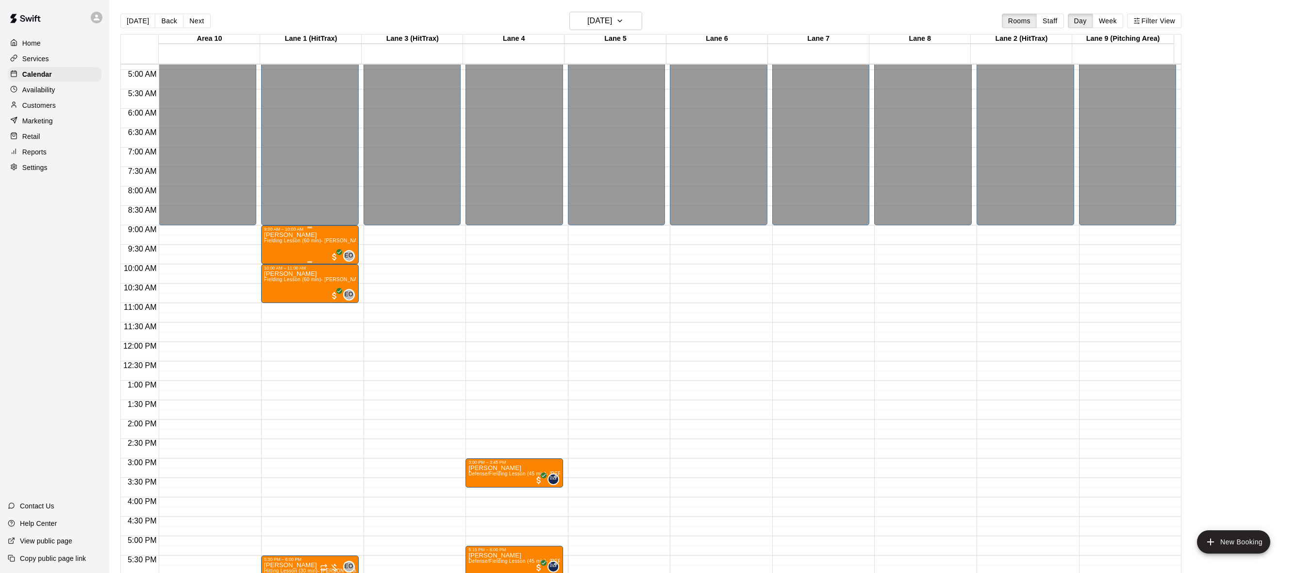
click at [304, 251] on div "[PERSON_NAME] [PERSON_NAME] Lesson (60 min)- [PERSON_NAME]" at bounding box center [310, 518] width 92 height 573
click at [93, 197] on div at bounding box center [651, 286] width 1303 height 573
click at [32, 150] on p "Reports" at bounding box center [34, 152] width 24 height 10
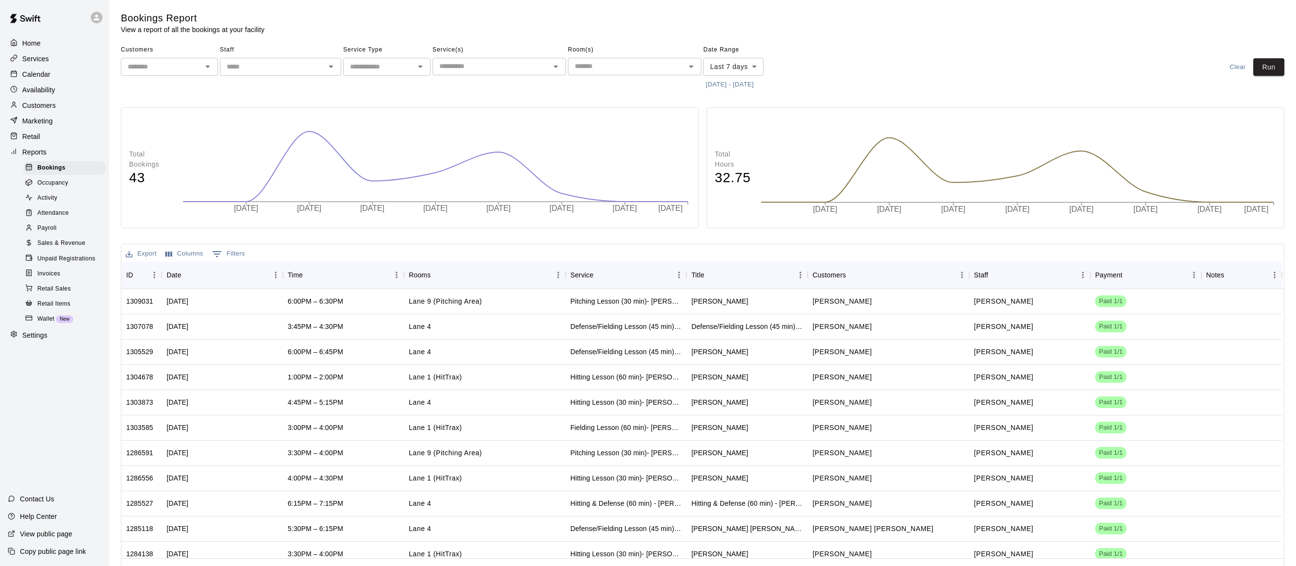
click at [51, 233] on span "Payroll" at bounding box center [46, 228] width 19 height 10
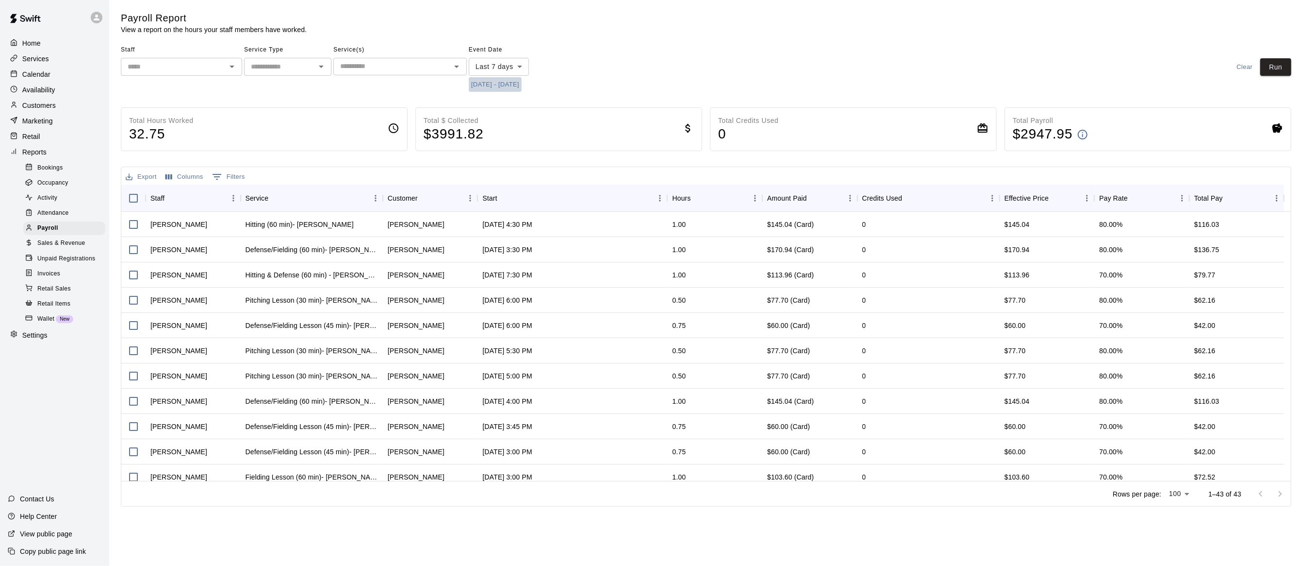
click at [505, 89] on button "[DATE] - [DATE]" at bounding box center [495, 84] width 53 height 15
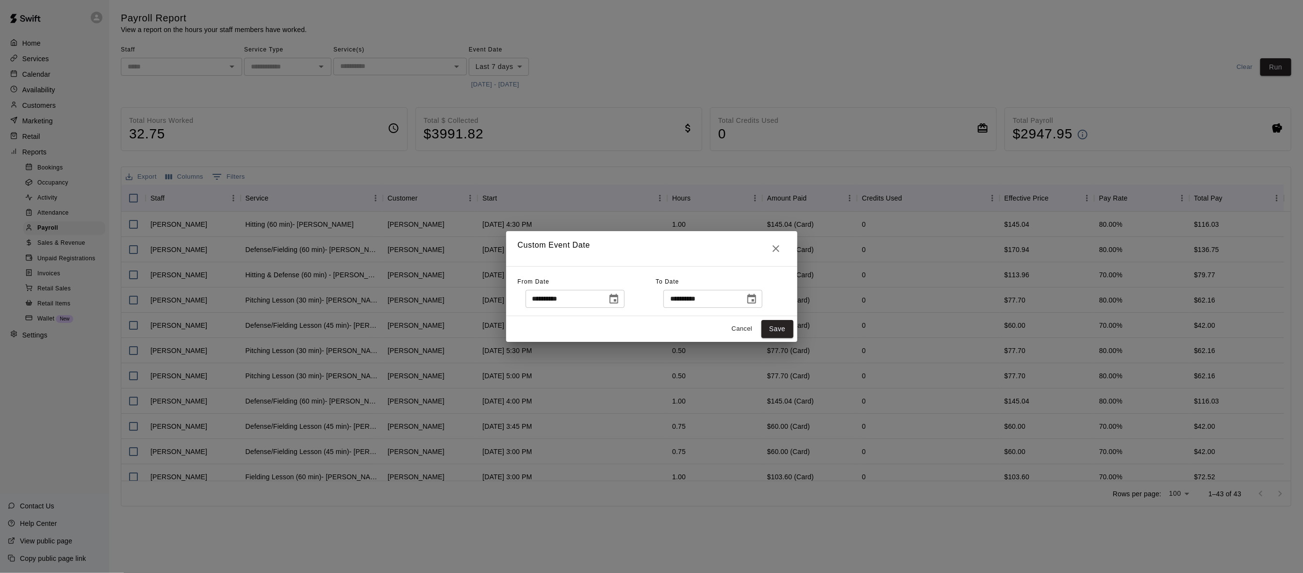
click at [618, 296] on icon "Choose date, selected date is Aug 9, 2025" at bounding box center [614, 299] width 9 height 10
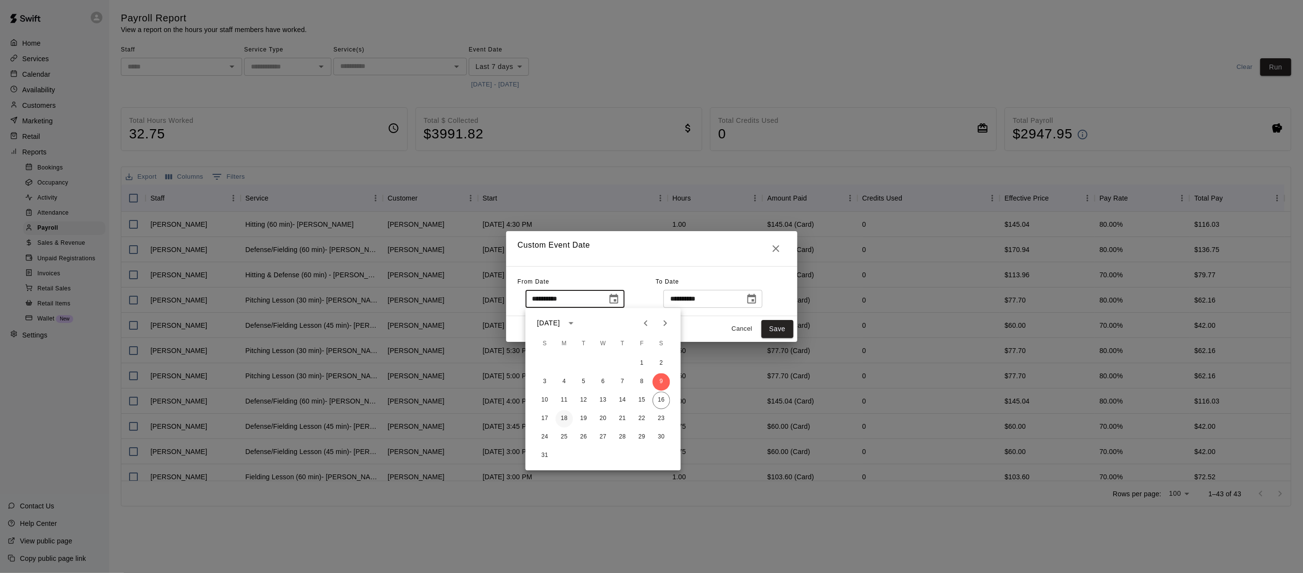
click at [565, 414] on button "18" at bounding box center [564, 418] width 17 height 17
type input "**********"
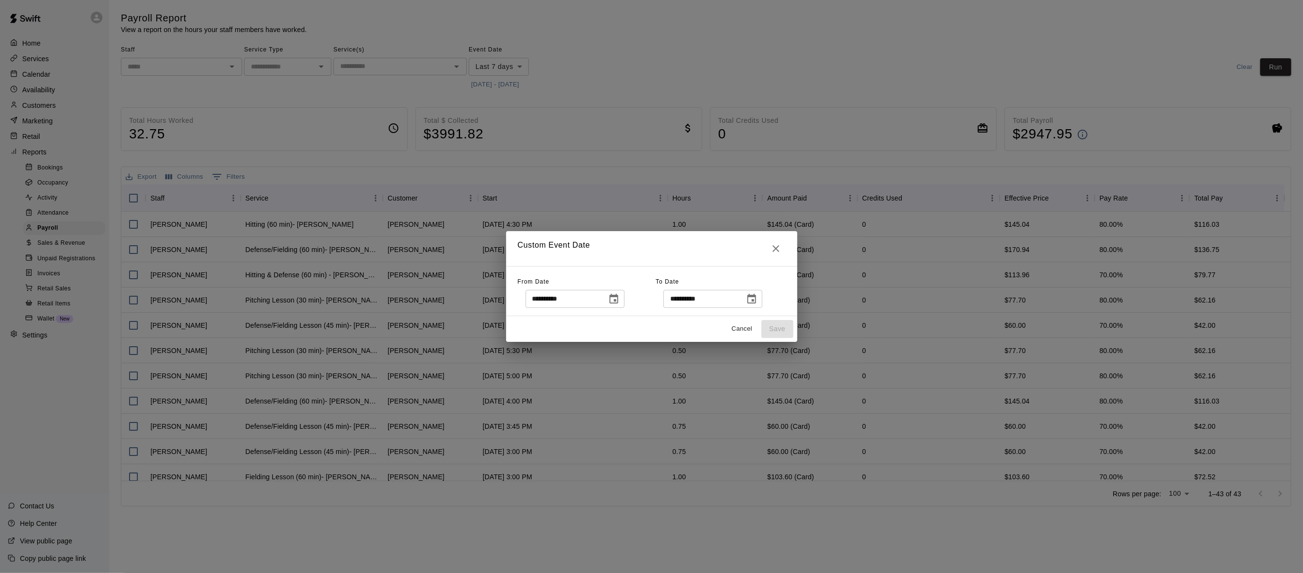
click at [756, 302] on icon "Choose date, selected date is Aug 16, 2025" at bounding box center [752, 299] width 9 height 10
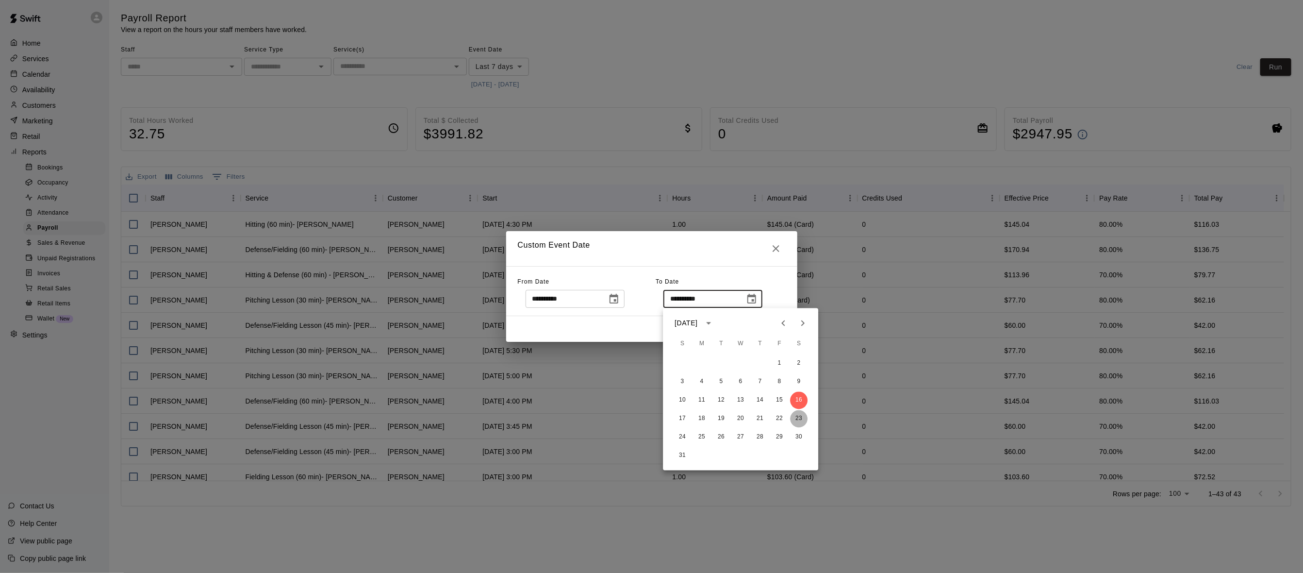
click at [799, 420] on button "23" at bounding box center [798, 418] width 17 height 17
type input "**********"
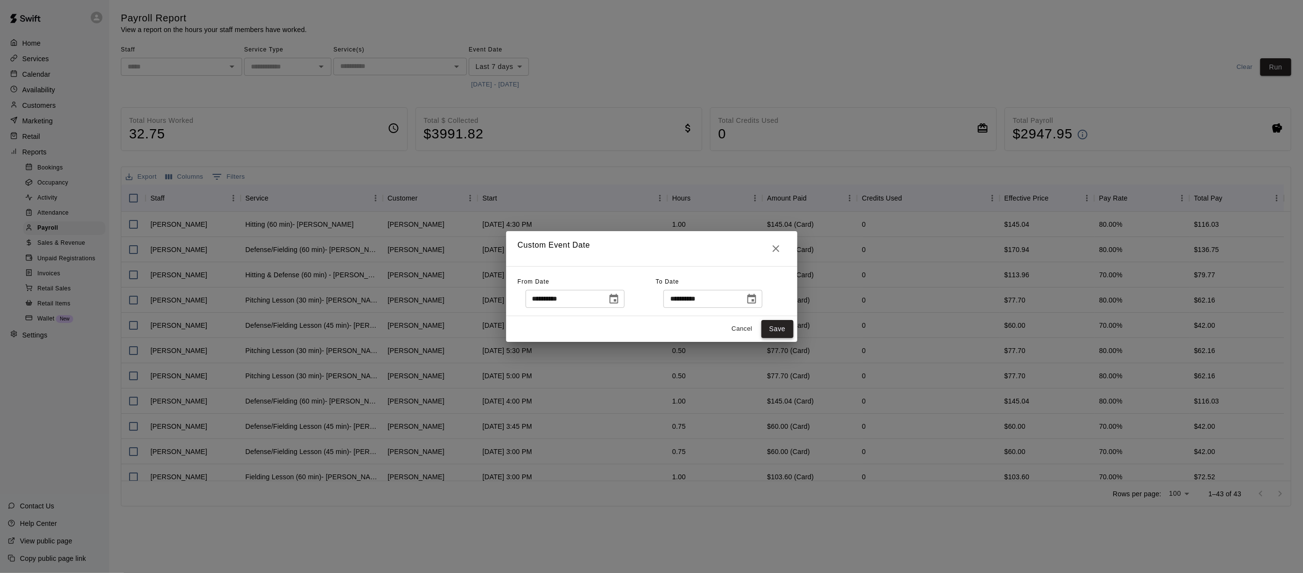
click at [776, 333] on button "Save" at bounding box center [778, 329] width 32 height 18
type input "******"
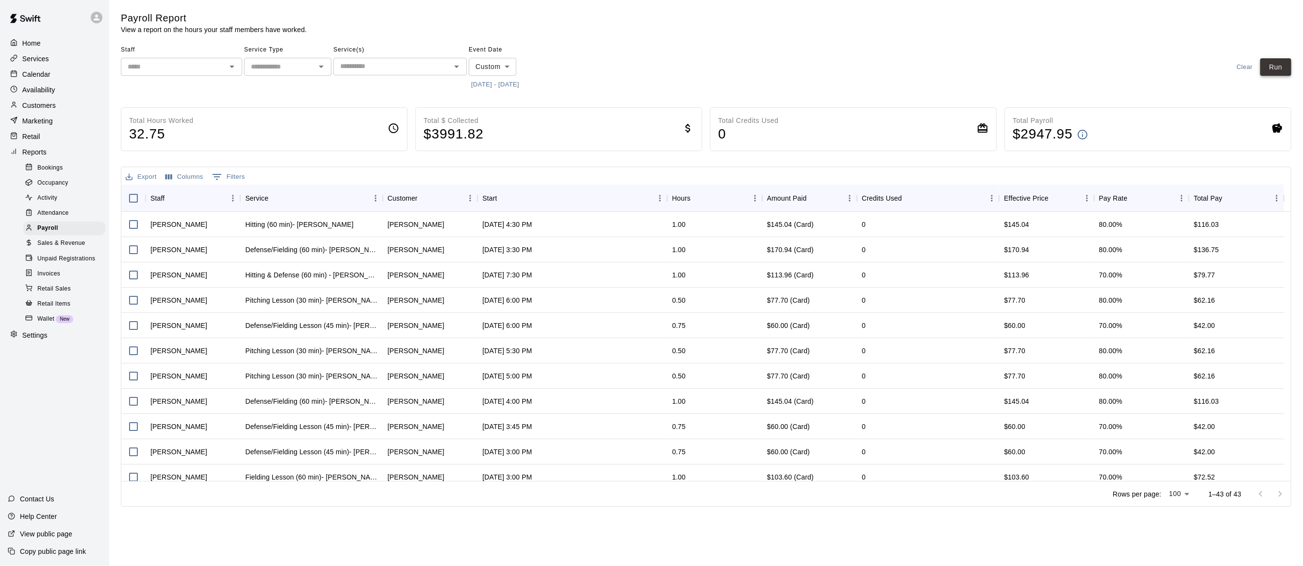
click at [1267, 65] on button "Run" at bounding box center [1276, 67] width 31 height 18
click at [233, 67] on icon "Open" at bounding box center [232, 67] width 12 height 12
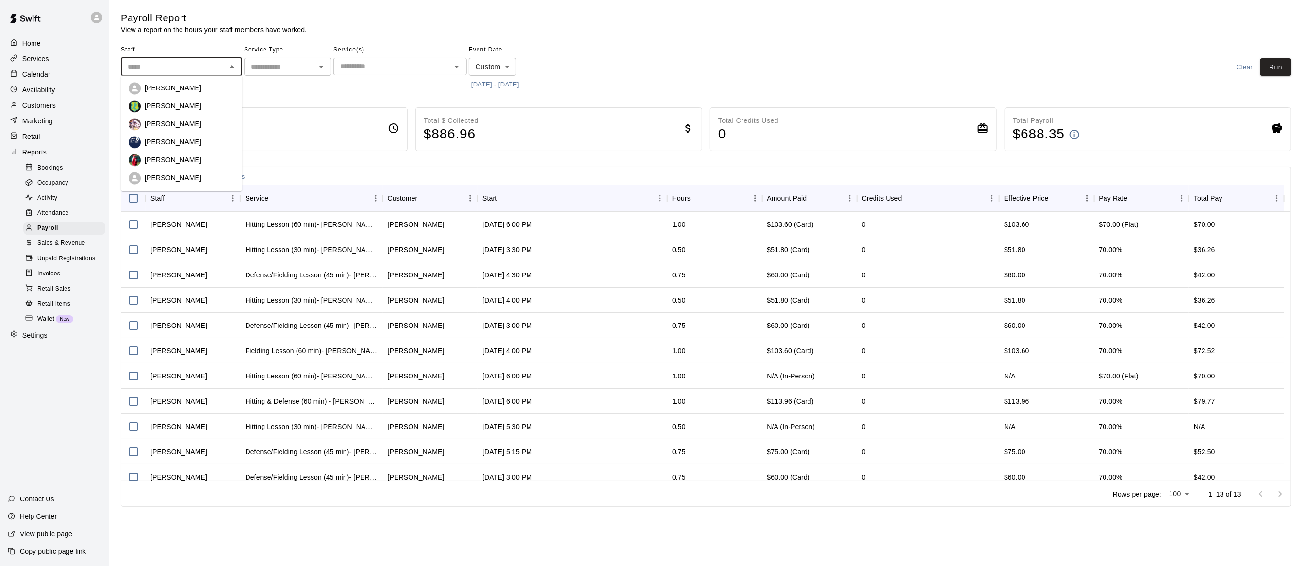
click at [216, 87] on div "[PERSON_NAME]" at bounding box center [190, 88] width 90 height 10
type input "**********"
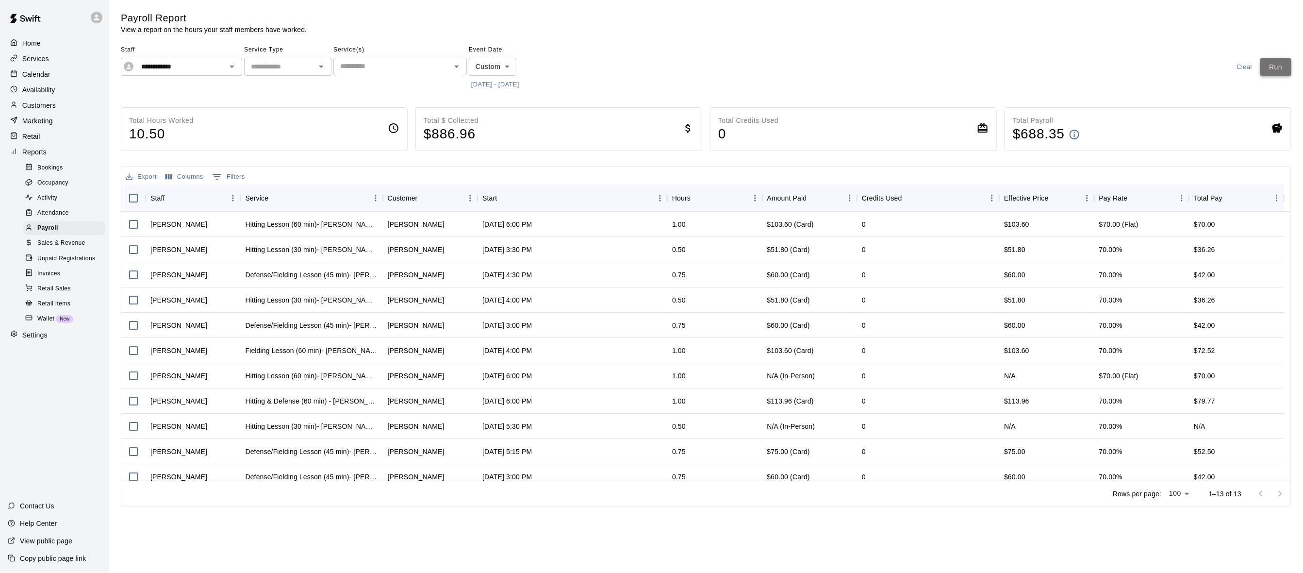
click at [1272, 64] on button "Run" at bounding box center [1276, 67] width 31 height 18
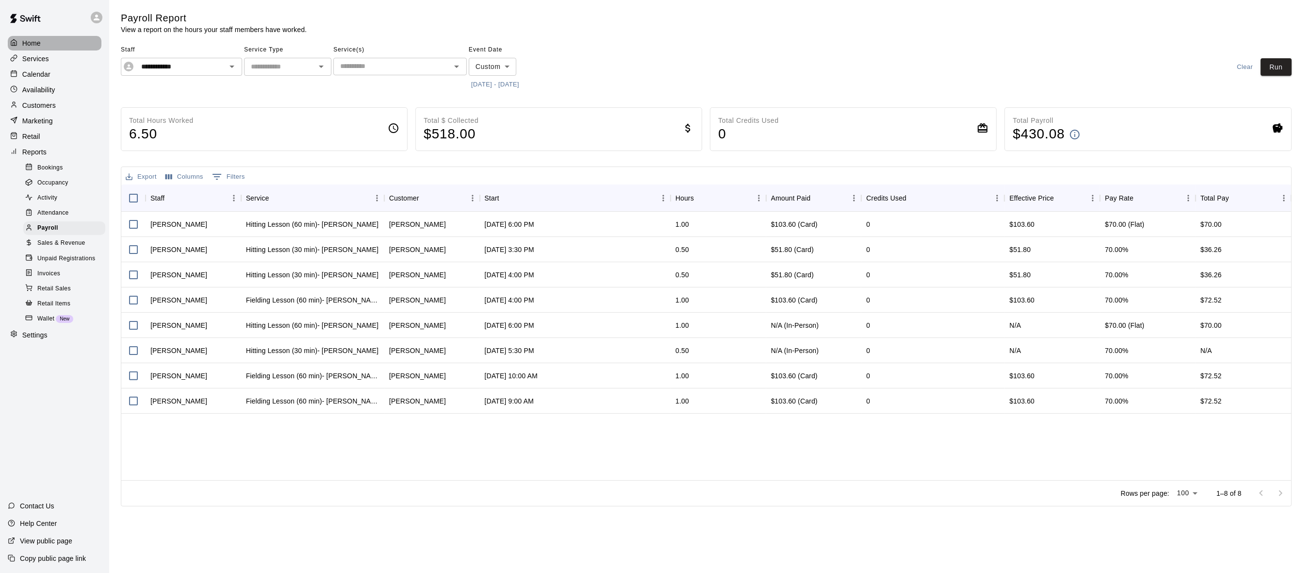
click at [27, 44] on p "Home" at bounding box center [31, 43] width 18 height 10
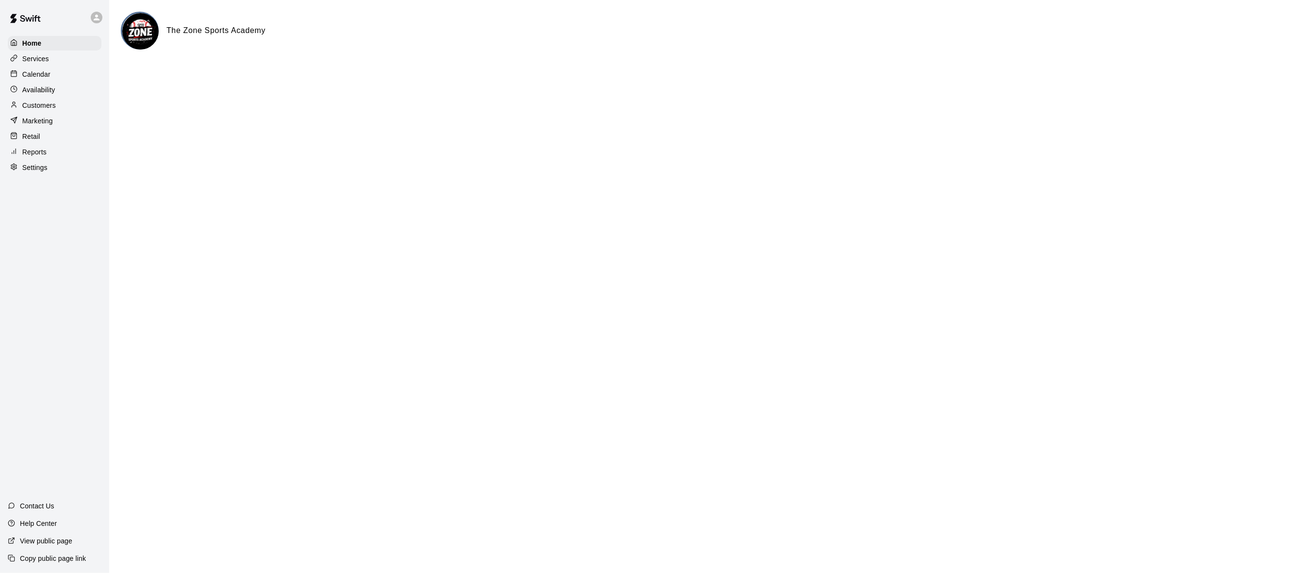
click at [47, 68] on div "Calendar" at bounding box center [55, 74] width 94 height 15
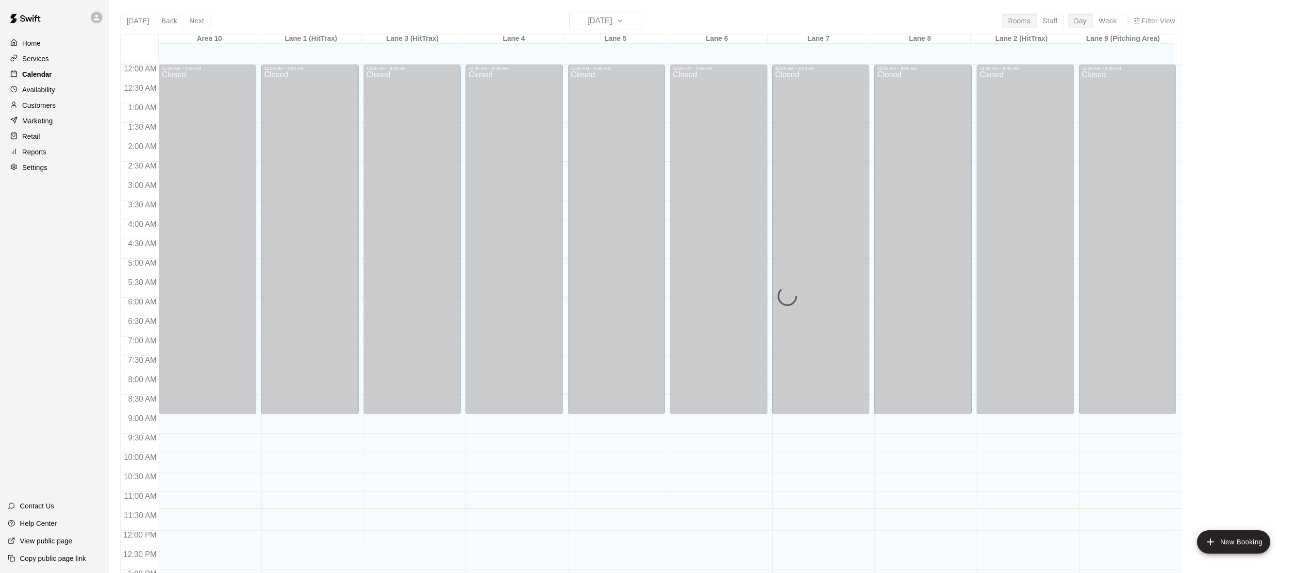
scroll to position [383, 0]
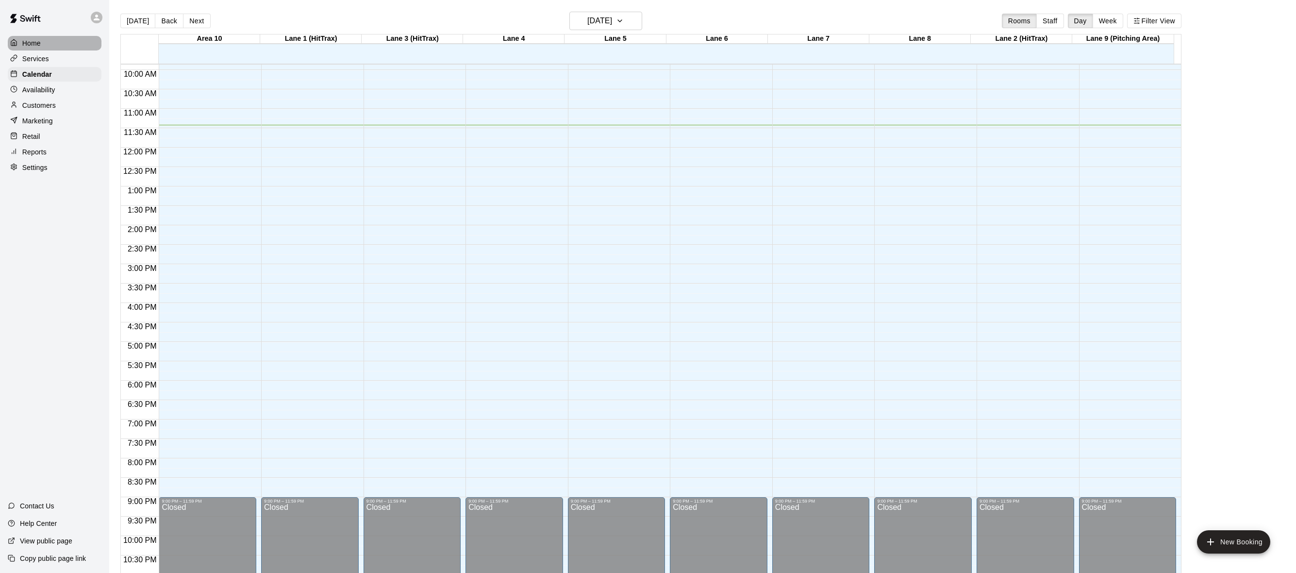
click at [32, 43] on p "Home" at bounding box center [31, 43] width 18 height 10
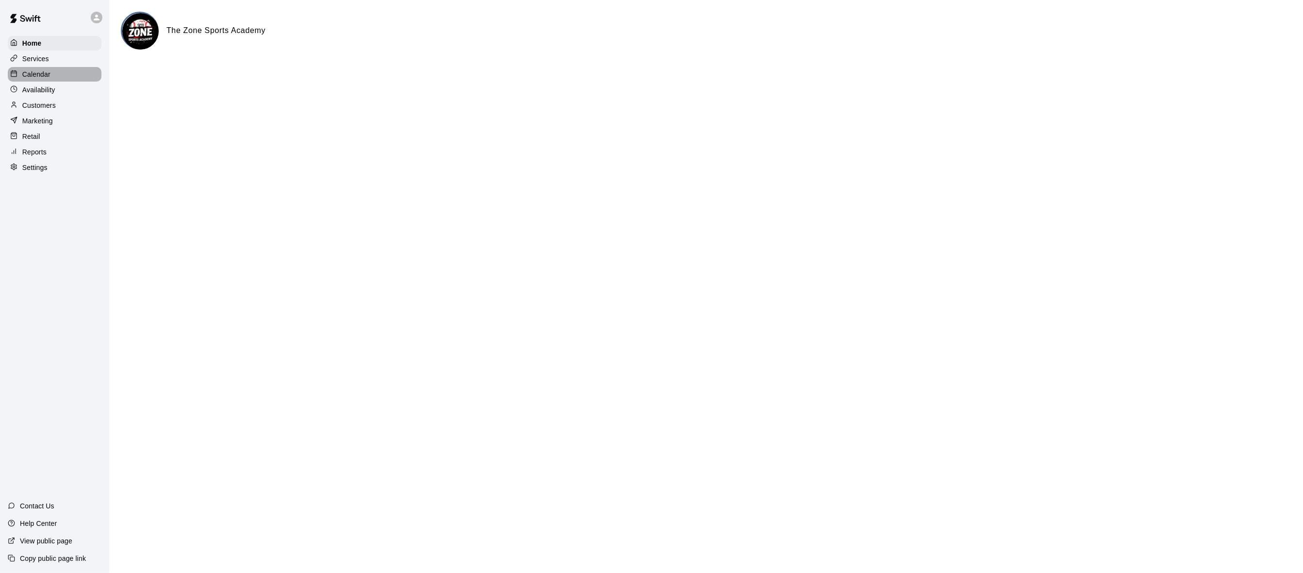
click at [35, 74] on p "Calendar" at bounding box center [36, 74] width 28 height 10
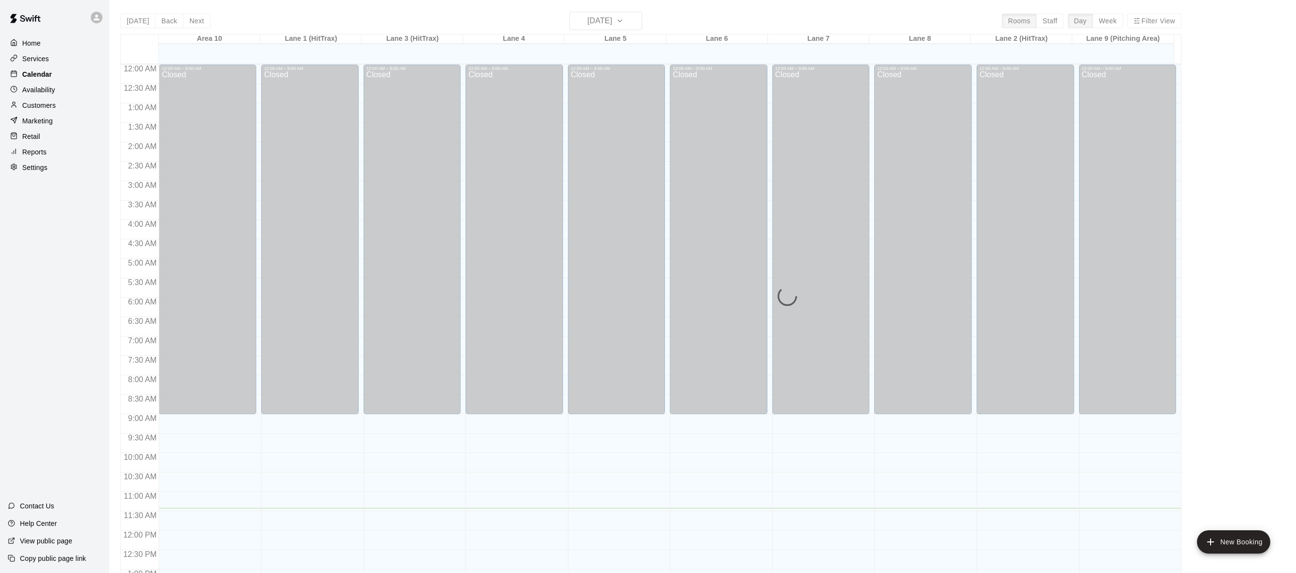
scroll to position [383, 0]
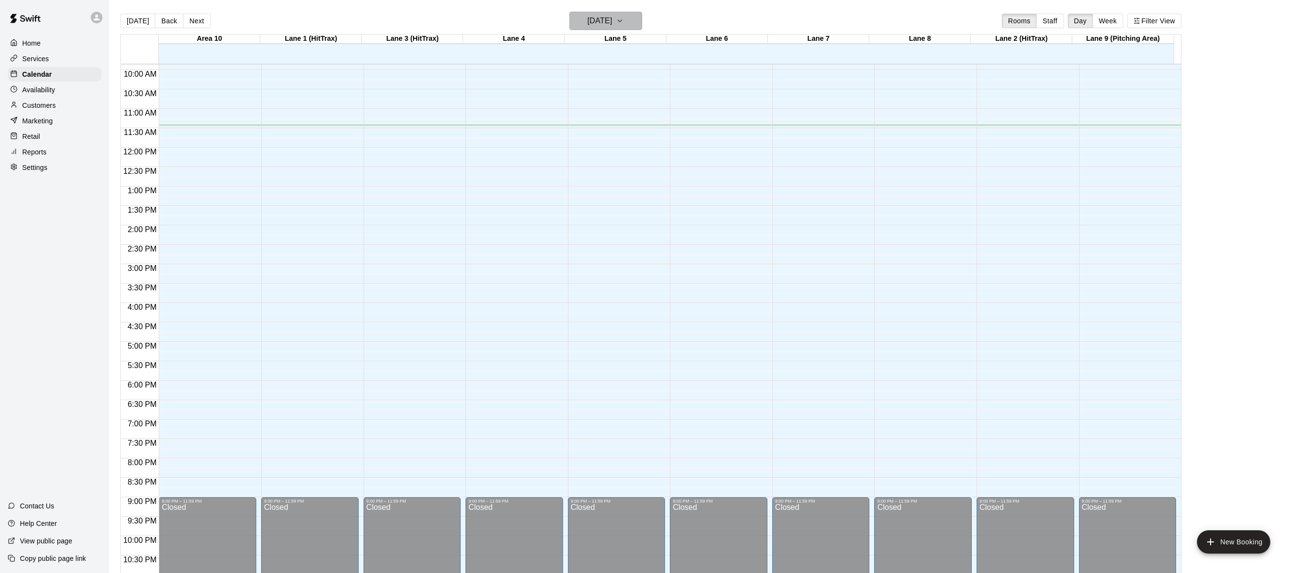
click at [624, 22] on icon "button" at bounding box center [620, 21] width 8 height 12
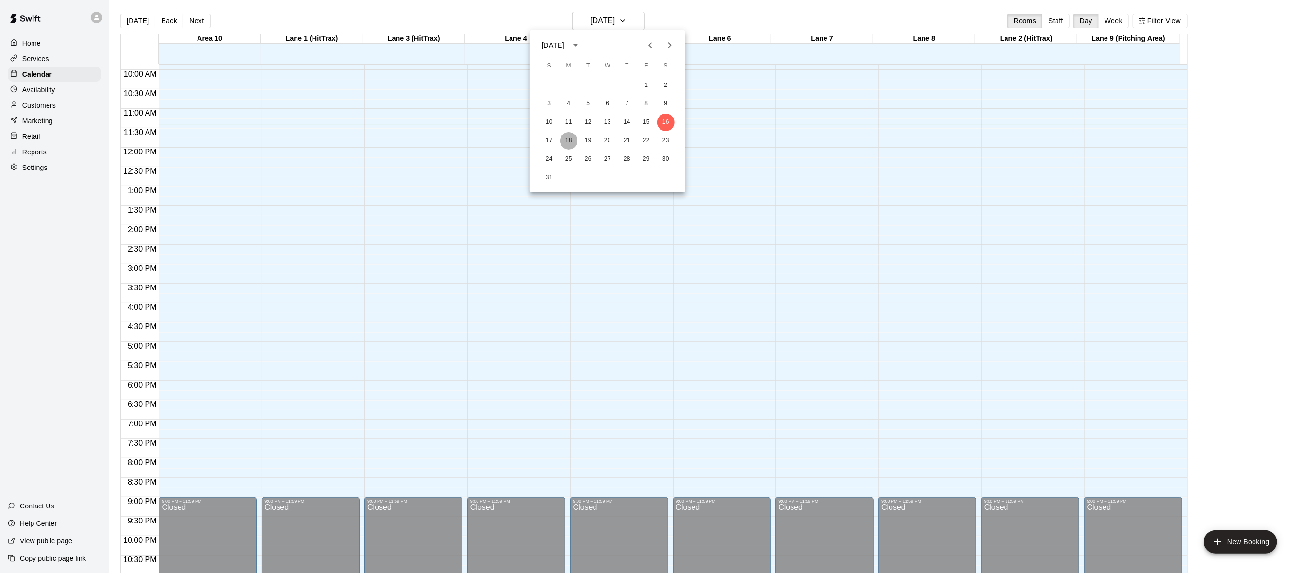
click at [570, 135] on button "18" at bounding box center [568, 140] width 17 height 17
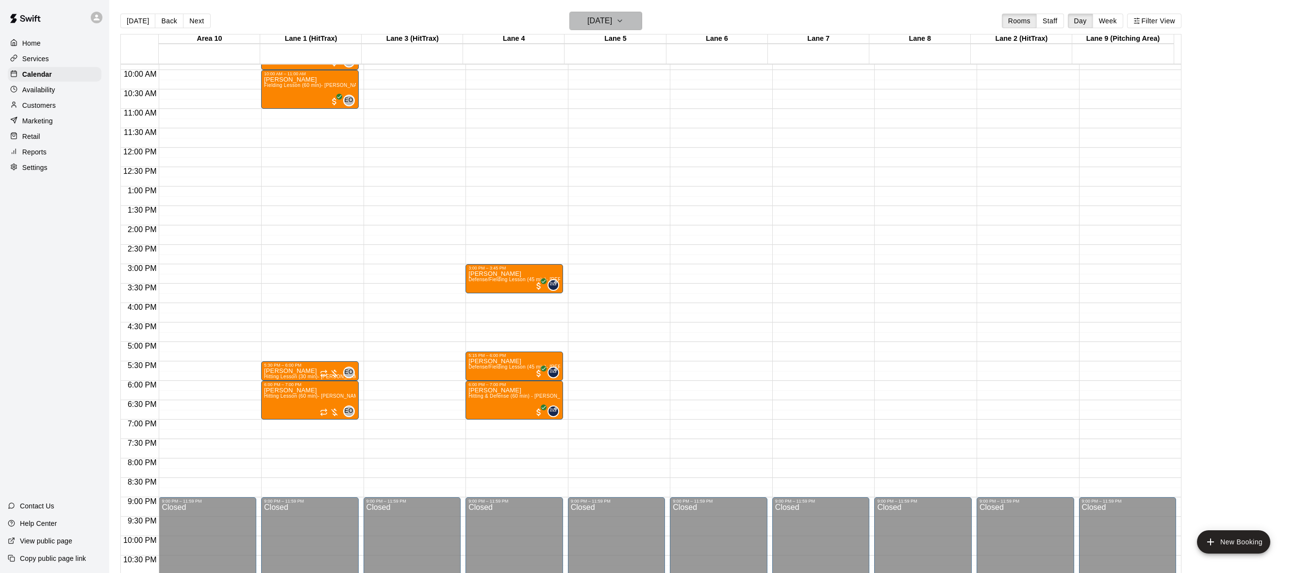
click at [624, 18] on icon "button" at bounding box center [620, 21] width 8 height 12
click at [592, 133] on button "19" at bounding box center [588, 140] width 17 height 17
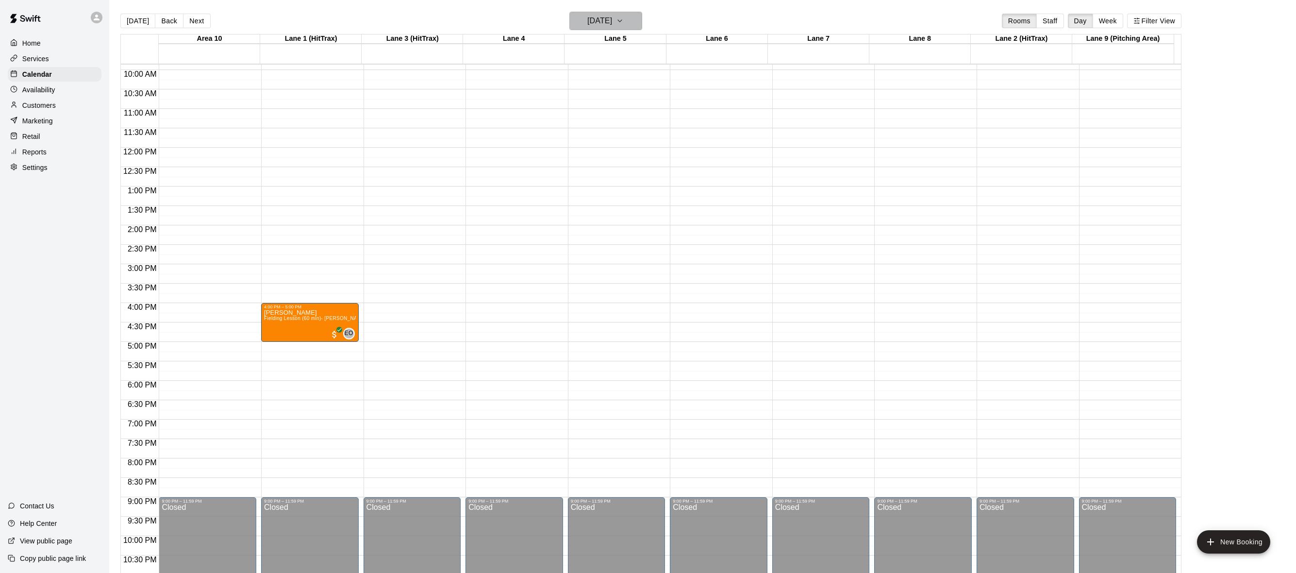
click at [642, 18] on button "[DATE]" at bounding box center [605, 21] width 73 height 18
click at [610, 136] on button "20" at bounding box center [607, 140] width 17 height 17
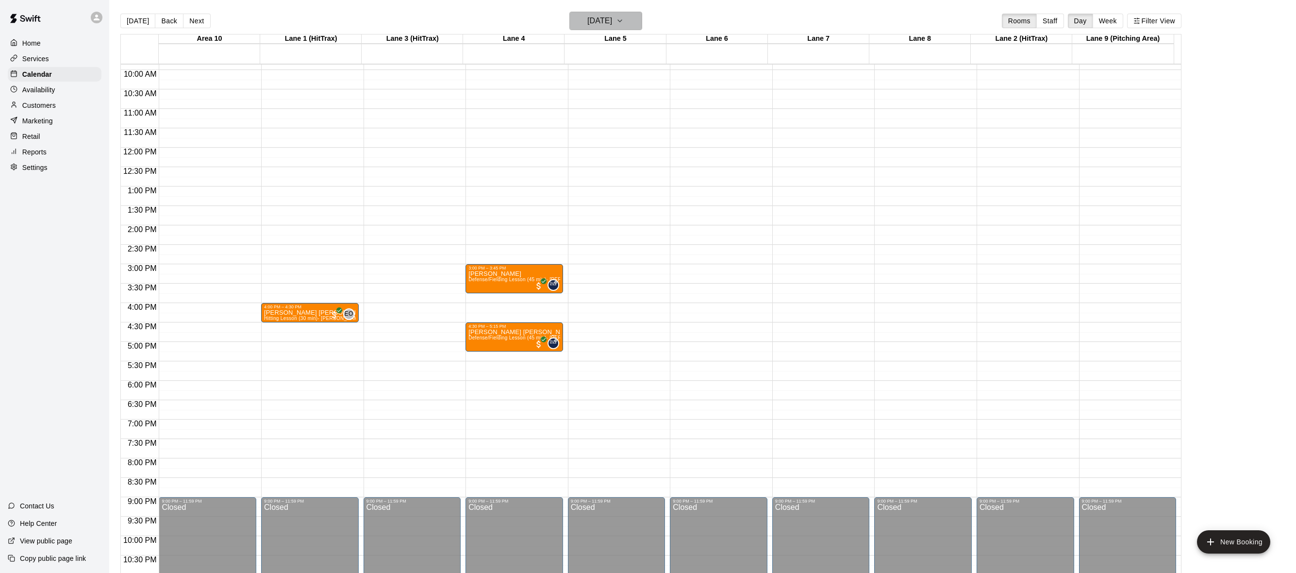
click at [624, 21] on icon "button" at bounding box center [620, 21] width 8 height 12
click at [624, 139] on button "21" at bounding box center [626, 140] width 17 height 17
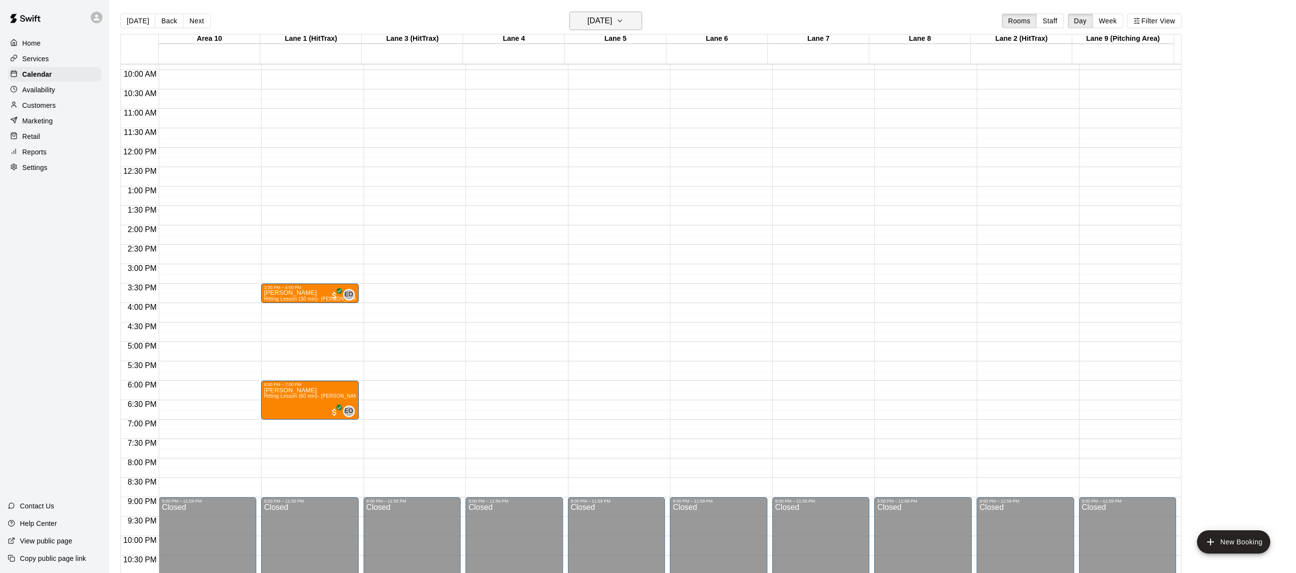
click at [624, 18] on icon "button" at bounding box center [620, 21] width 8 height 12
click at [644, 140] on button "22" at bounding box center [646, 140] width 17 height 17
